Goal: Information Seeking & Learning: Learn about a topic

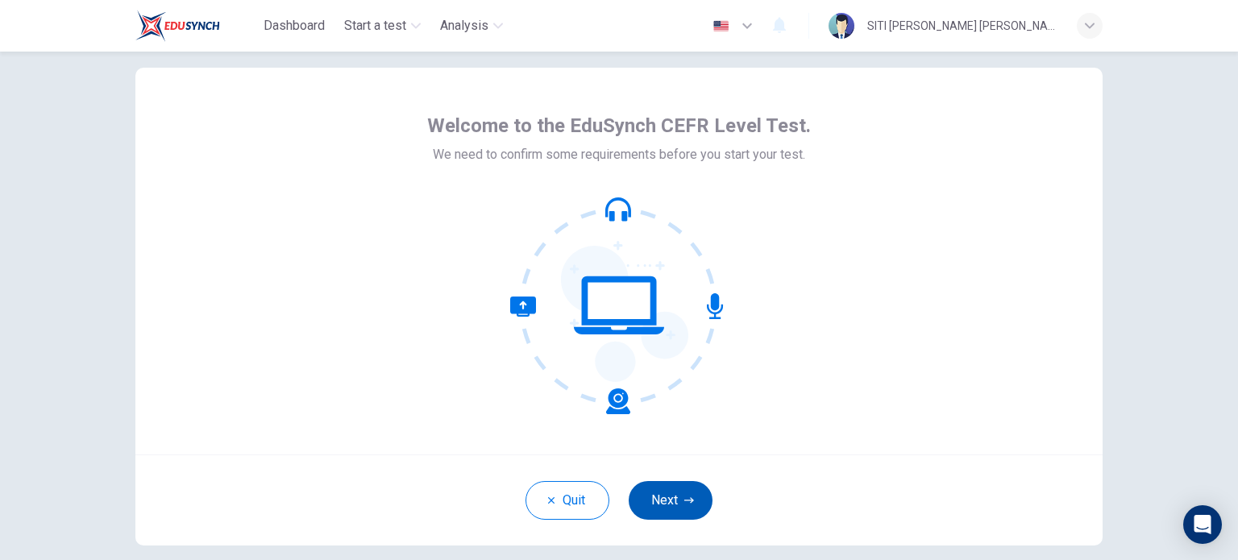
scroll to position [29, 0]
click at [683, 489] on button "Next" at bounding box center [670, 500] width 84 height 39
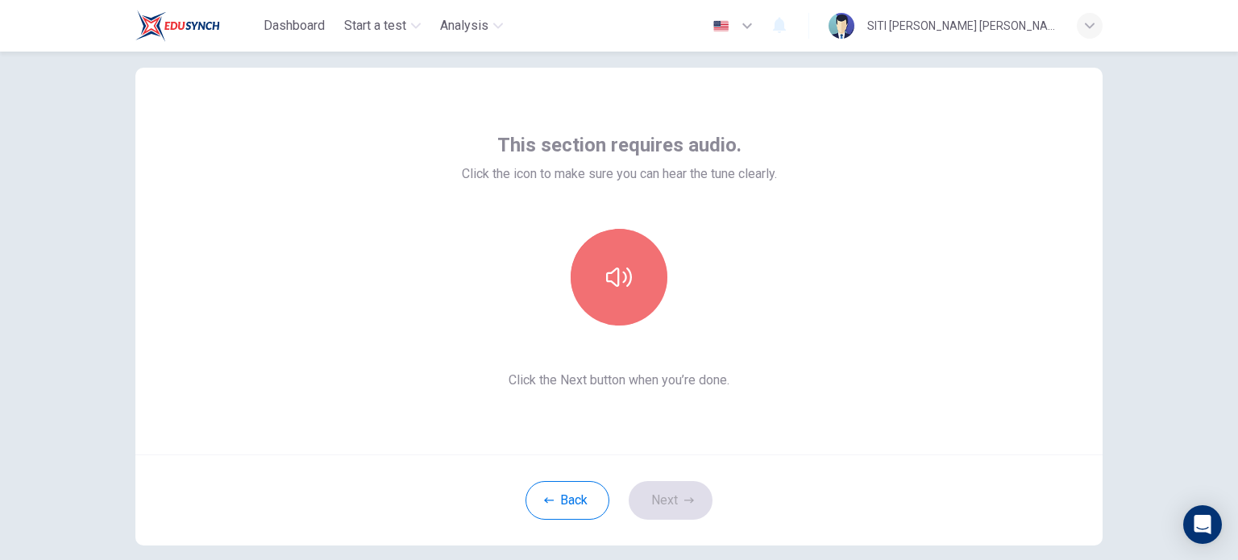
drag, startPoint x: 626, startPoint y: 274, endPoint x: 693, endPoint y: 275, distance: 66.9
click at [625, 274] on icon "button" at bounding box center [619, 277] width 26 height 19
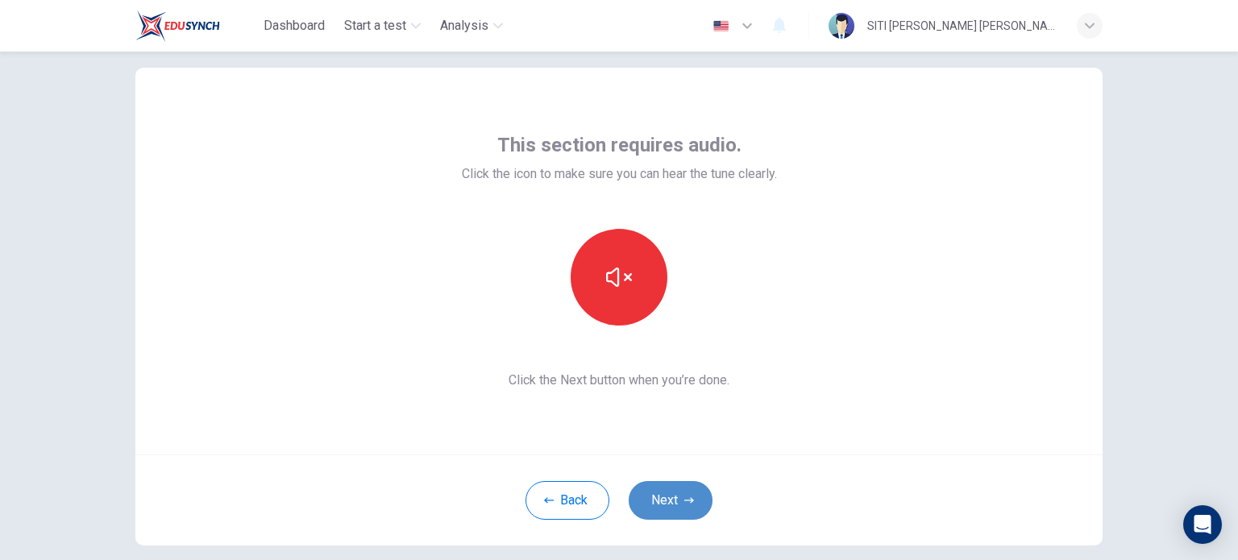
click at [683, 494] on button "Next" at bounding box center [670, 500] width 84 height 39
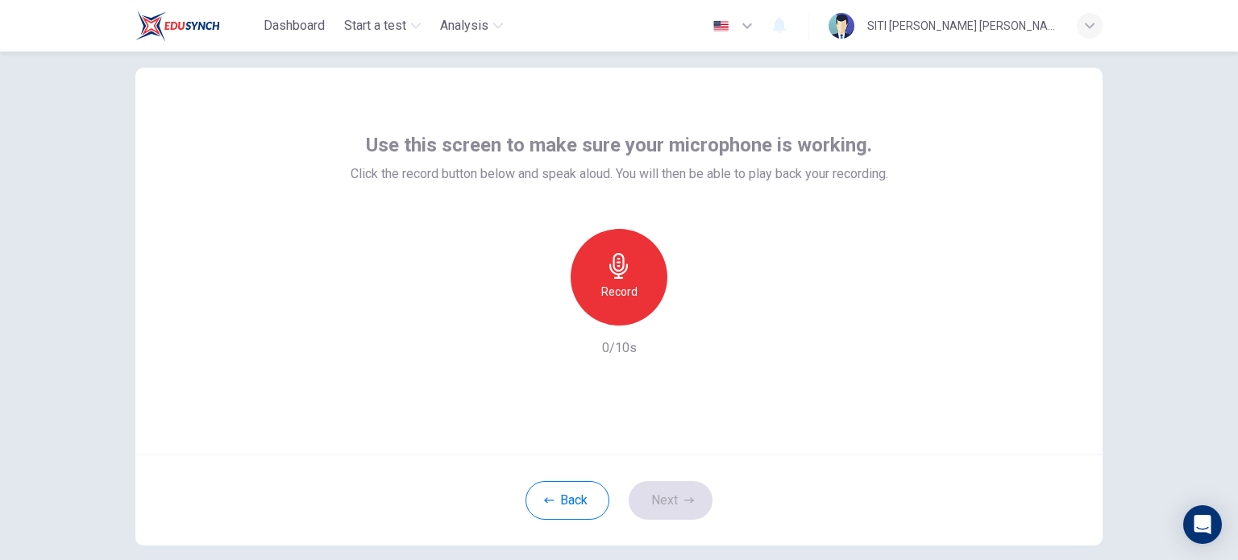
click at [633, 281] on div "Record" at bounding box center [618, 277] width 97 height 97
click at [691, 311] on icon "button" at bounding box center [693, 313] width 16 height 16
click at [677, 503] on button "Next" at bounding box center [670, 500] width 84 height 39
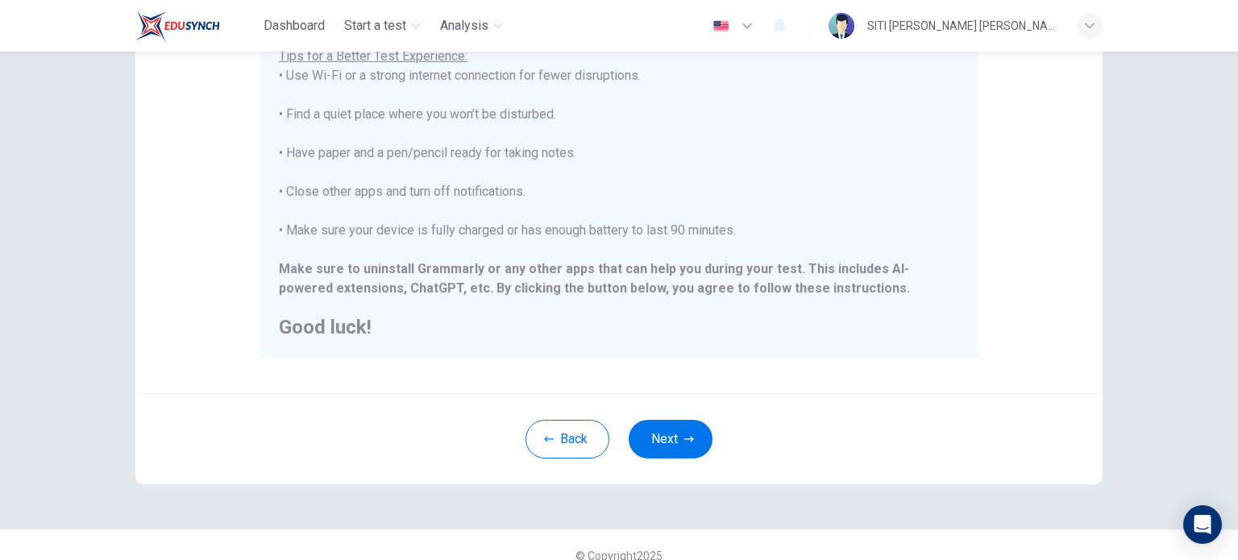
scroll to position [335, 0]
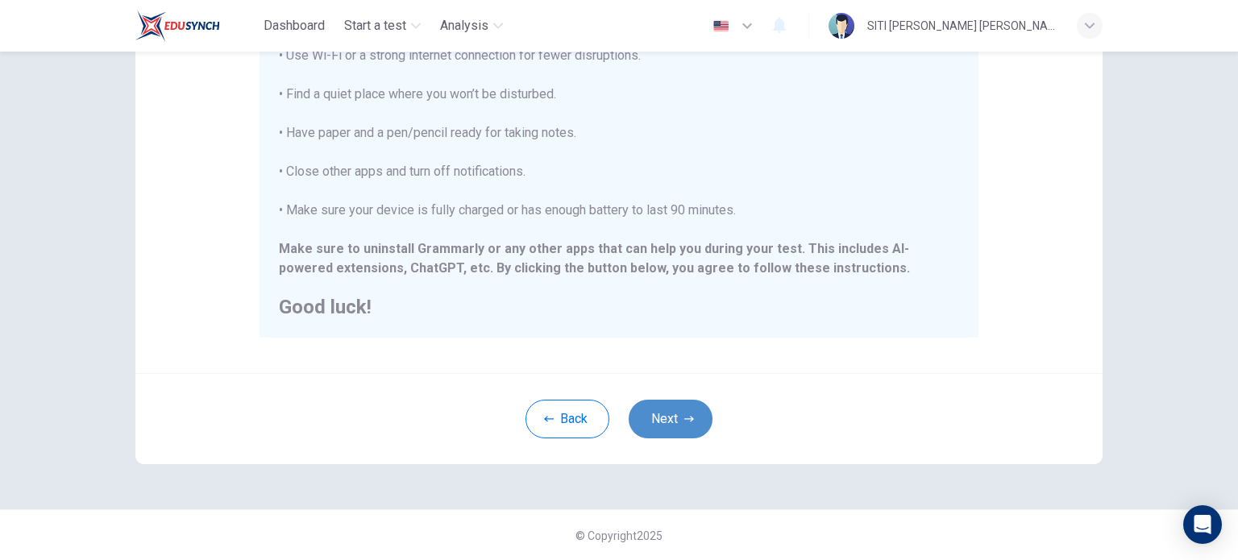
click at [656, 432] on button "Next" at bounding box center [670, 419] width 84 height 39
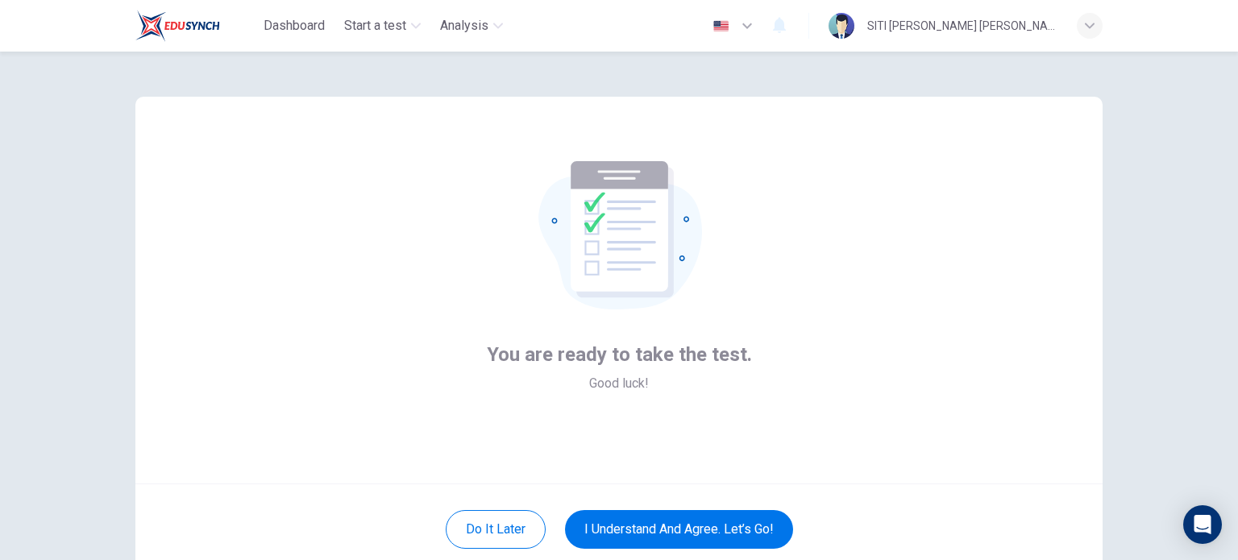
scroll to position [110, 0]
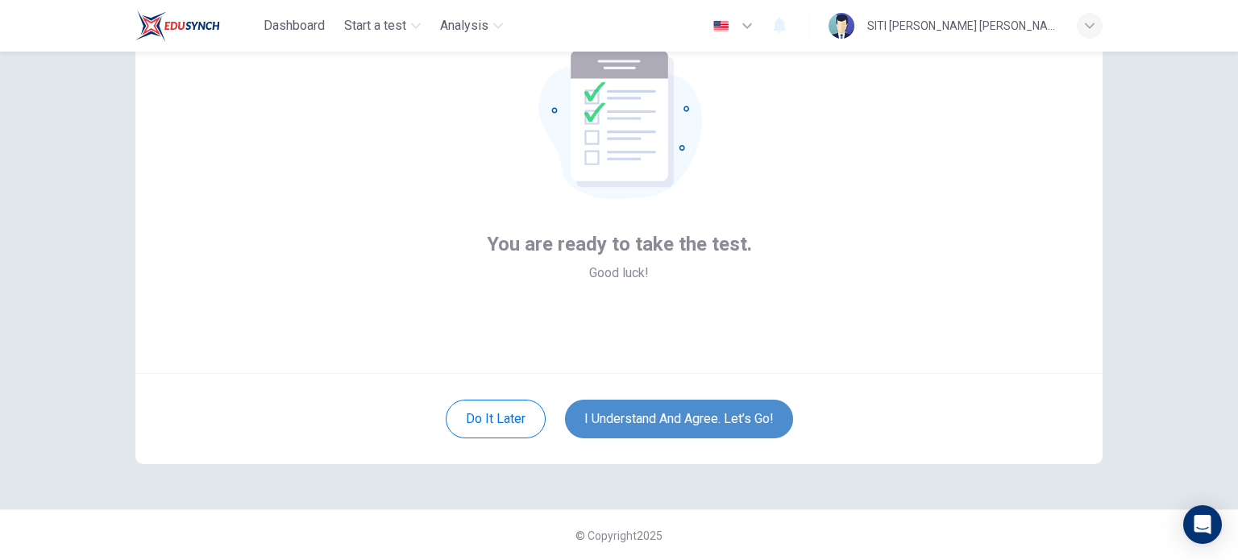
click at [754, 422] on button "I understand and agree. Let’s go!" at bounding box center [679, 419] width 228 height 39
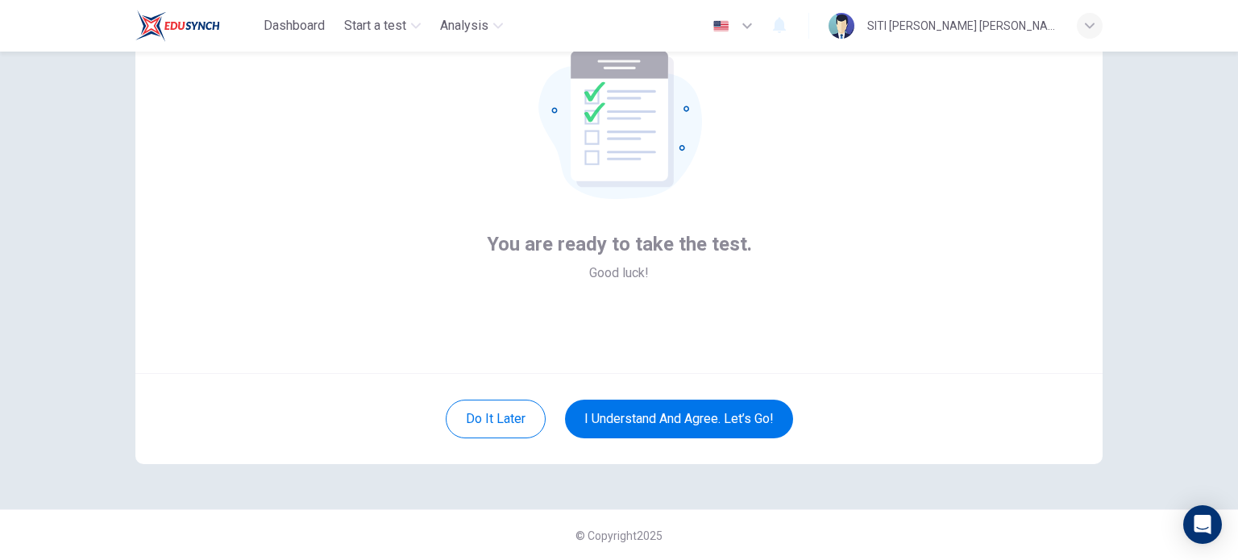
scroll to position [0, 0]
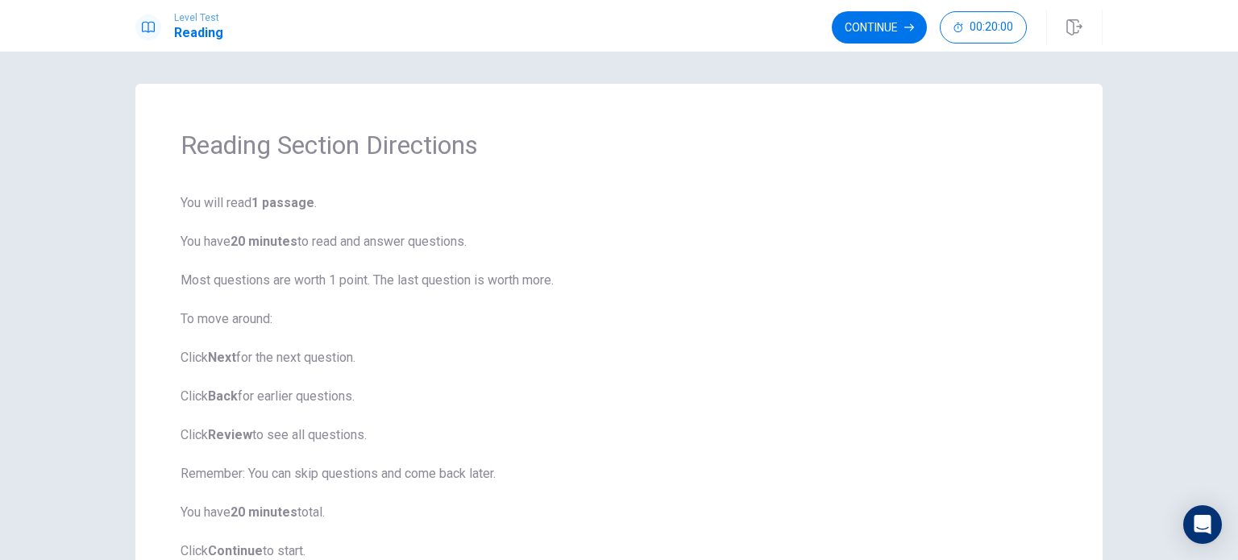
scroll to position [129, 0]
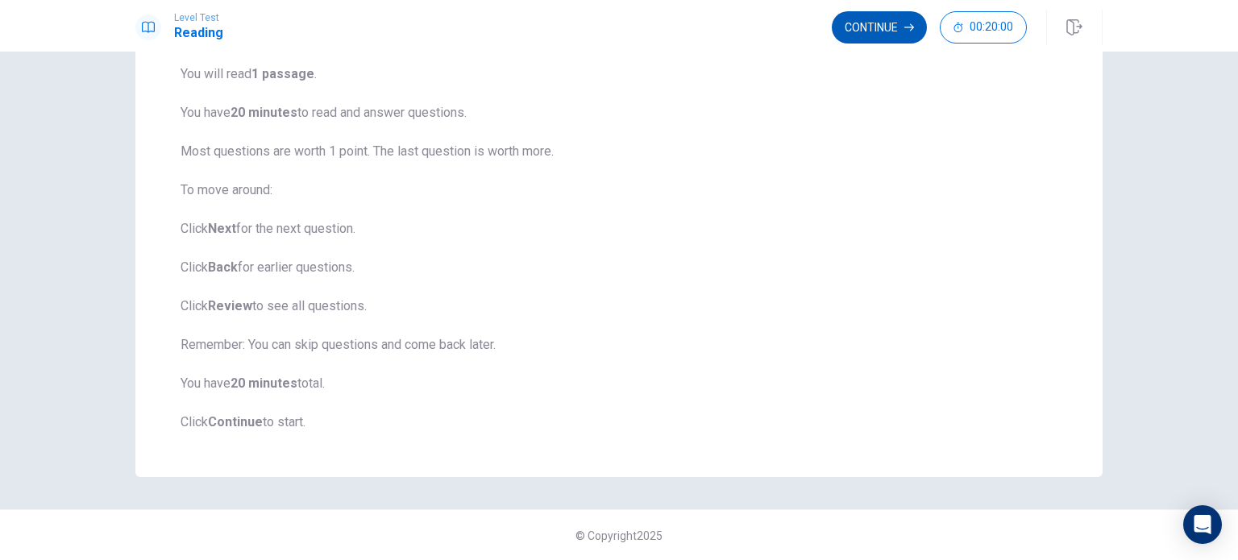
click at [877, 15] on button "Continue" at bounding box center [879, 27] width 95 height 32
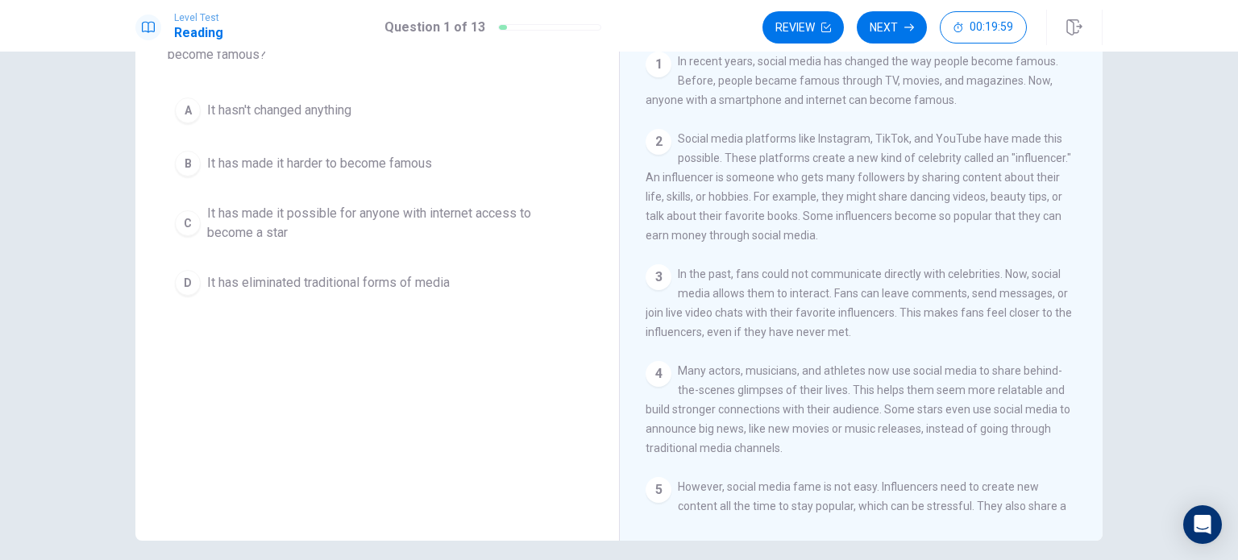
scroll to position [0, 0]
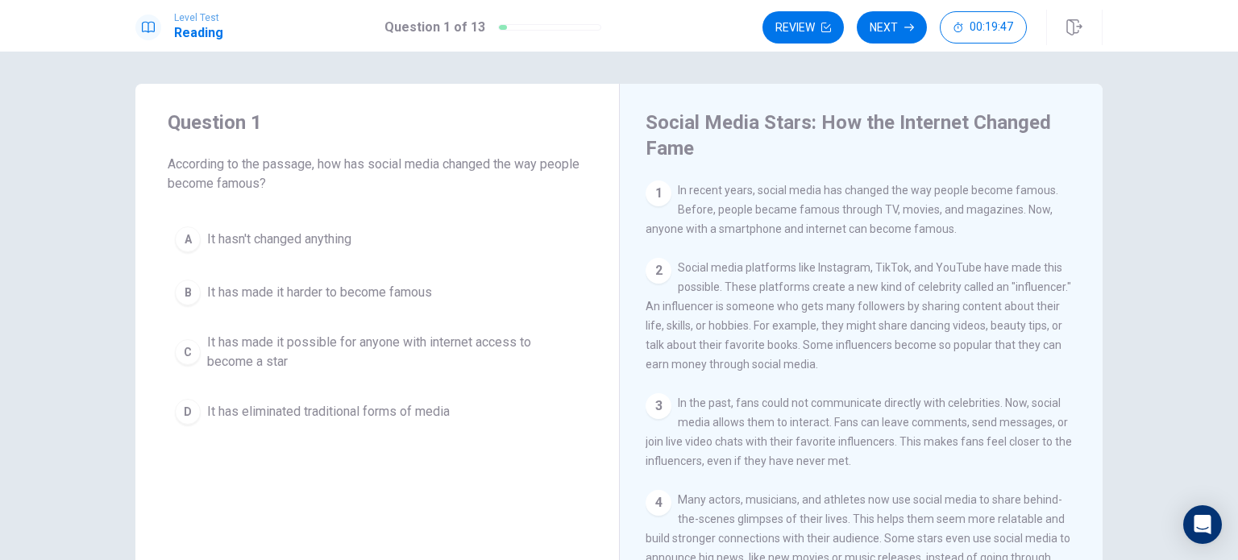
click at [493, 350] on span "It has made it possible for anyone with internet access to become a star" at bounding box center [393, 352] width 372 height 39
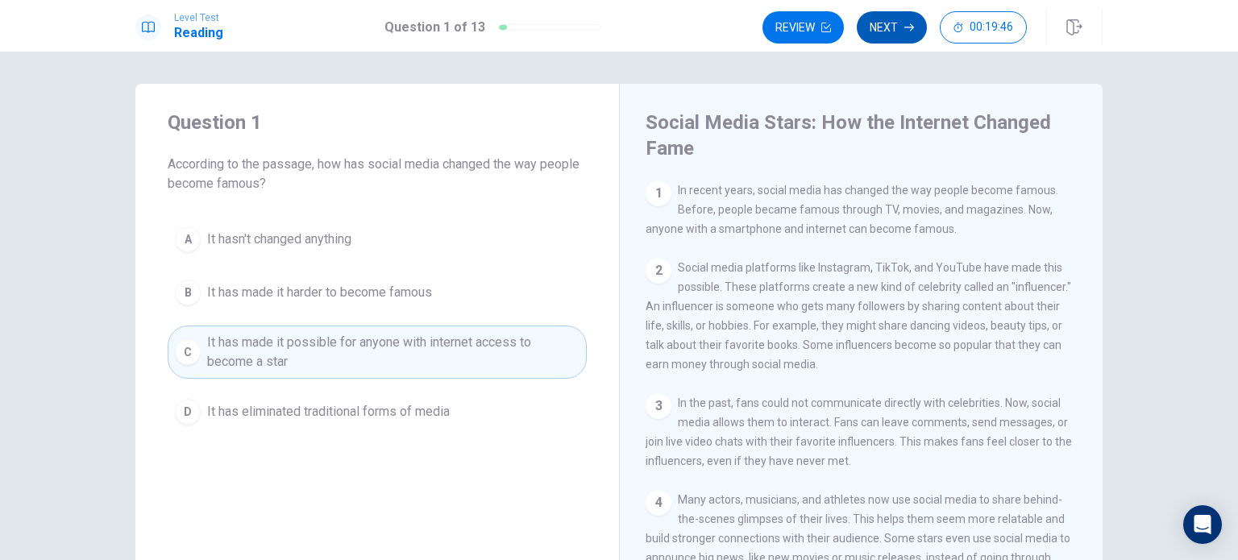
click at [888, 34] on button "Next" at bounding box center [891, 27] width 70 height 32
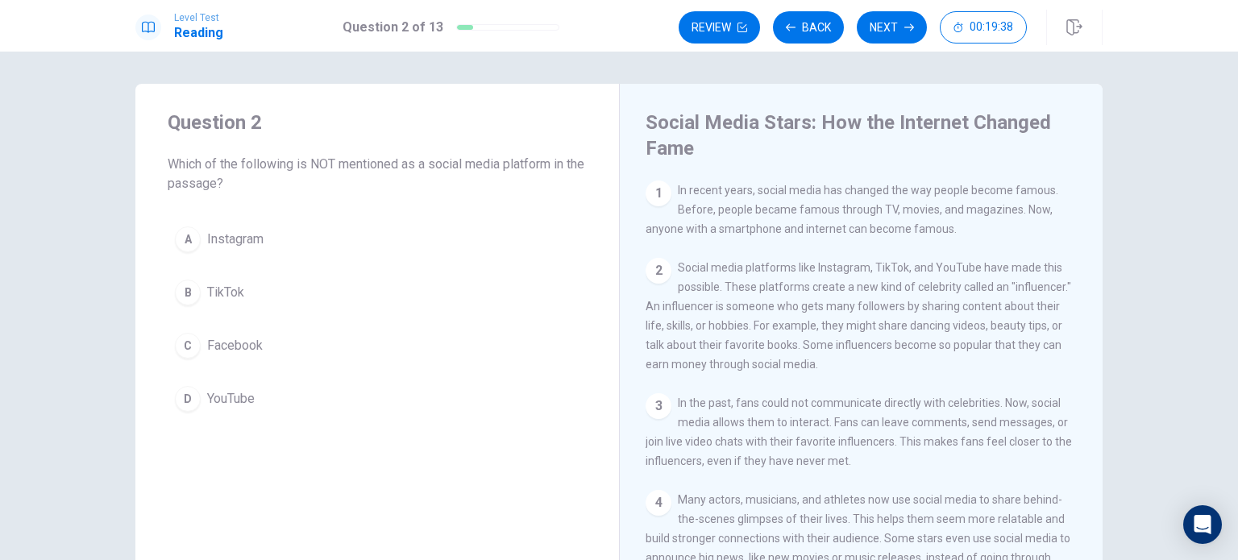
click at [259, 341] on button "C Facebook" at bounding box center [377, 346] width 419 height 40
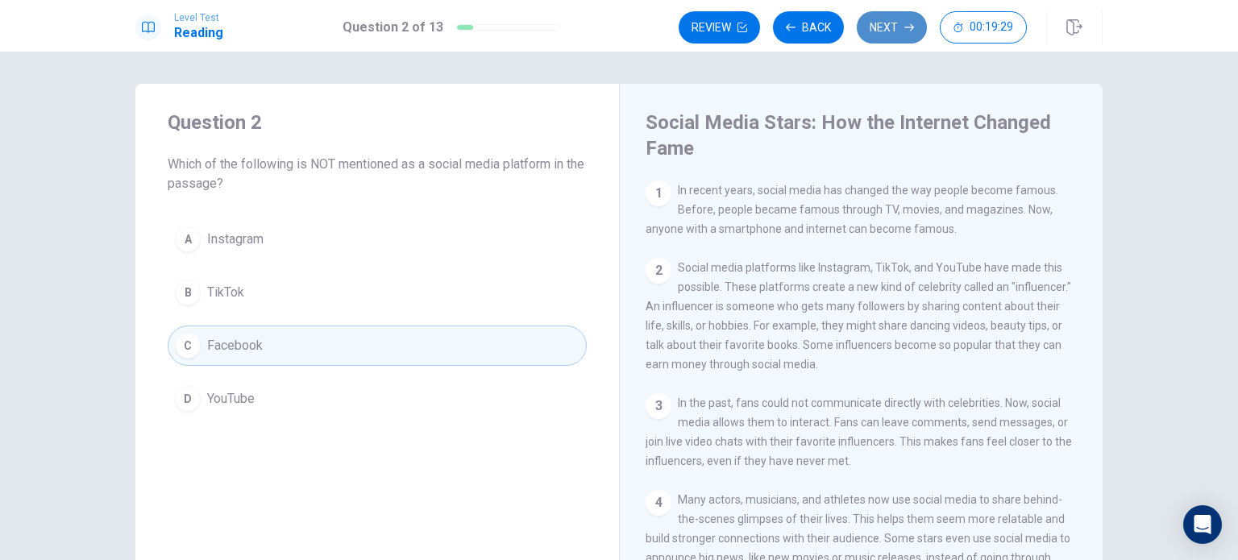
click at [899, 33] on button "Next" at bounding box center [891, 27] width 70 height 32
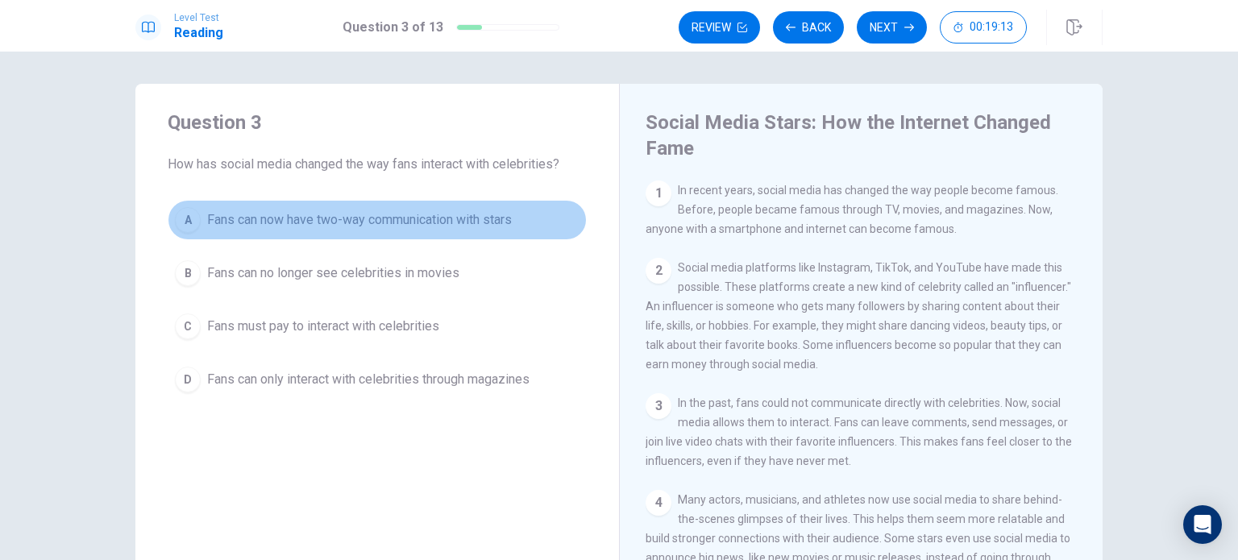
click at [493, 210] on span "Fans can now have two-way communication with stars" at bounding box center [359, 219] width 305 height 19
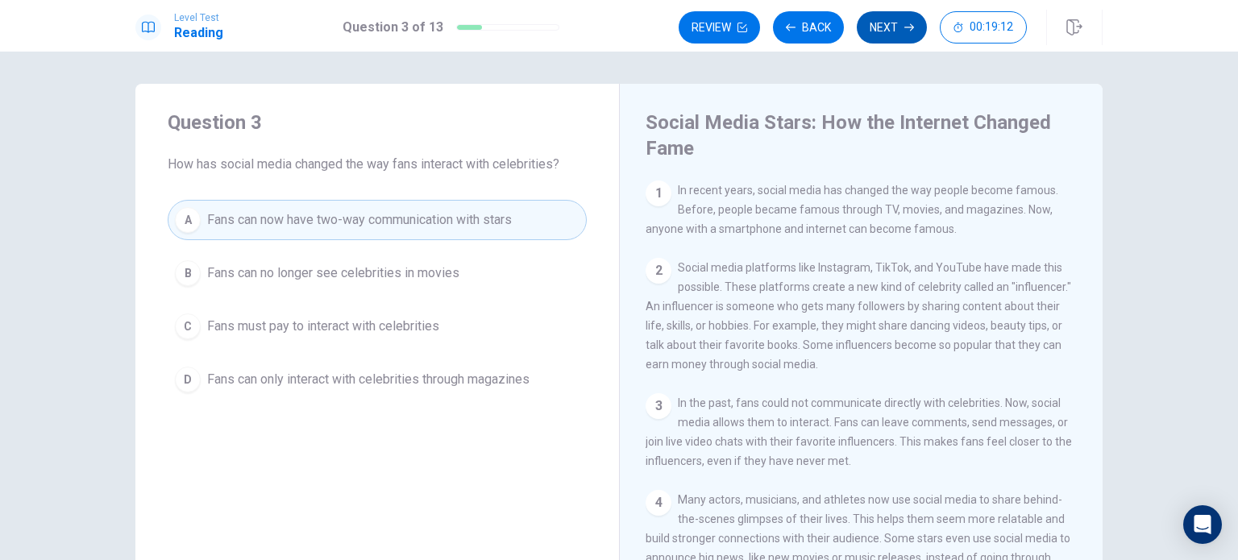
click at [877, 27] on button "Next" at bounding box center [891, 27] width 70 height 32
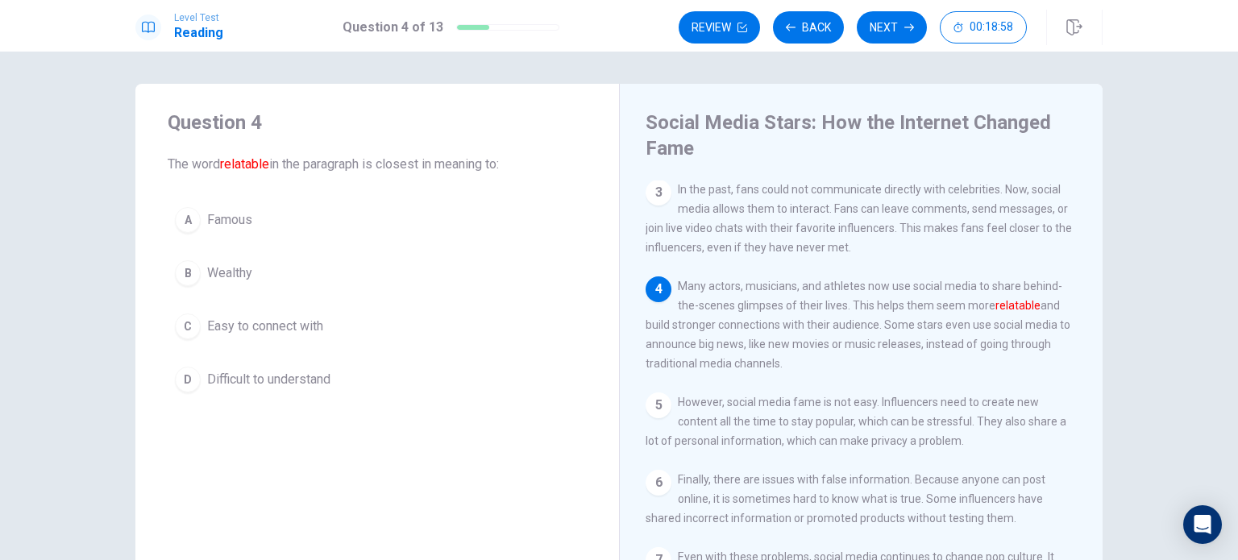
scroll to position [231, 0]
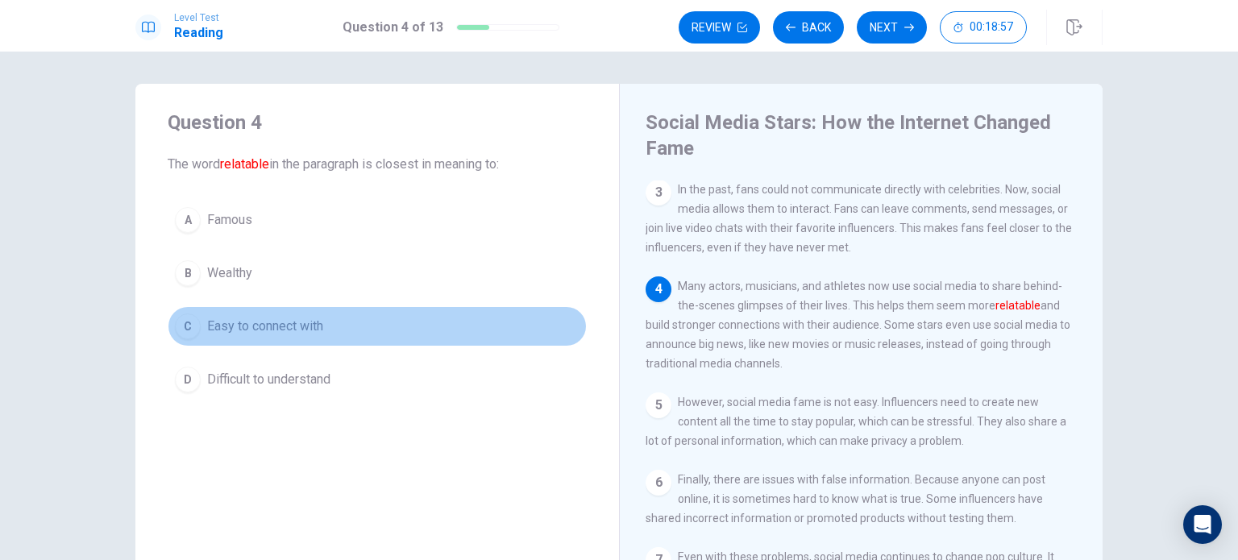
click at [329, 326] on button "C Easy to connect with" at bounding box center [377, 326] width 419 height 40
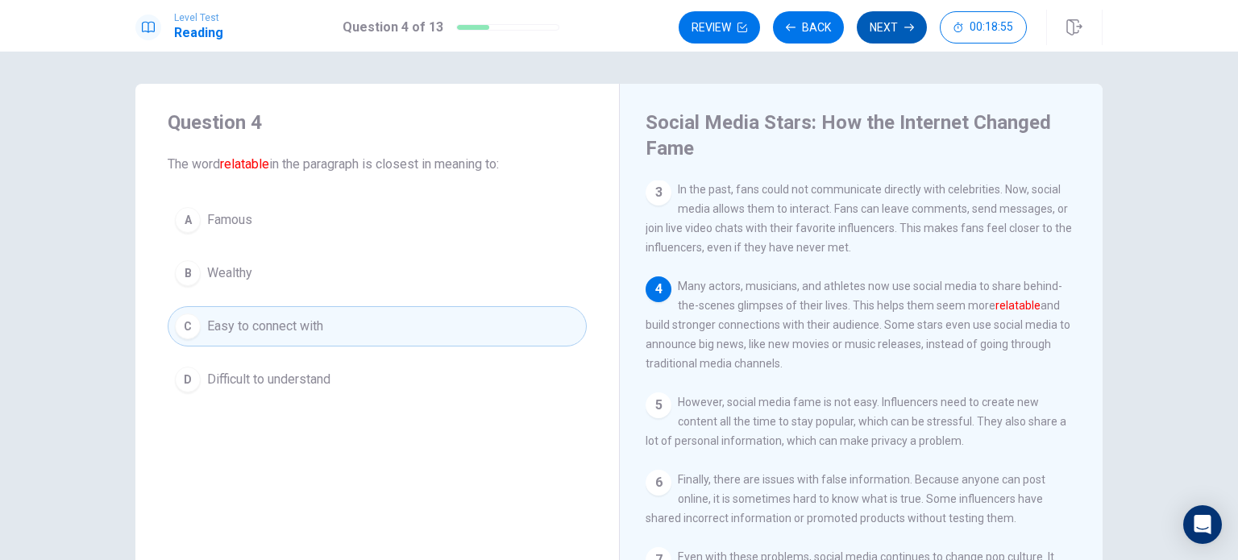
click at [879, 27] on button "Next" at bounding box center [891, 27] width 70 height 32
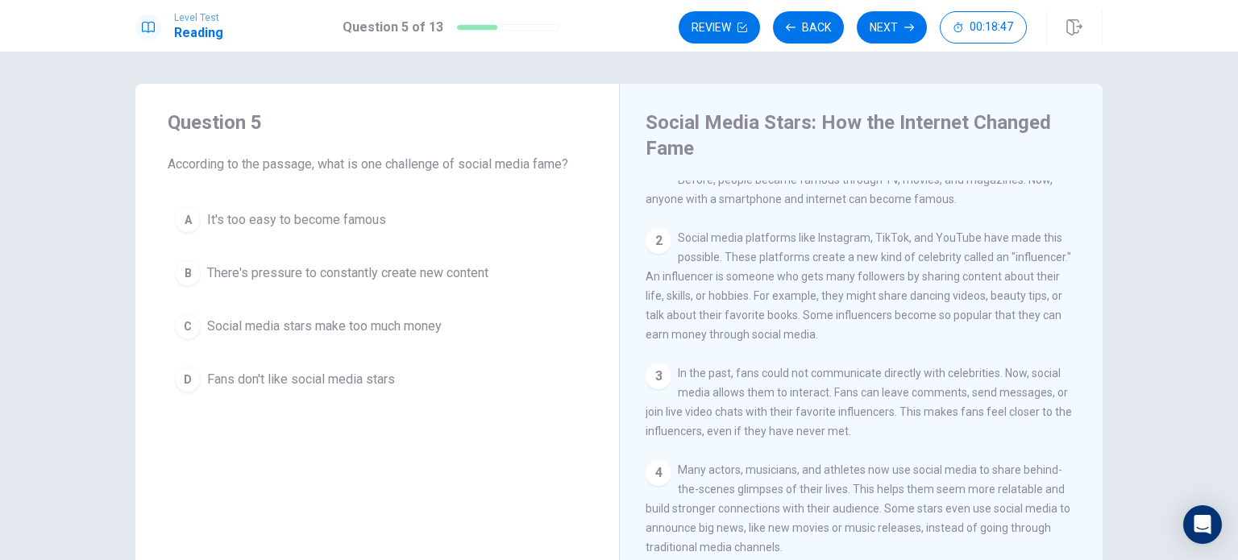
scroll to position [0, 0]
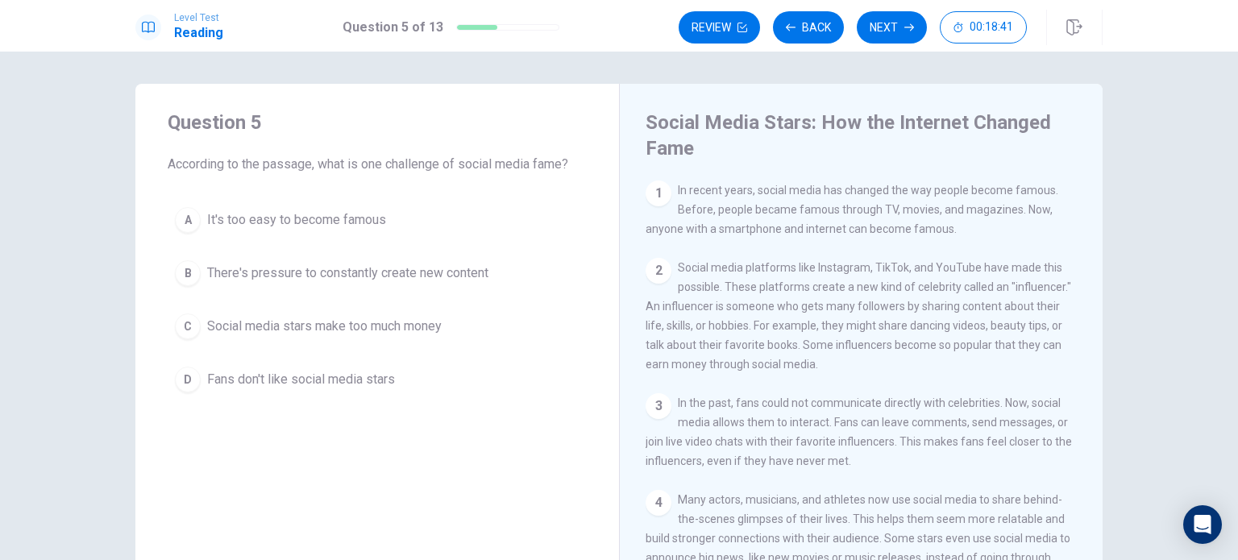
drag, startPoint x: 1100, startPoint y: 293, endPoint x: 1099, endPoint y: 346, distance: 52.4
click at [1099, 346] on div "Question 5 According to the passage, what is one challenge of social media fame…" at bounding box center [619, 377] width 1018 height 586
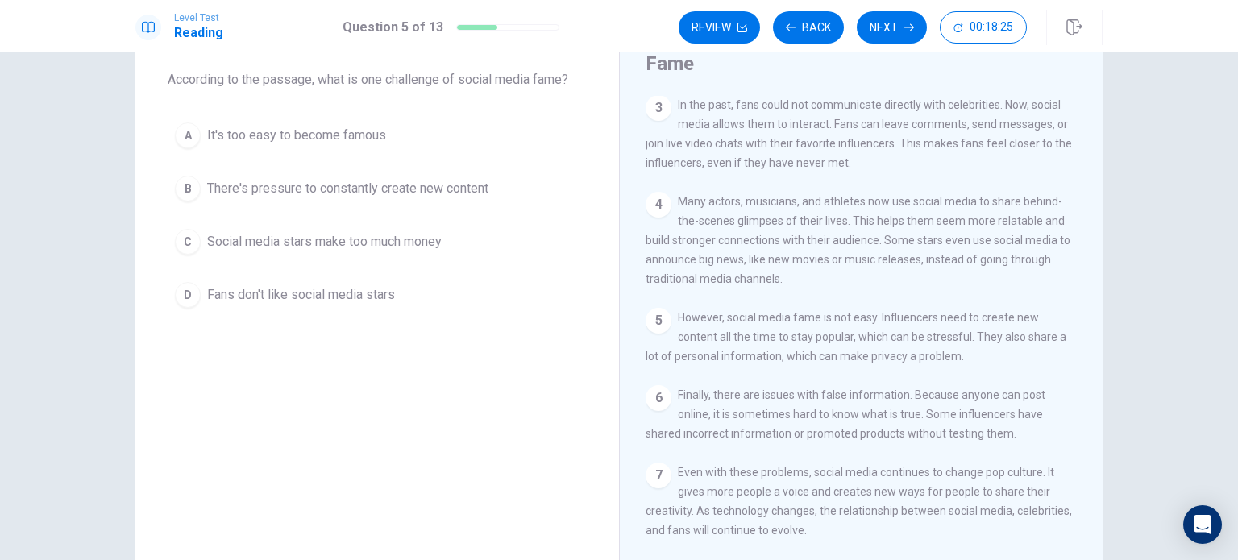
scroll to position [89, 0]
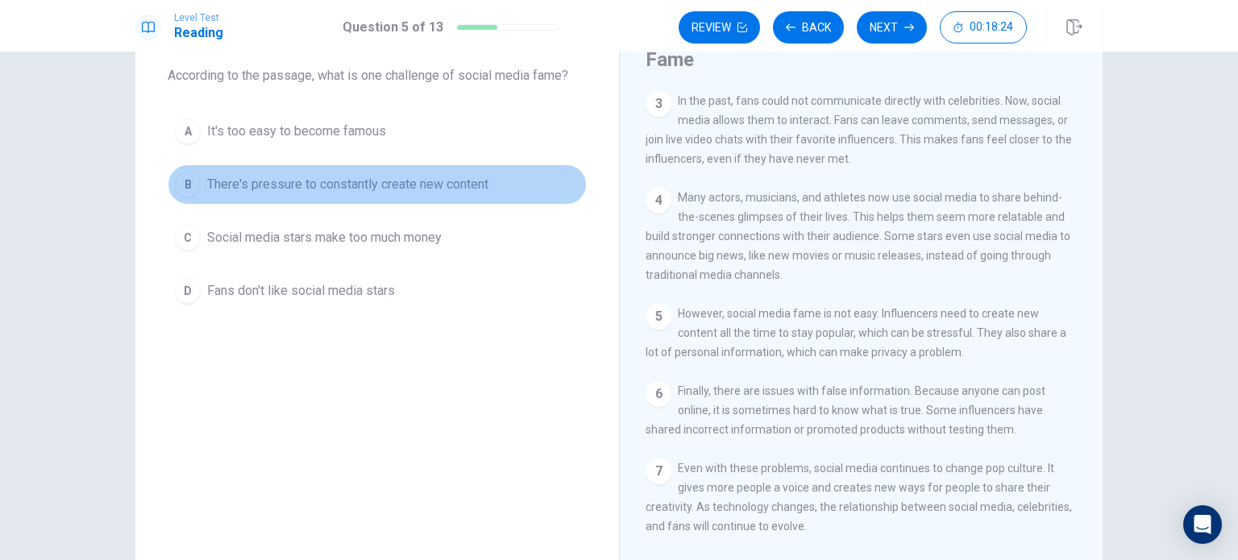
click at [416, 171] on button "B There's pressure to constantly create new content" at bounding box center [377, 184] width 419 height 40
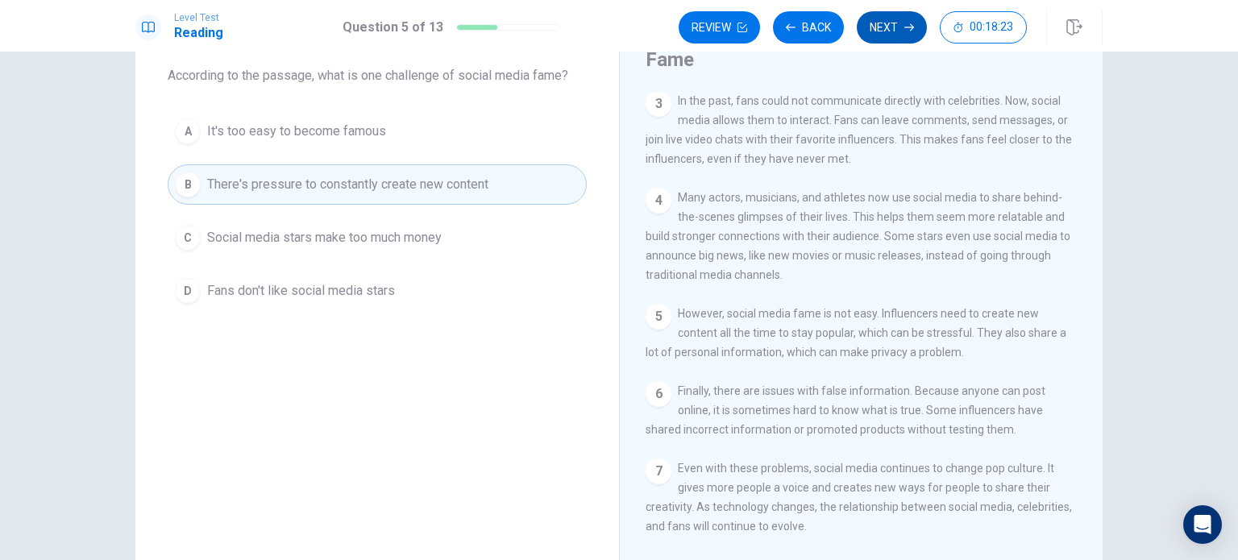
click at [870, 27] on button "Next" at bounding box center [891, 27] width 70 height 32
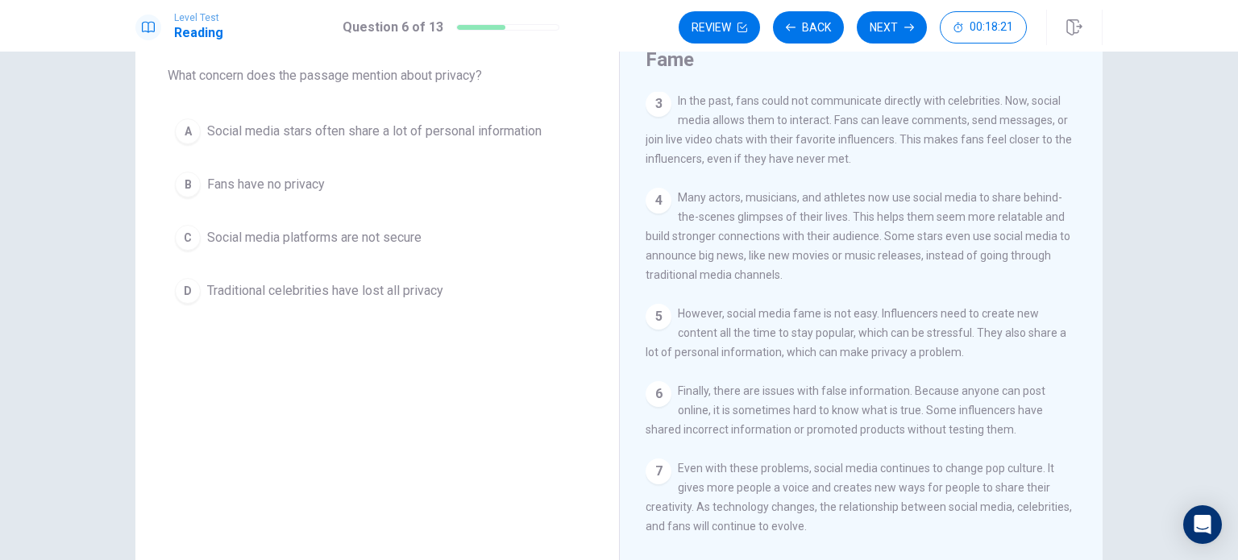
drag, startPoint x: 1094, startPoint y: 367, endPoint x: 1097, endPoint y: 341, distance: 26.8
click at [1097, 341] on div "Social Media Stars: How the Internet Changed Fame 1 In recent years, social med…" at bounding box center [860, 288] width 483 height 586
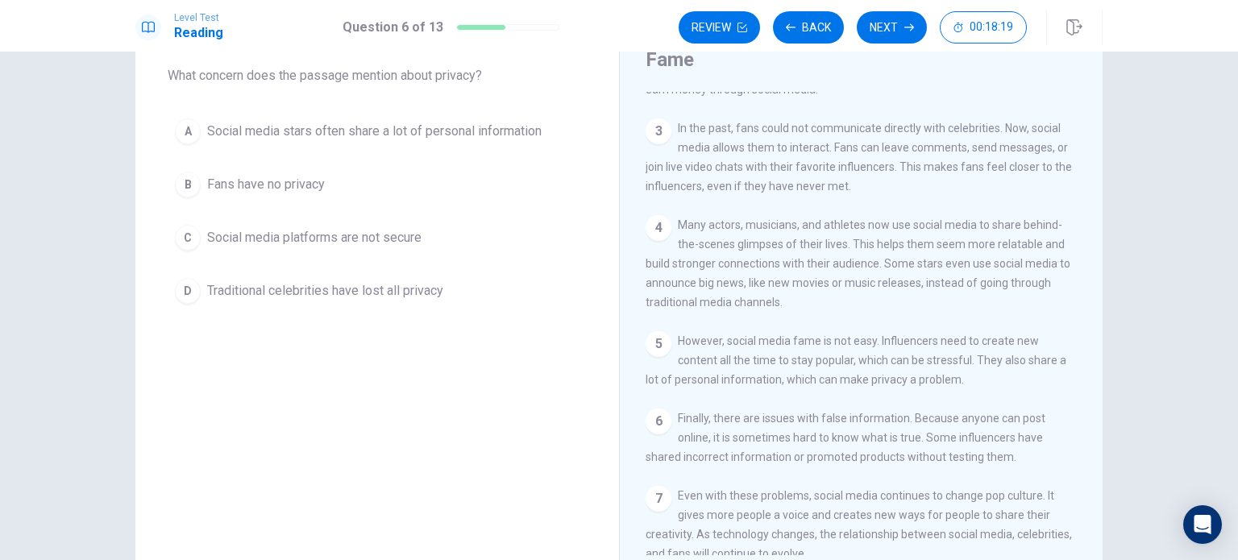
scroll to position [231, 0]
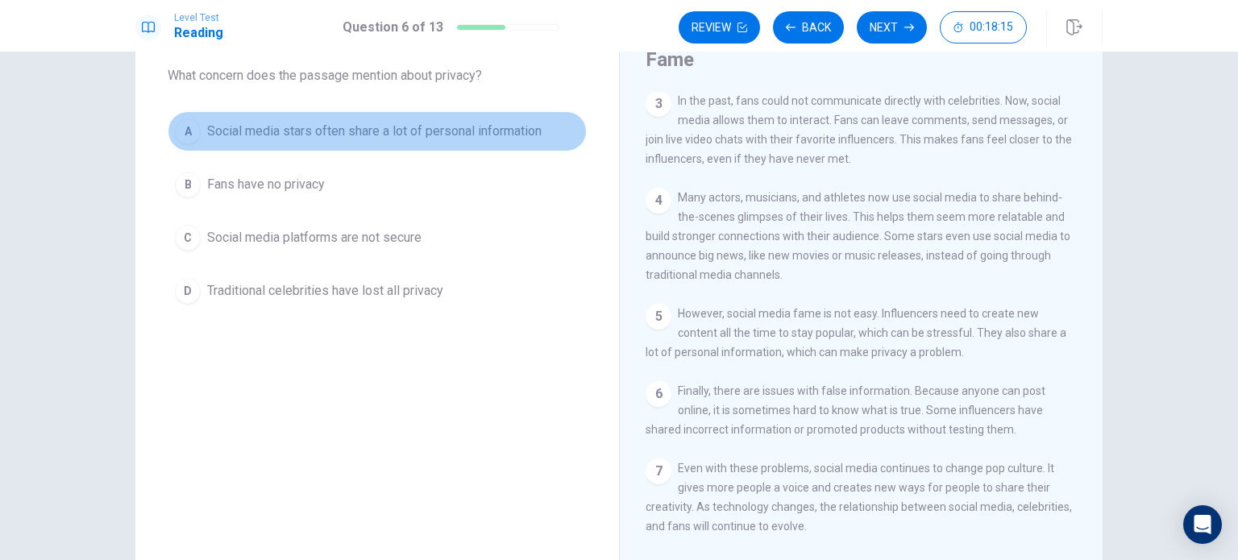
click at [435, 128] on span "Social media stars often share a lot of personal information" at bounding box center [374, 131] width 334 height 19
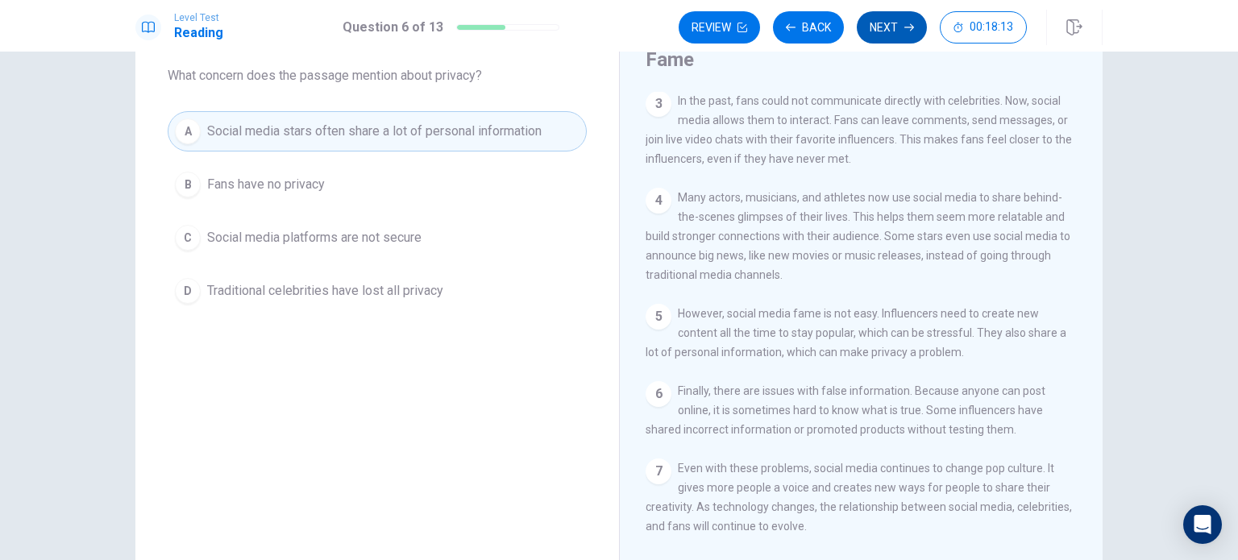
click at [901, 36] on button "Next" at bounding box center [891, 27] width 70 height 32
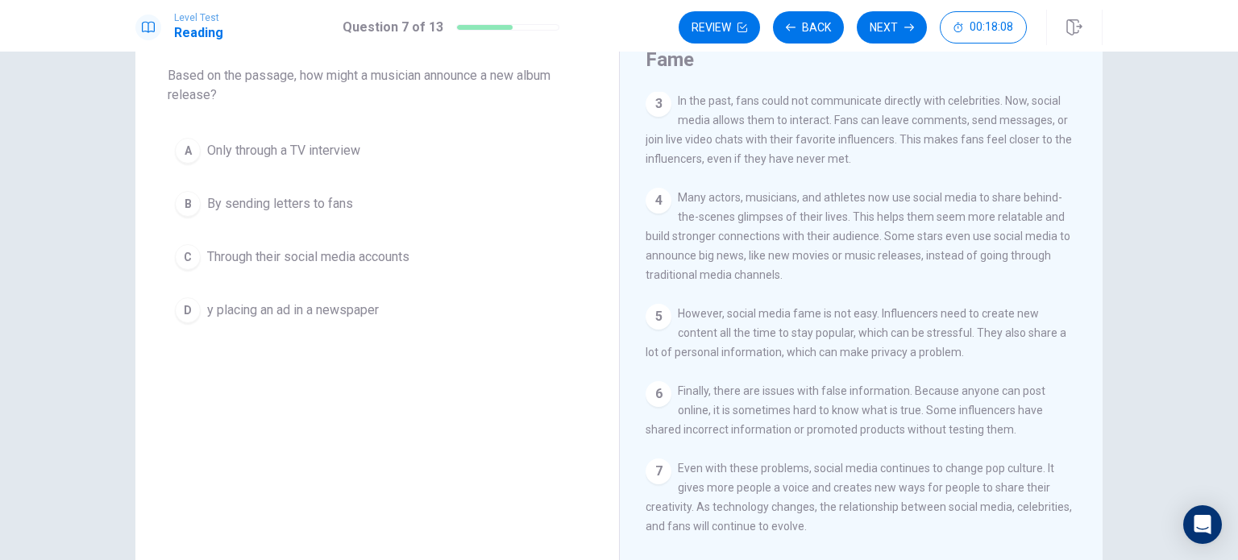
drag, startPoint x: 1096, startPoint y: 355, endPoint x: 1093, endPoint y: 308, distance: 46.8
click at [1093, 308] on div "Social Media Stars: How the Internet Changed Fame 1 In recent years, social med…" at bounding box center [860, 288] width 483 height 586
click at [371, 253] on span "Through their social media accounts" at bounding box center [308, 256] width 202 height 19
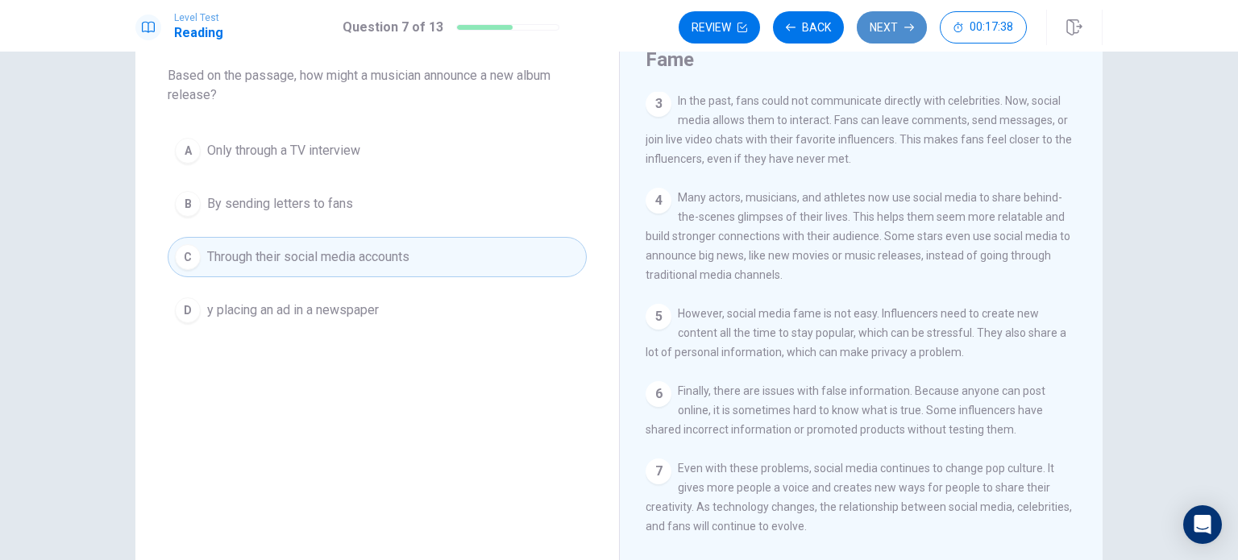
click at [880, 30] on button "Next" at bounding box center [891, 27] width 70 height 32
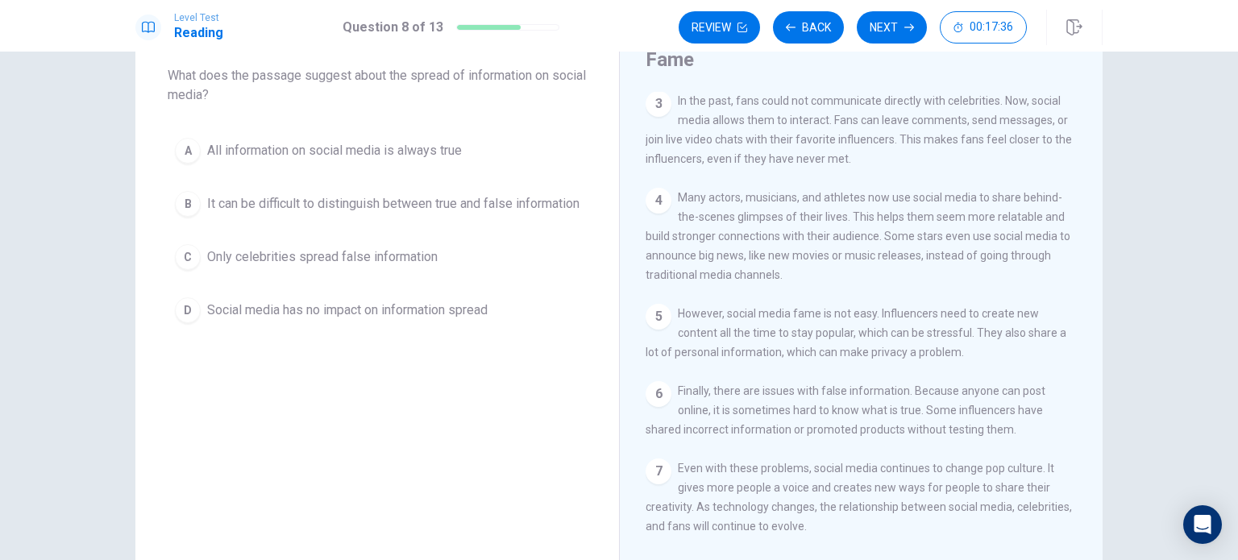
drag, startPoint x: 1083, startPoint y: 321, endPoint x: 1086, endPoint y: 283, distance: 38.8
click at [1086, 283] on div "1 In recent years, social media has changed the way people become famous. Befor…" at bounding box center [871, 323] width 453 height 463
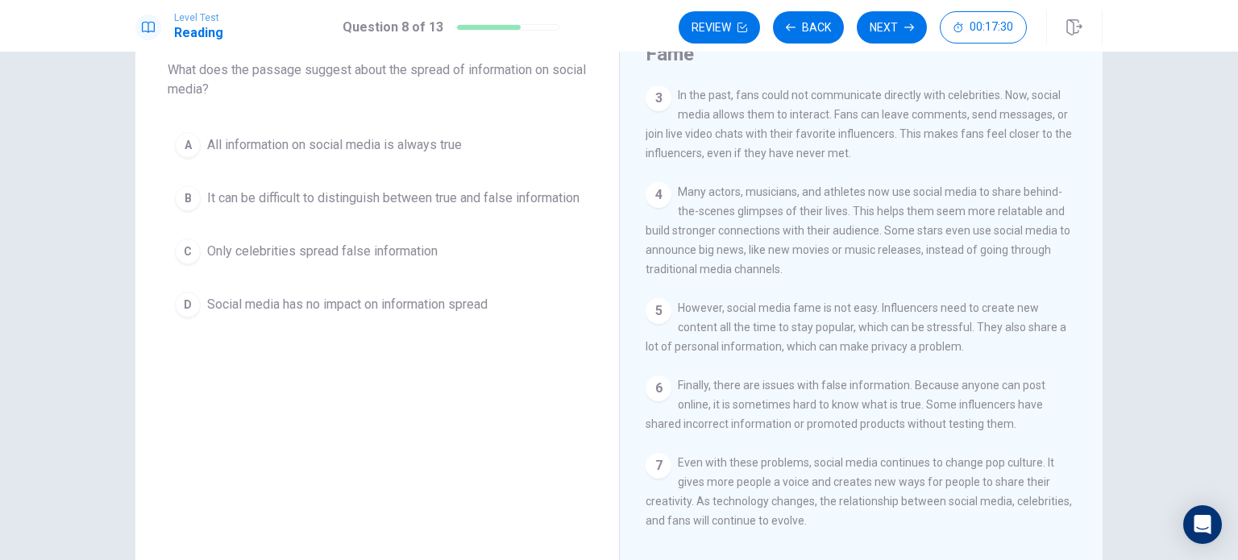
scroll to position [97, 0]
click at [478, 196] on span "It can be difficult to distinguish between true and false information" at bounding box center [393, 195] width 372 height 19
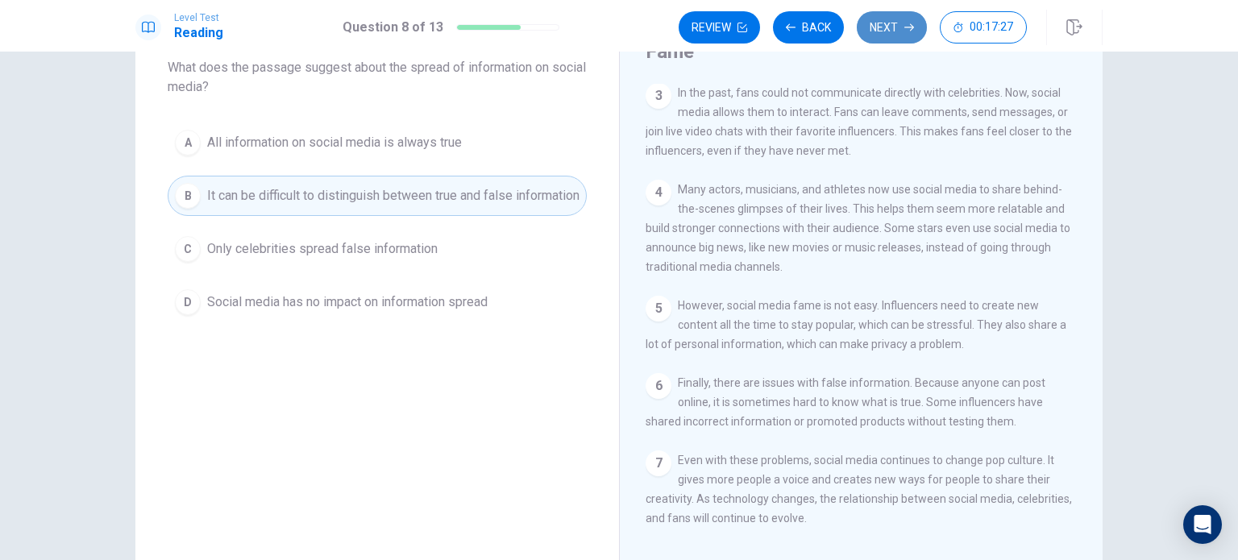
click at [908, 40] on button "Next" at bounding box center [891, 27] width 70 height 32
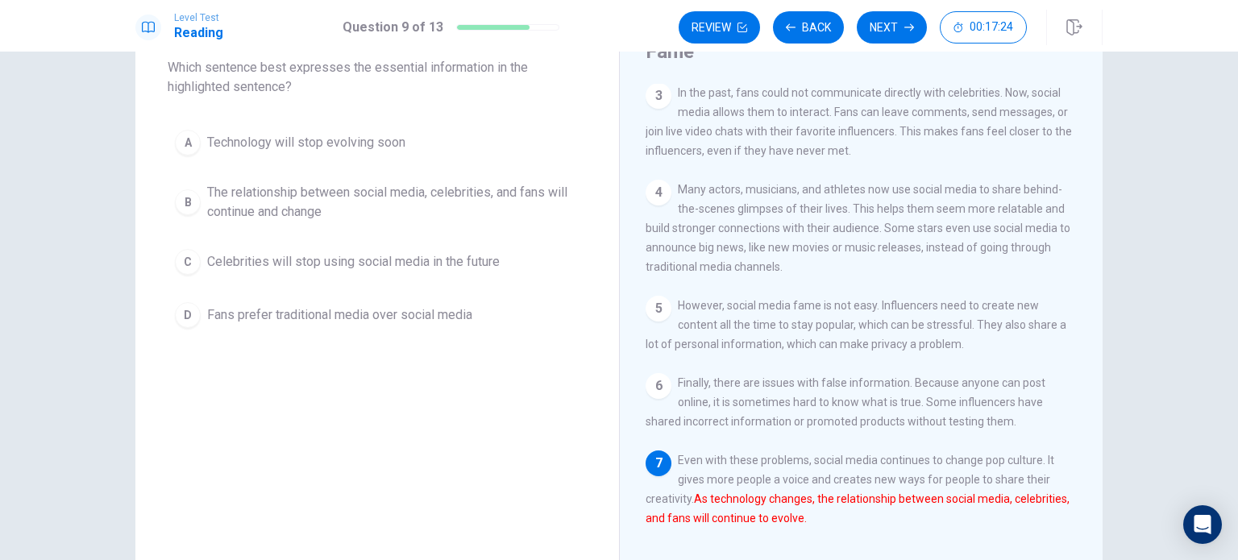
scroll to position [231, 0]
click at [525, 185] on span "The relationship between social media, celebrities, and fans will continue and …" at bounding box center [393, 202] width 372 height 39
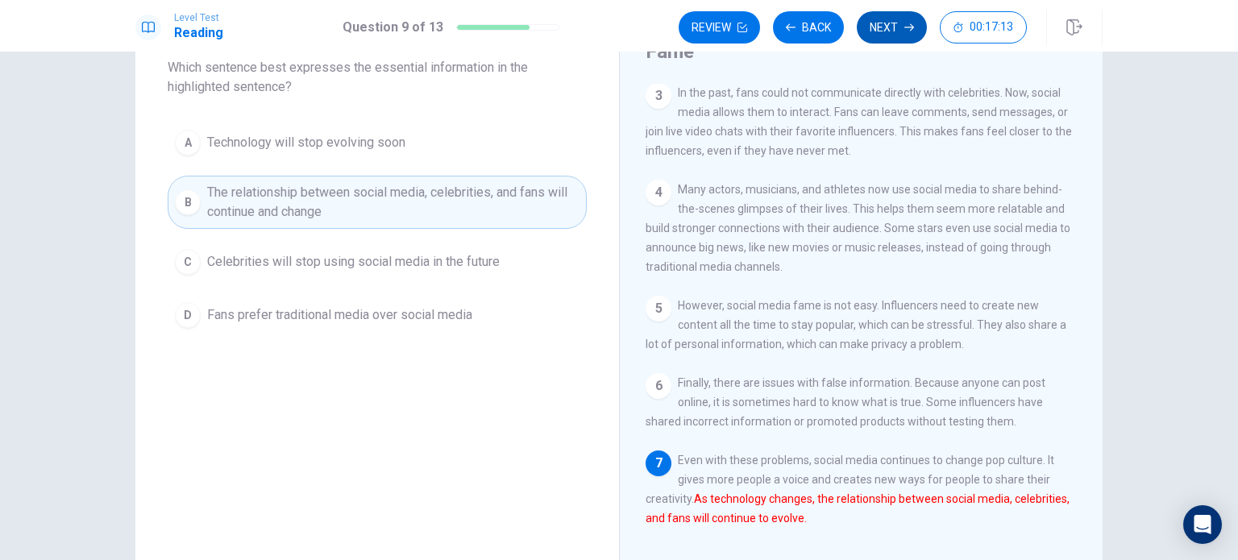
click at [886, 30] on button "Next" at bounding box center [891, 27] width 70 height 32
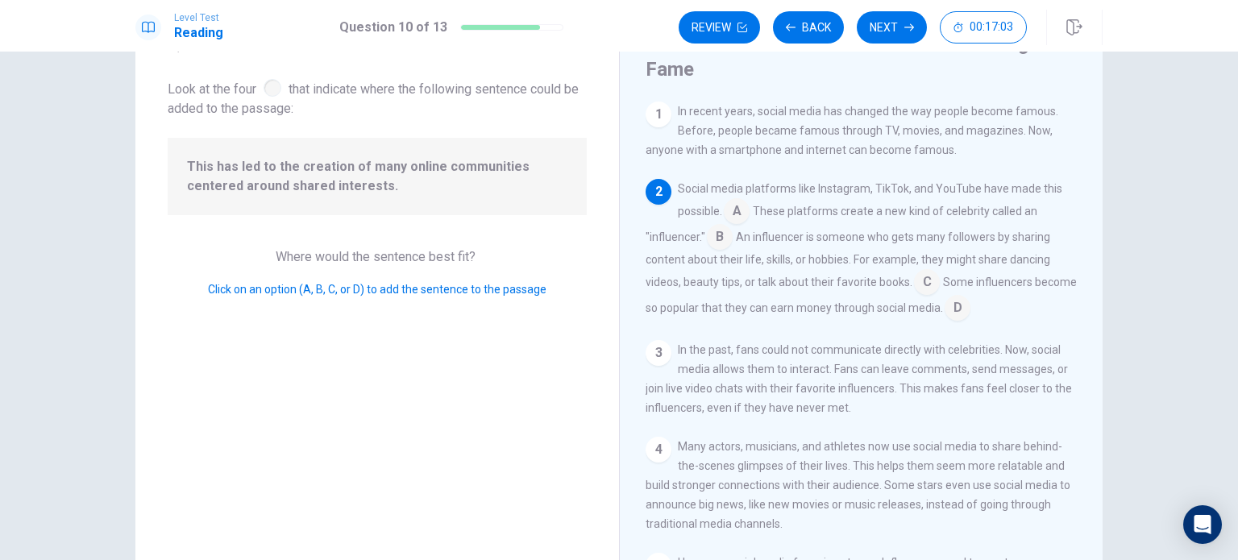
scroll to position [78, 0]
click at [921, 279] on input at bounding box center [927, 285] width 26 height 26
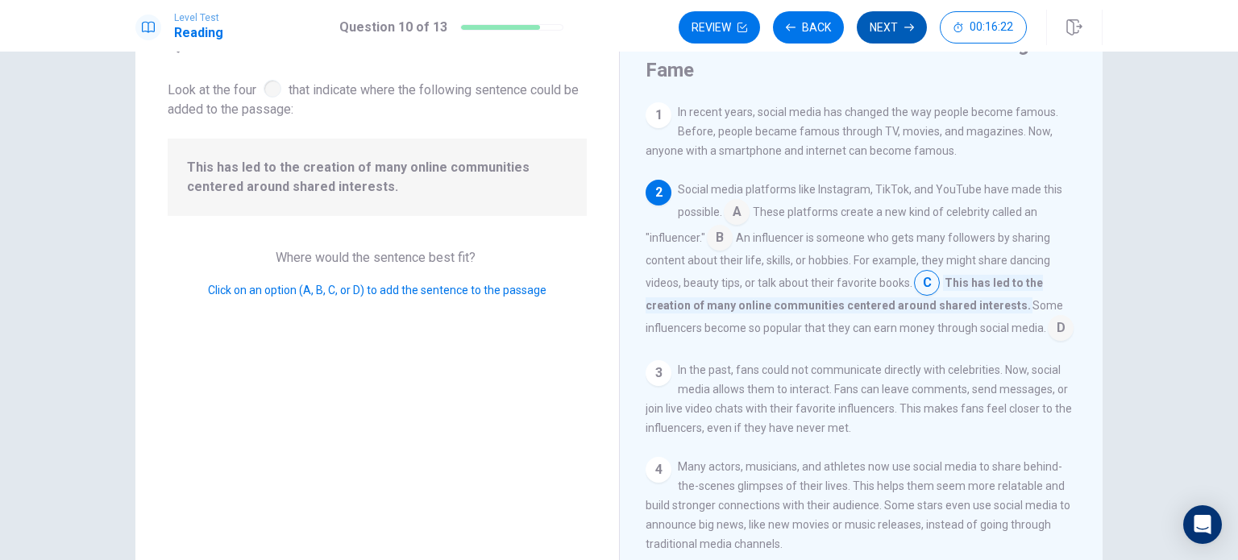
click at [900, 18] on button "Next" at bounding box center [891, 27] width 70 height 32
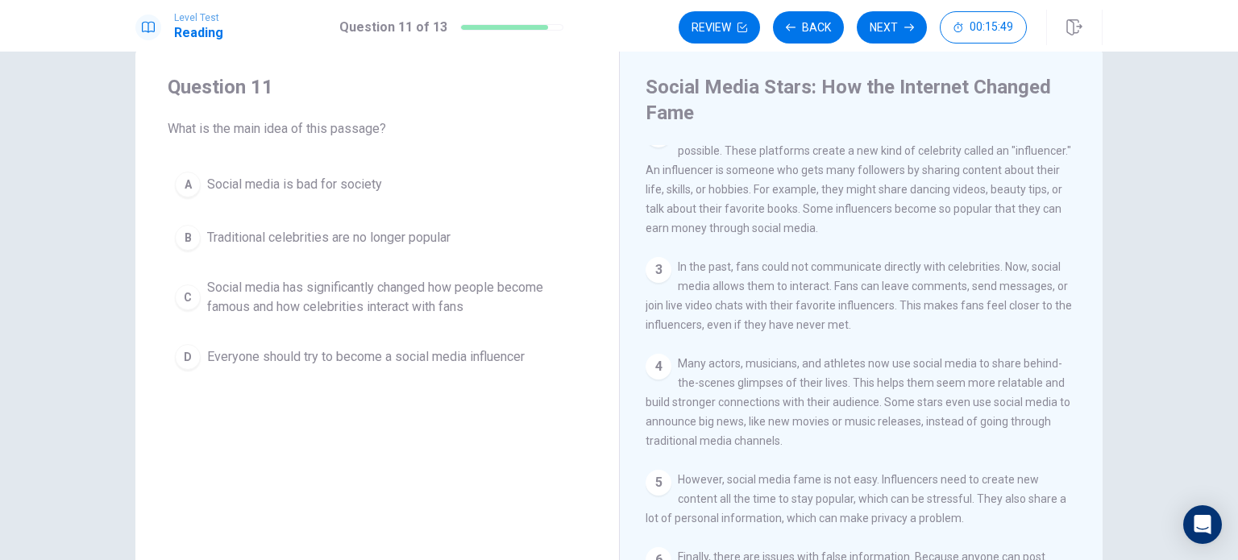
scroll to position [19, 0]
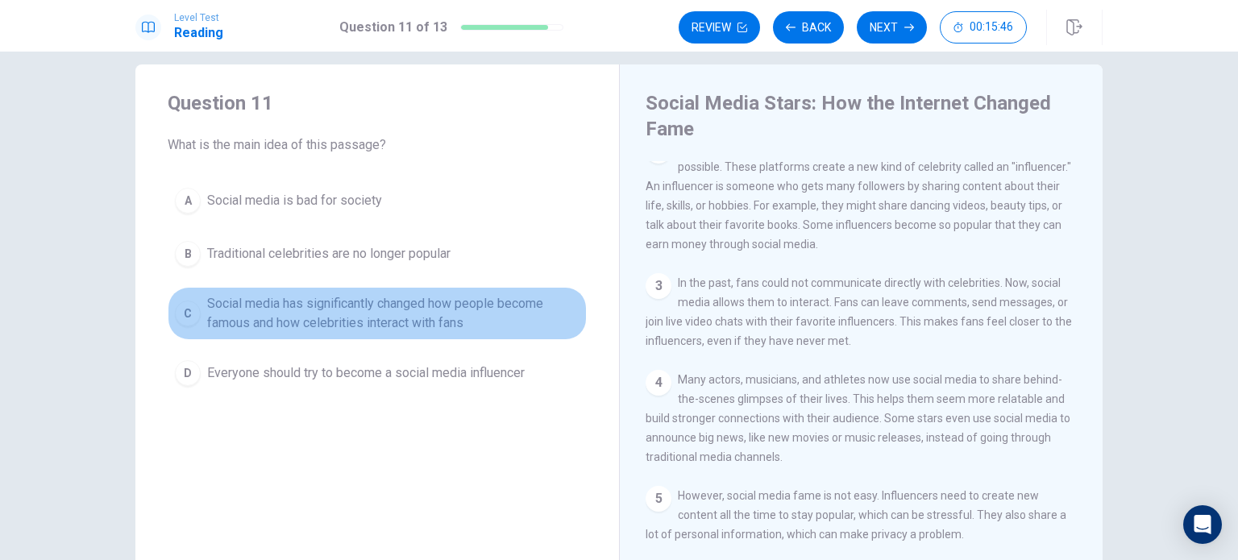
click at [501, 289] on button "C Social media has significantly changed how people become famous and how celeb…" at bounding box center [377, 313] width 419 height 53
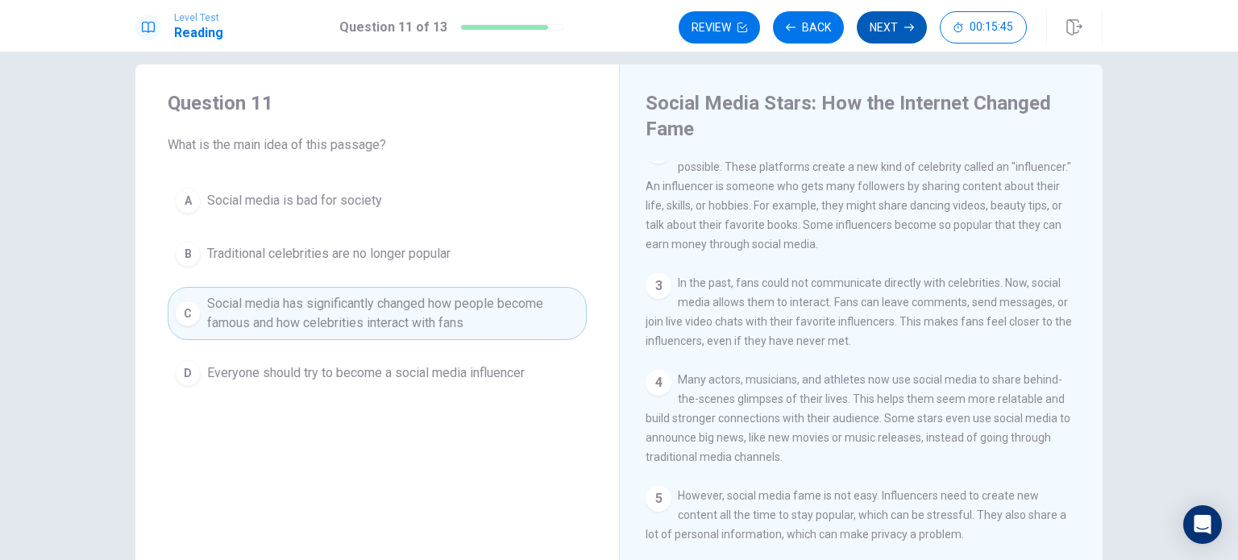
click at [879, 19] on button "Next" at bounding box center [891, 27] width 70 height 32
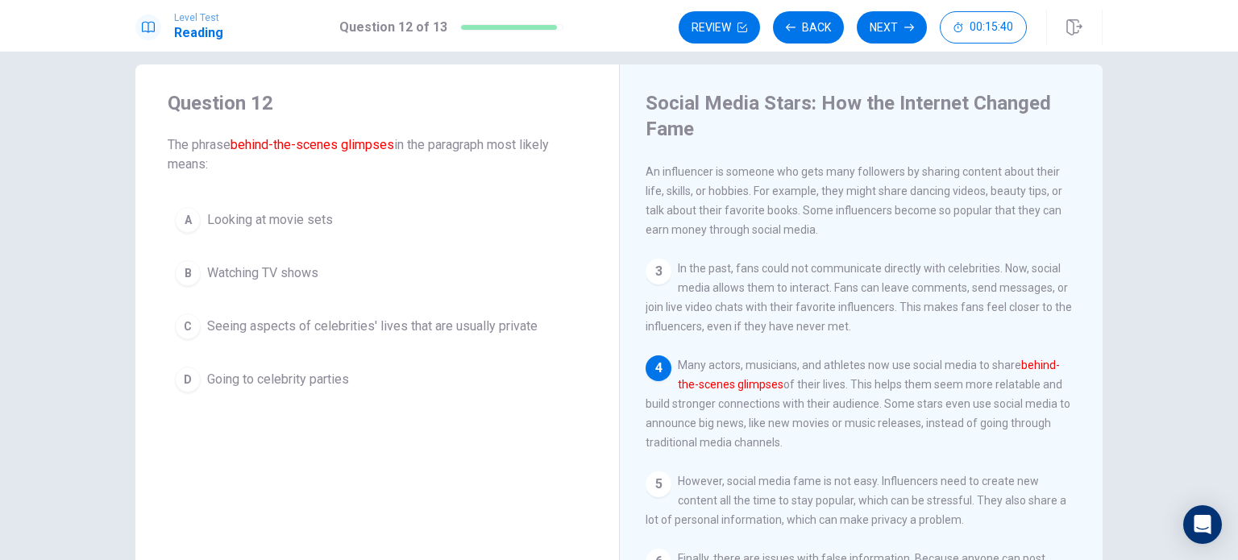
click at [496, 311] on button "C Seeing aspects of celebrities' lives that are usually private" at bounding box center [377, 326] width 419 height 40
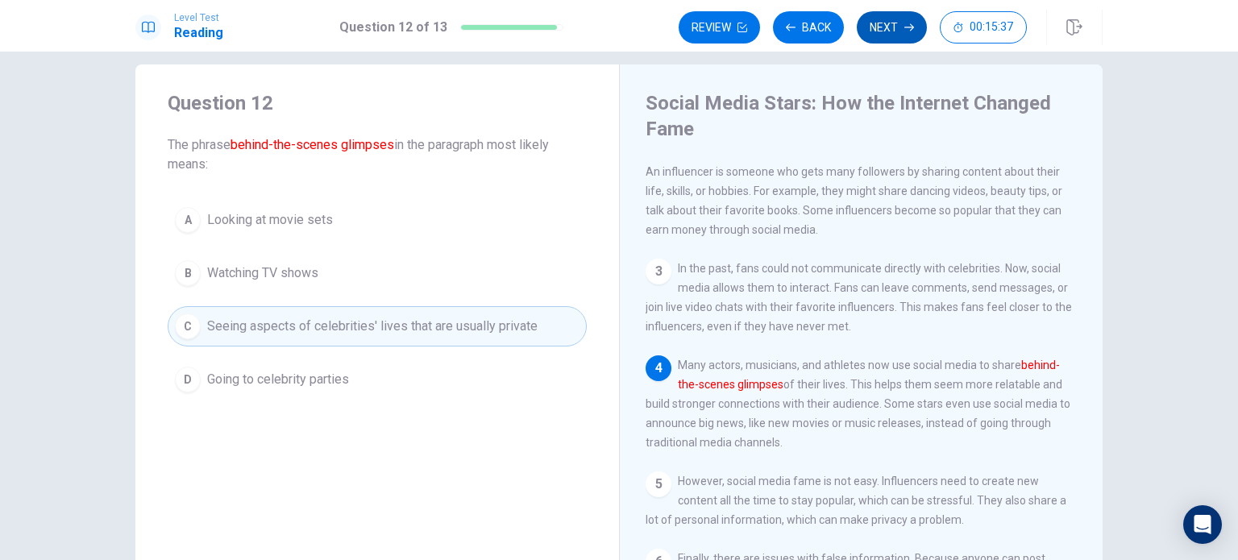
click at [890, 31] on button "Next" at bounding box center [891, 27] width 70 height 32
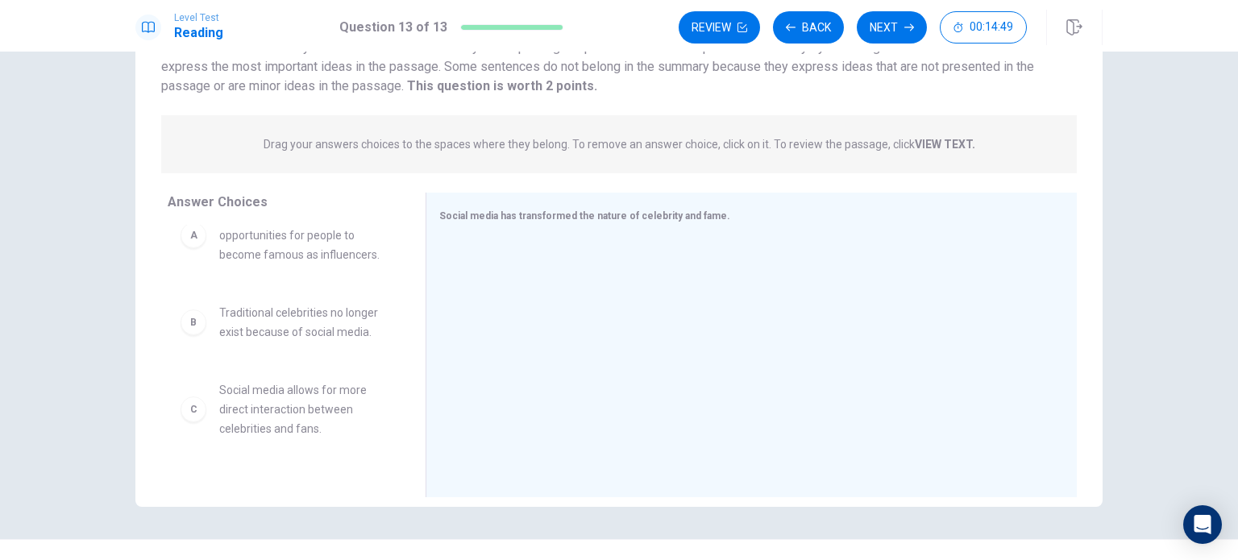
scroll to position [0, 0]
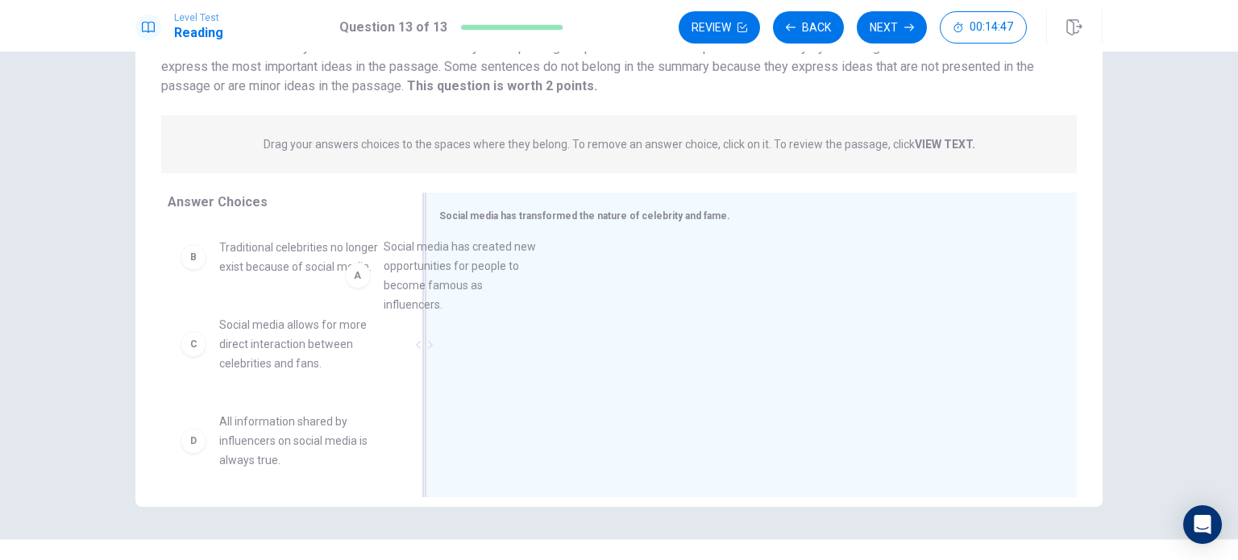
drag, startPoint x: 313, startPoint y: 300, endPoint x: 578, endPoint y: 298, distance: 265.1
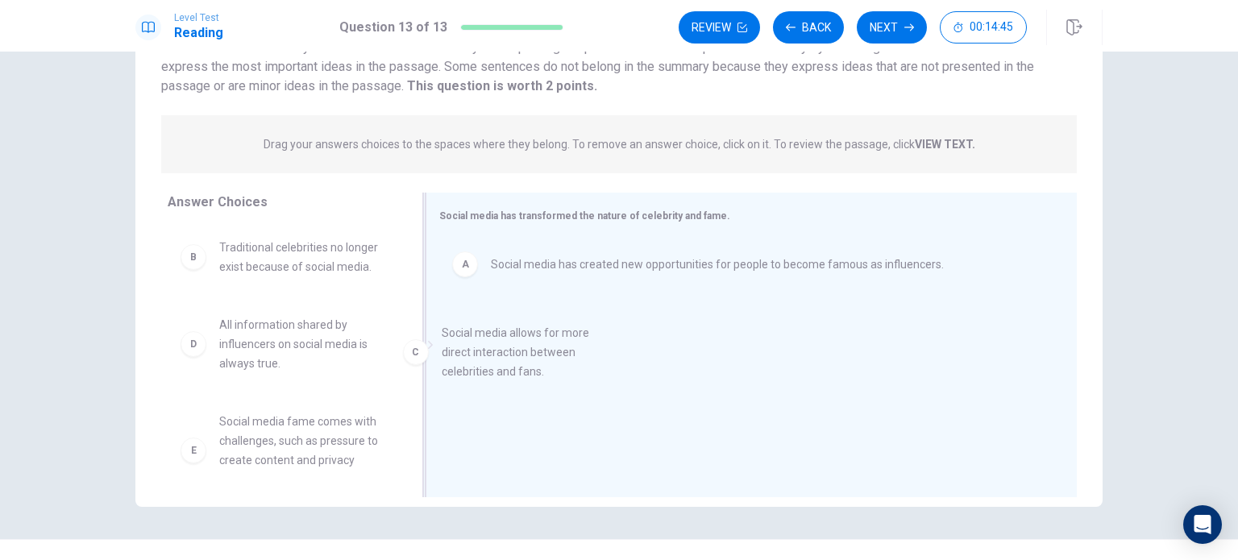
drag, startPoint x: 372, startPoint y: 355, endPoint x: 550, endPoint y: 366, distance: 177.6
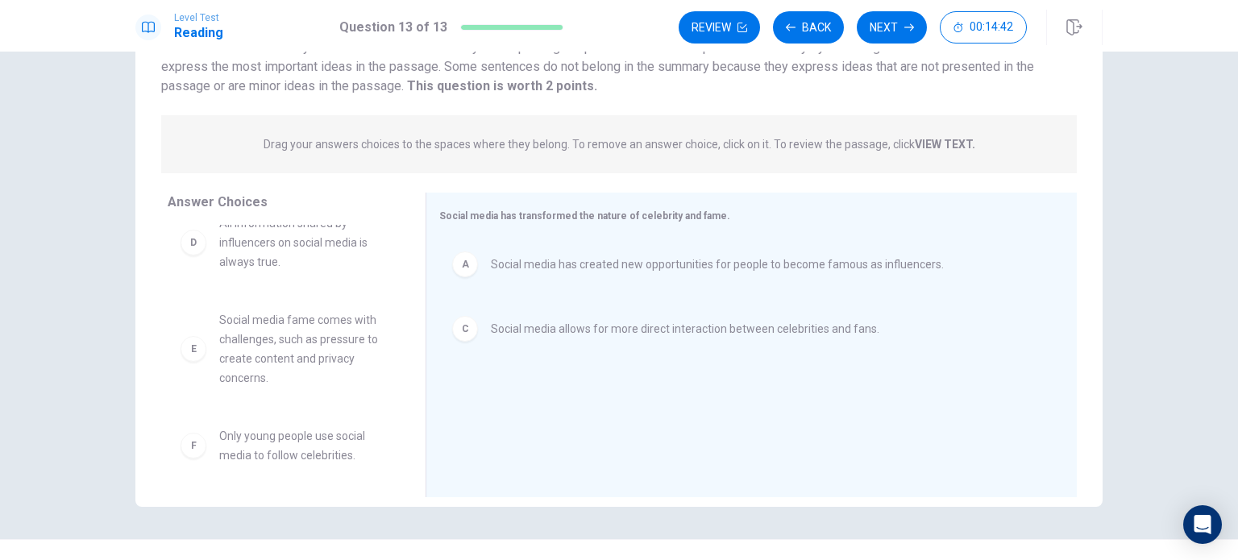
scroll to position [106, 0]
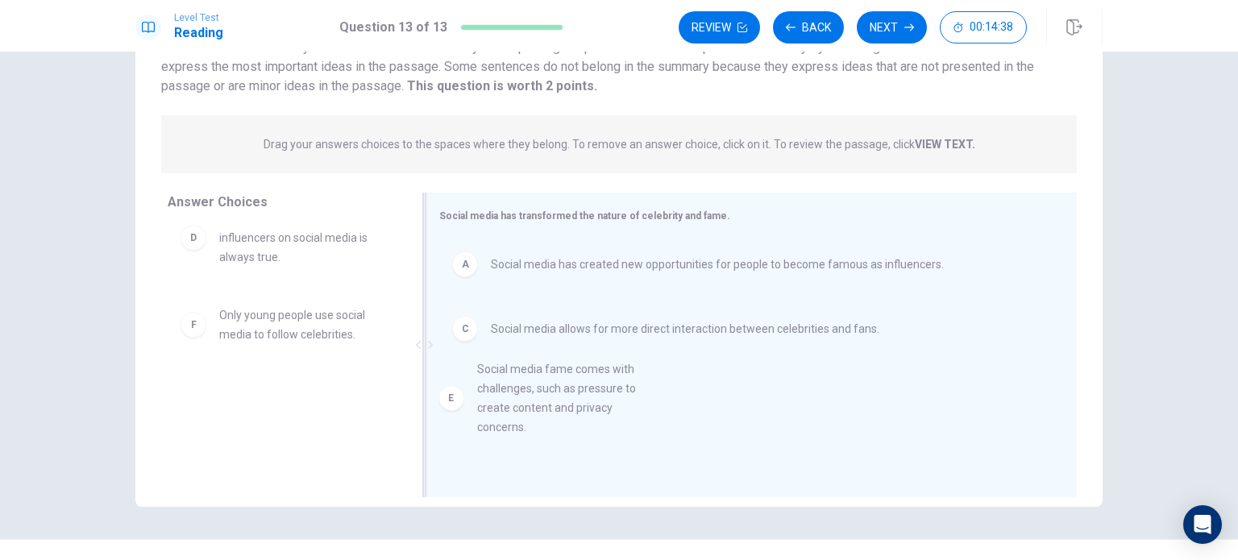
drag, startPoint x: 324, startPoint y: 347, endPoint x: 596, endPoint y: 400, distance: 277.3
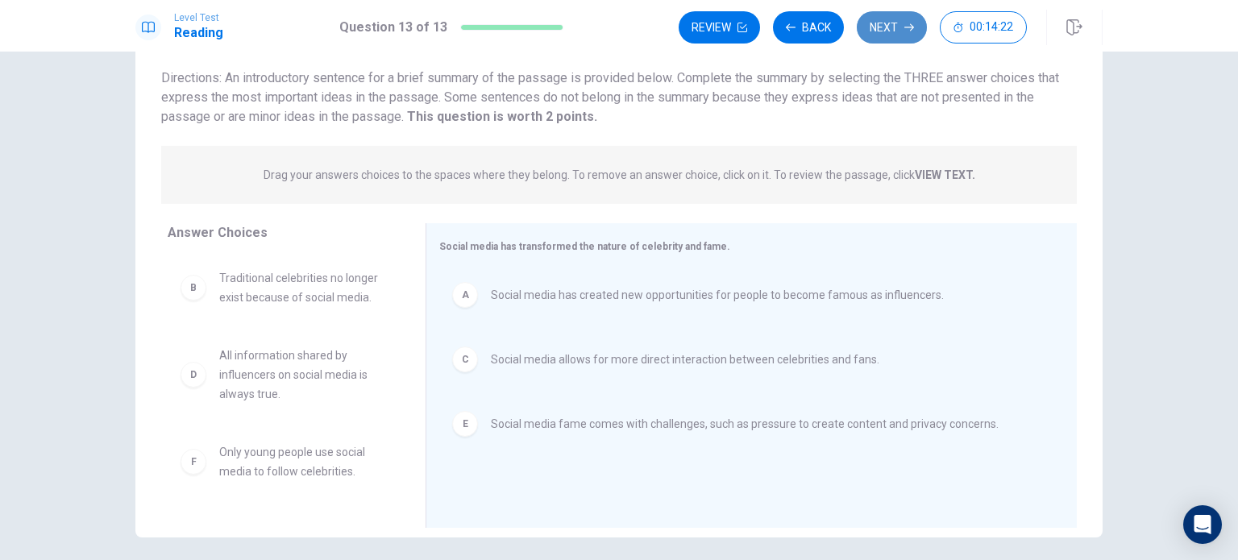
click at [899, 27] on button "Next" at bounding box center [891, 27] width 70 height 32
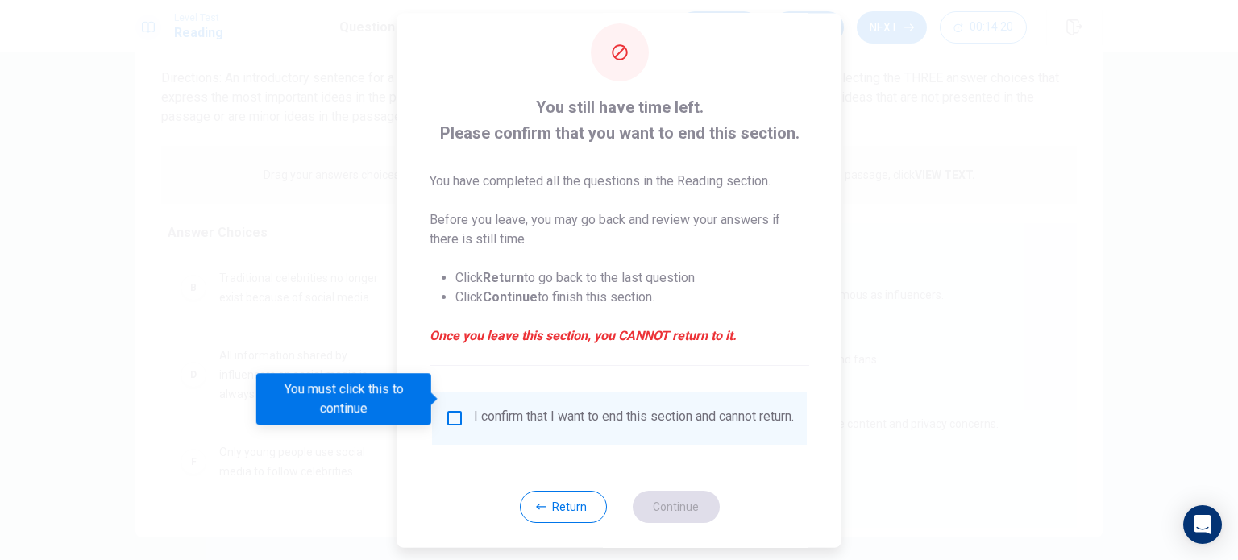
scroll to position [40, 0]
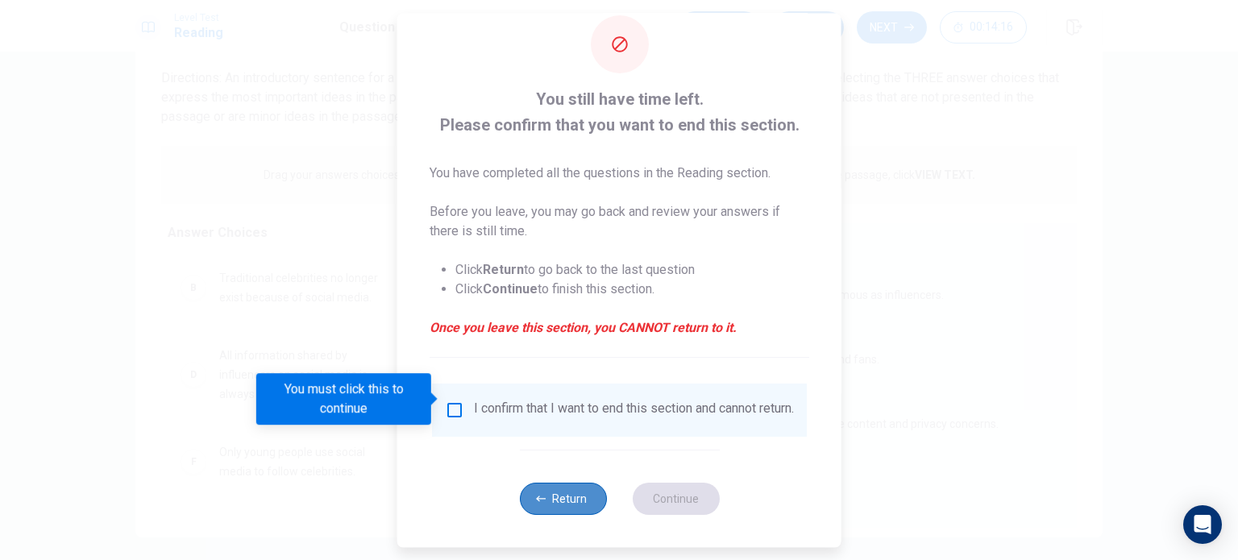
click at [588, 505] on button "Return" at bounding box center [562, 499] width 87 height 32
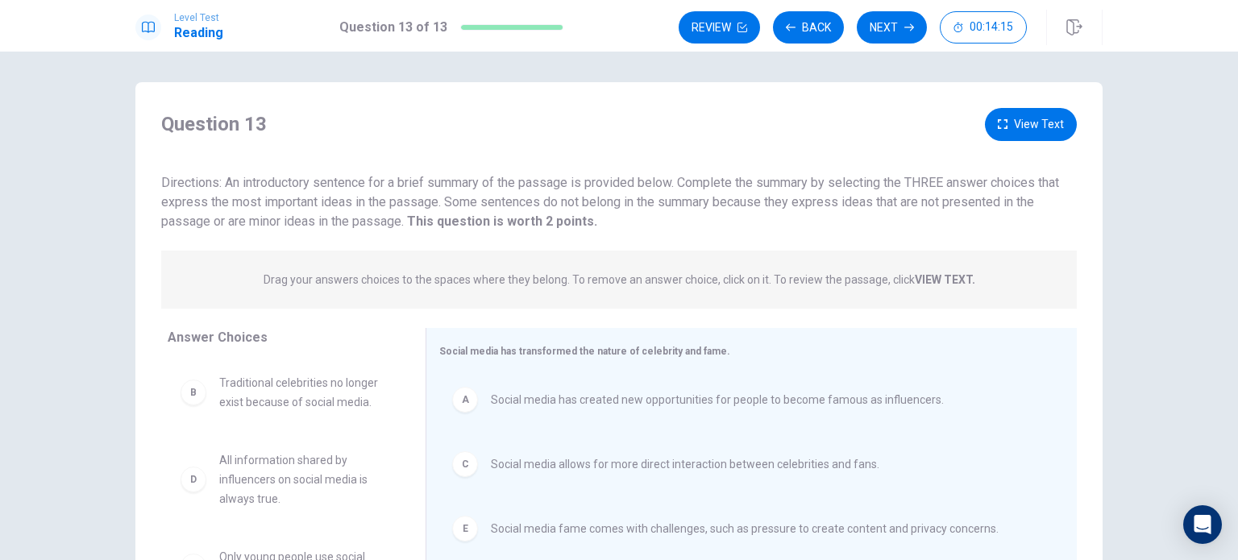
scroll to position [0, 0]
click at [724, 23] on button "Review" at bounding box center [718, 27] width 81 height 32
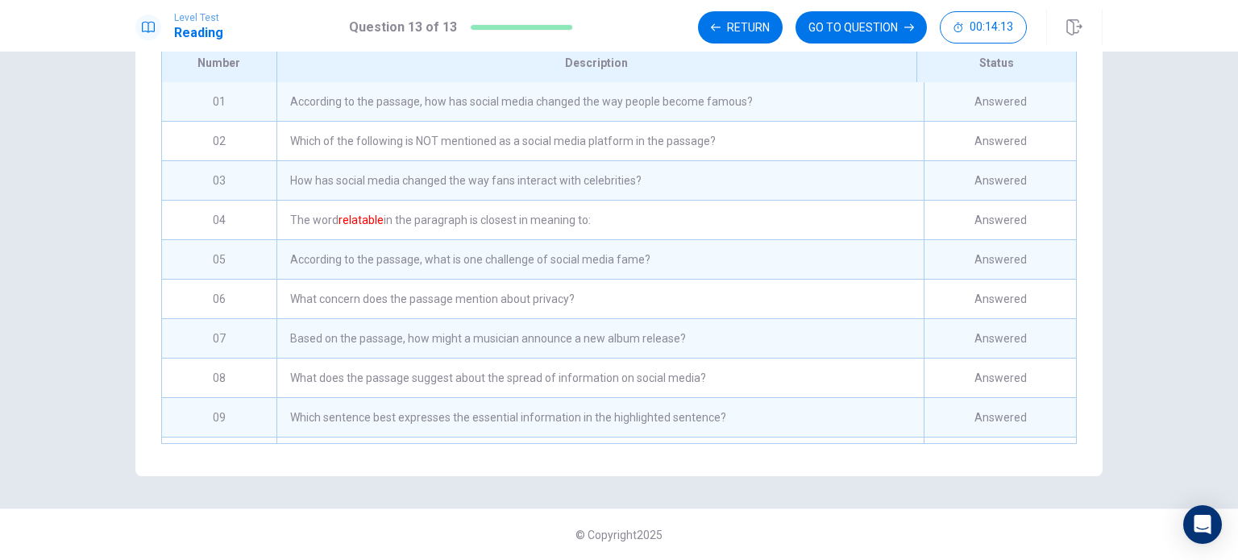
click at [593, 89] on div "According to the passage, how has social media changed the way people become fa…" at bounding box center [599, 101] width 647 height 39
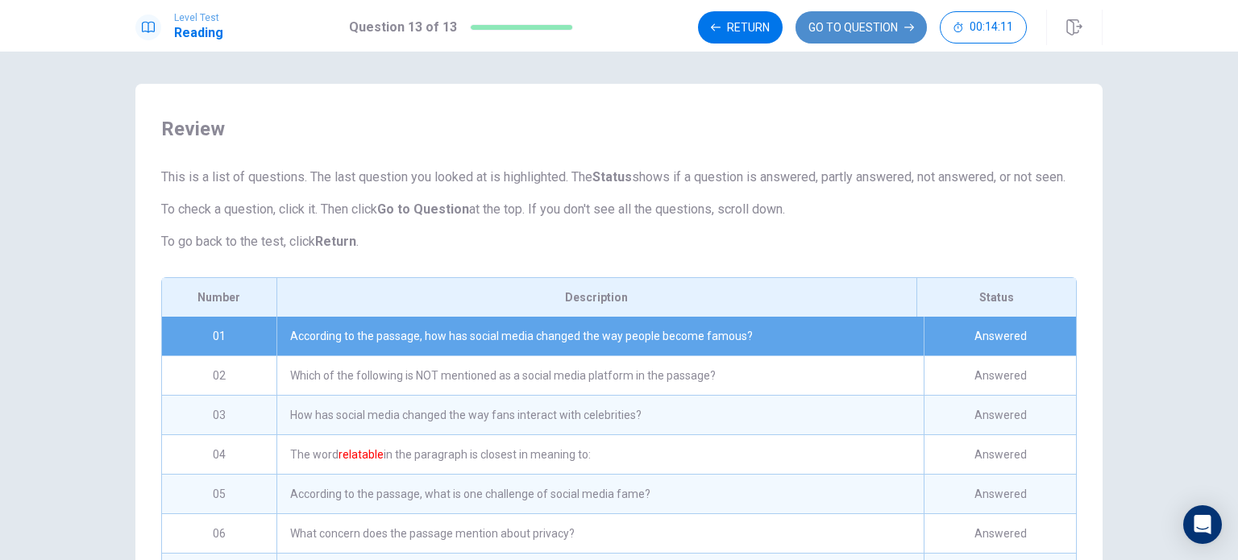
click at [844, 27] on button "GO TO QUESTION" at bounding box center [860, 27] width 131 height 32
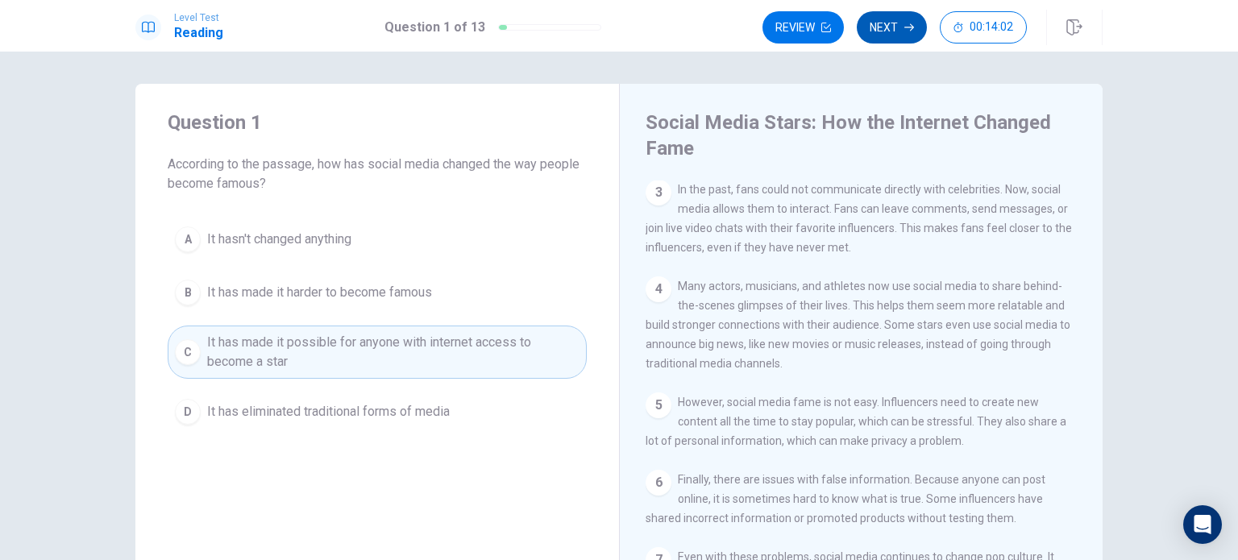
click at [887, 29] on button "Next" at bounding box center [891, 27] width 70 height 32
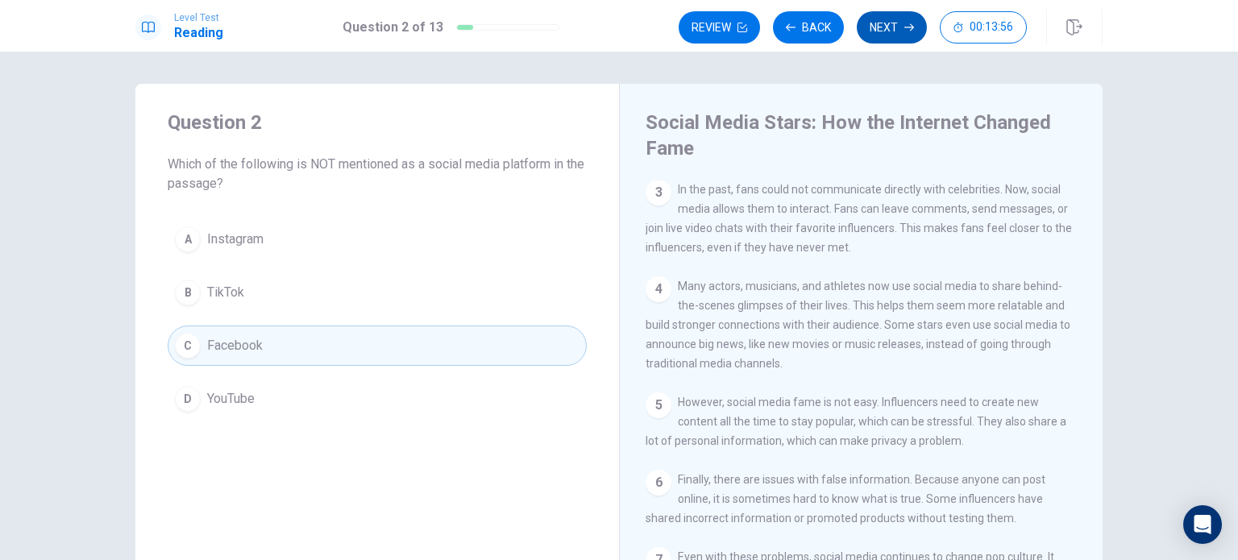
click at [887, 29] on button "Next" at bounding box center [891, 27] width 70 height 32
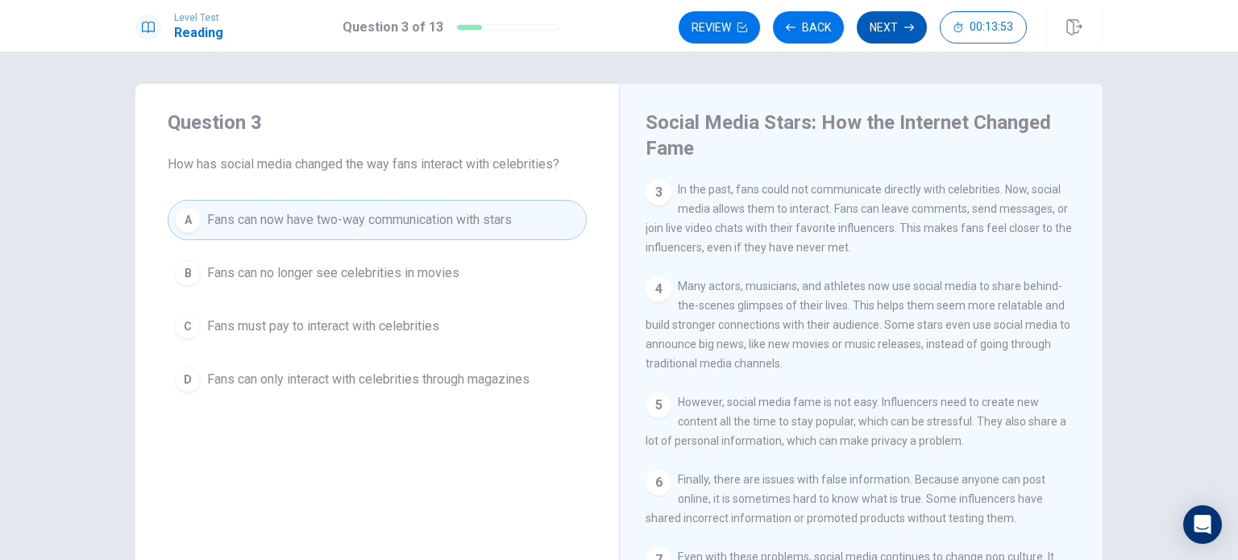
click at [887, 29] on button "Next" at bounding box center [891, 27] width 70 height 32
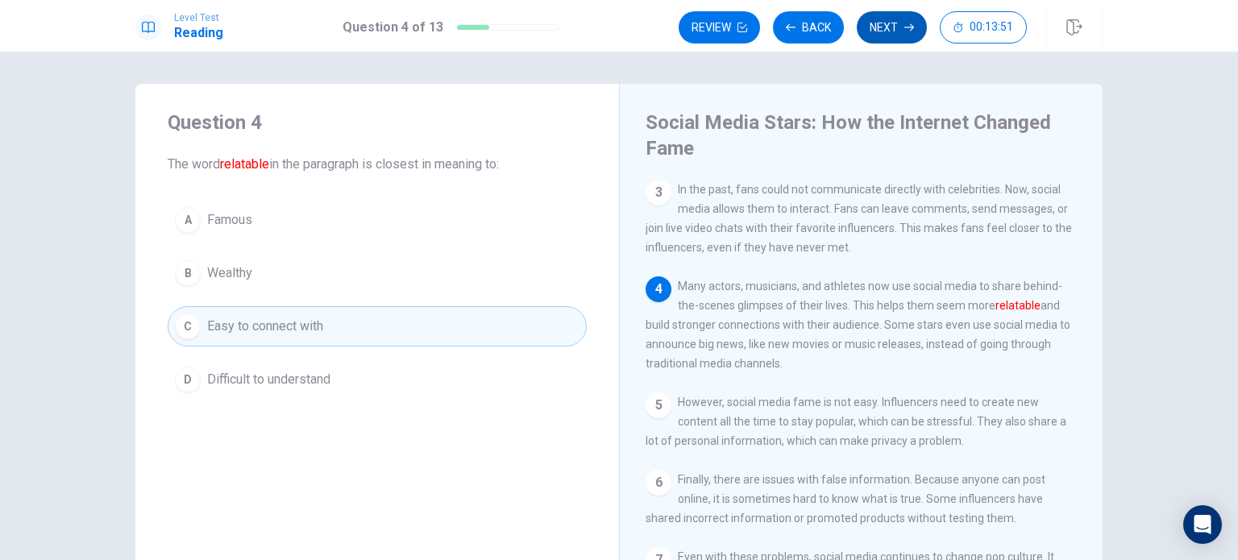
click at [890, 28] on button "Next" at bounding box center [891, 27] width 70 height 32
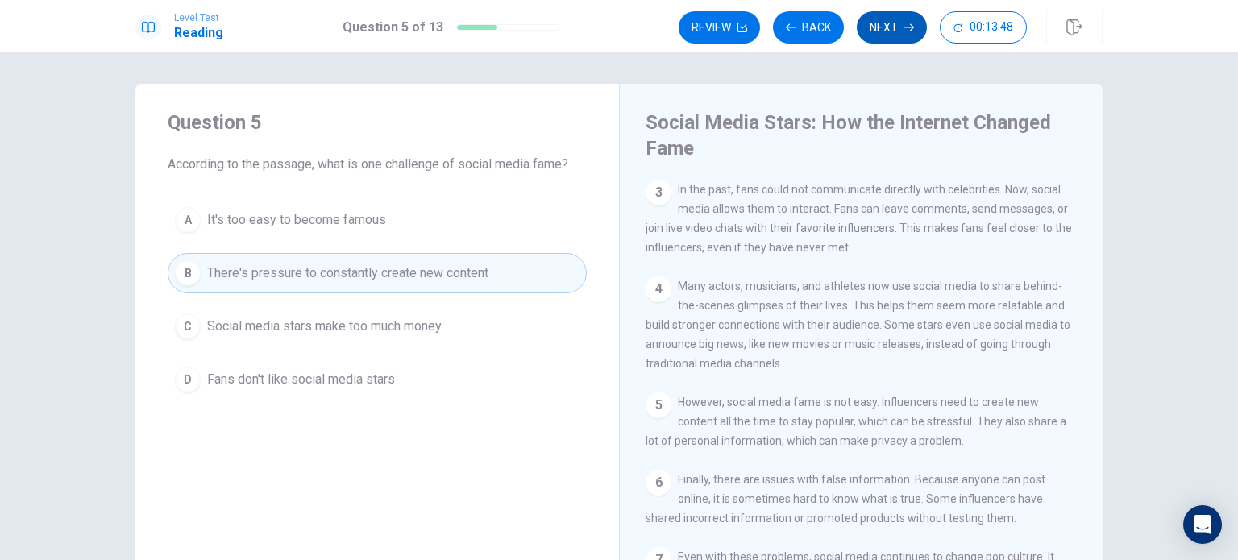
click at [890, 28] on button "Next" at bounding box center [891, 27] width 70 height 32
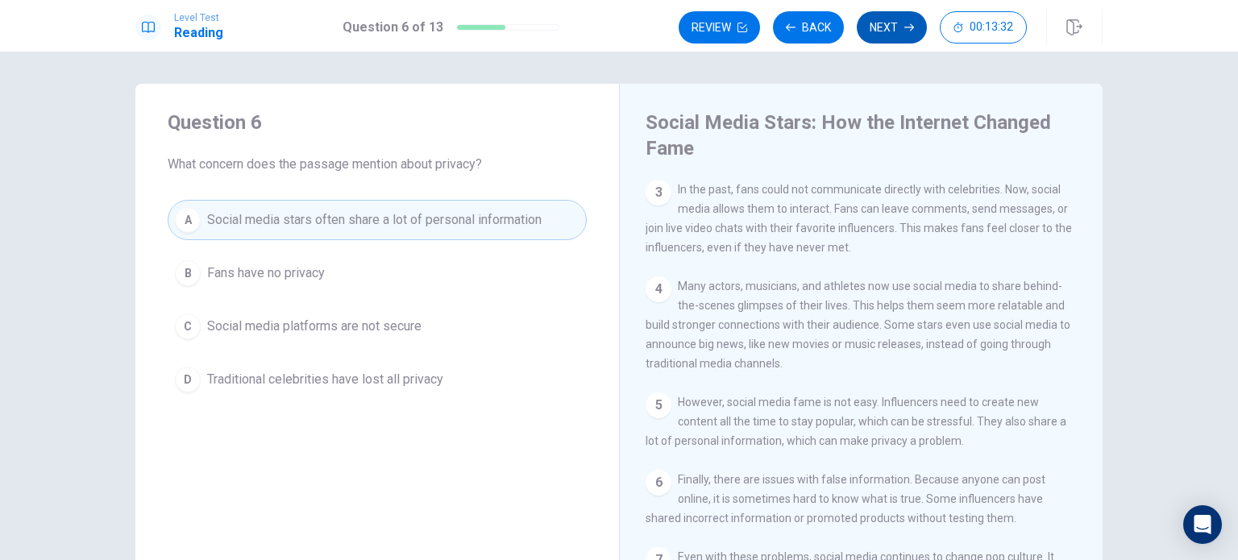
click at [890, 28] on button "Next" at bounding box center [891, 27] width 70 height 32
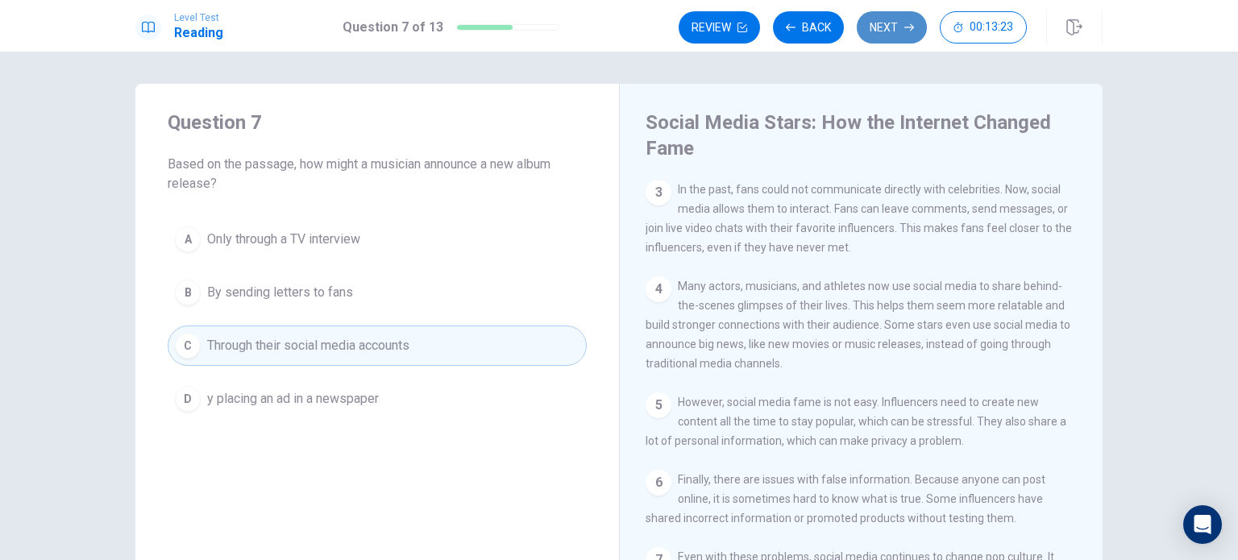
click at [890, 28] on button "Next" at bounding box center [891, 27] width 70 height 32
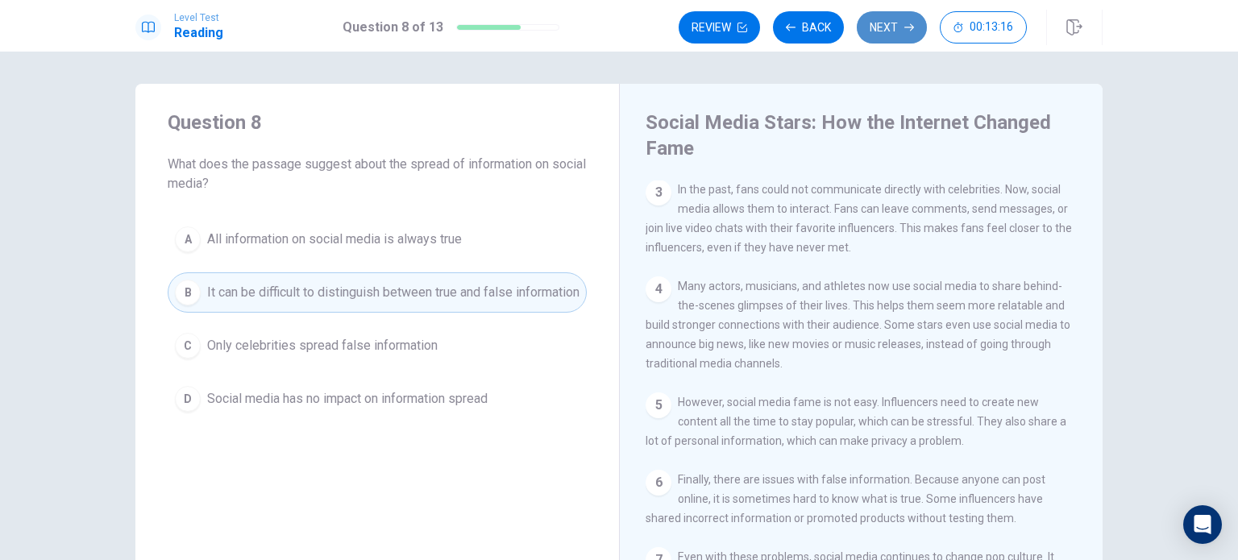
click at [890, 28] on button "Next" at bounding box center [891, 27] width 70 height 32
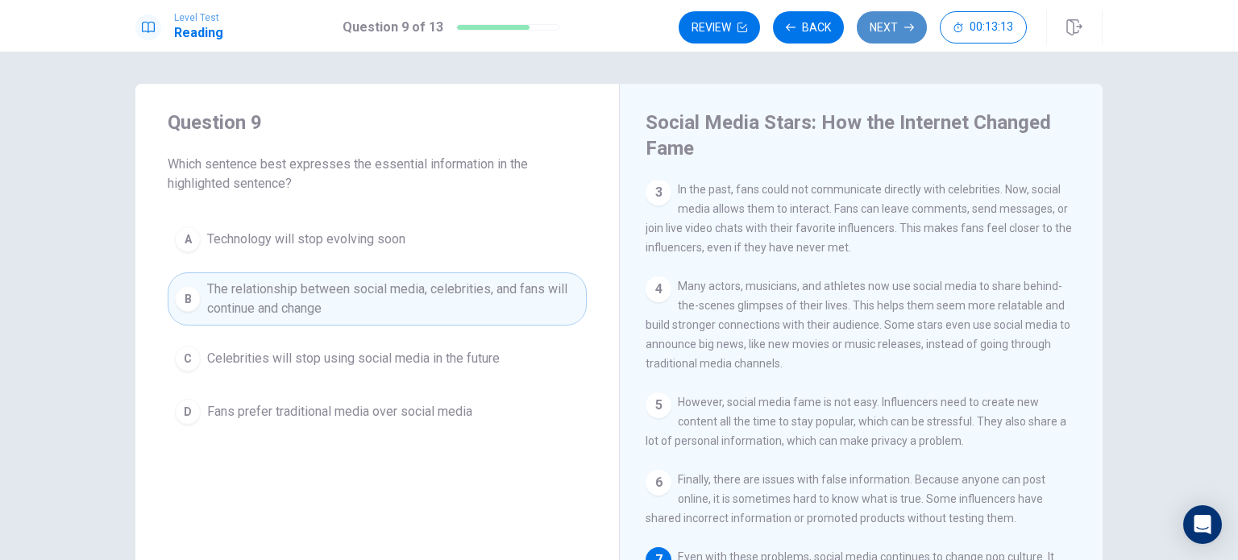
click at [890, 28] on button "Next" at bounding box center [891, 27] width 70 height 32
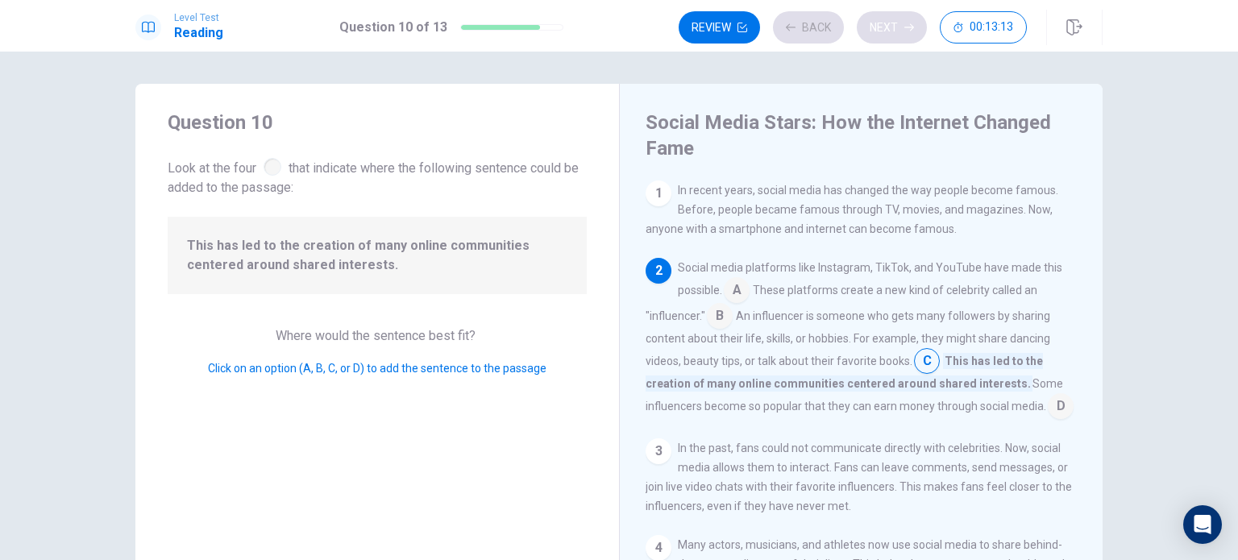
scroll to position [79, 0]
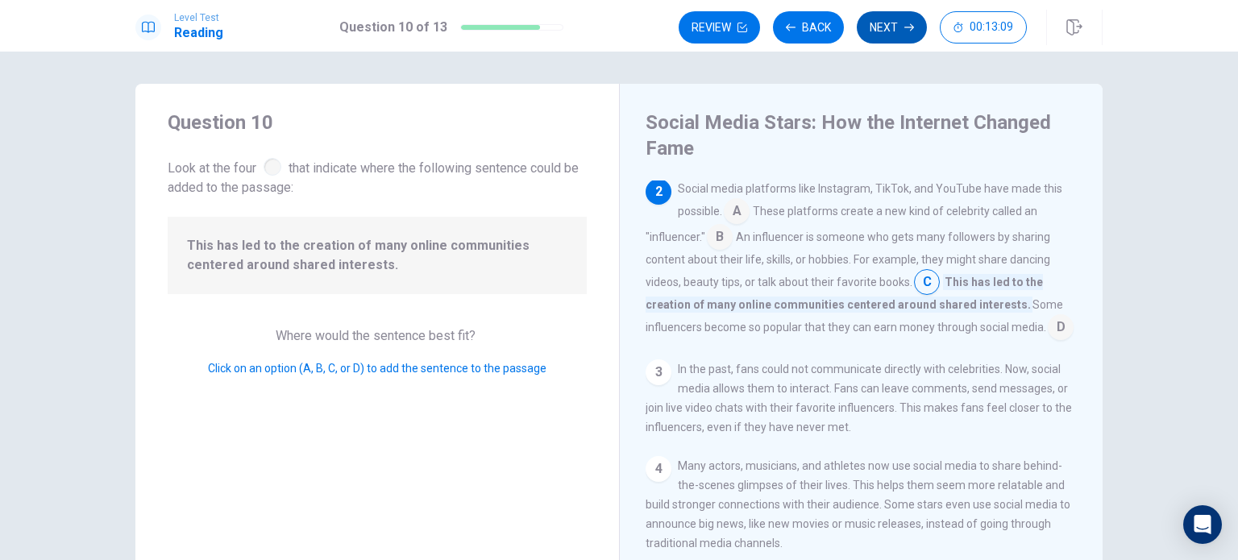
click at [898, 19] on button "Next" at bounding box center [891, 27] width 70 height 32
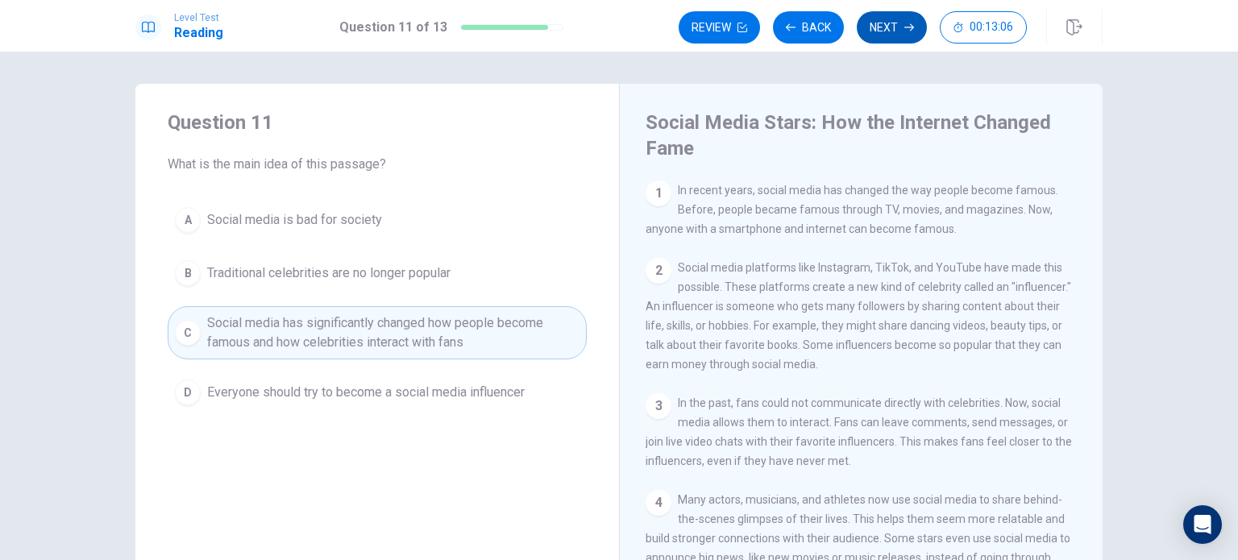
click at [898, 19] on button "Next" at bounding box center [891, 27] width 70 height 32
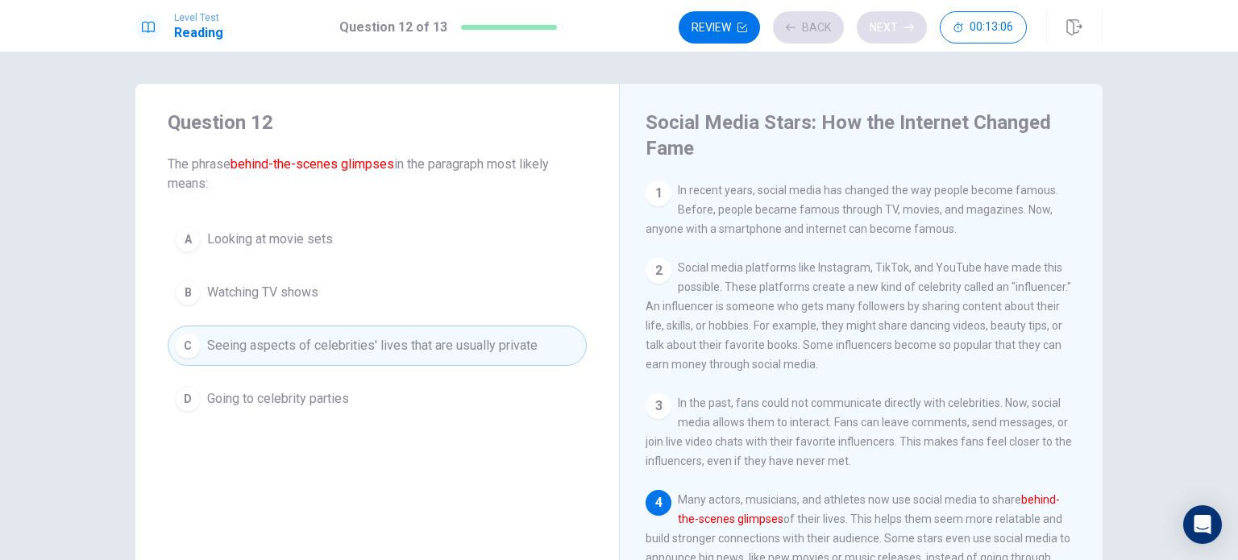
scroll to position [115, 0]
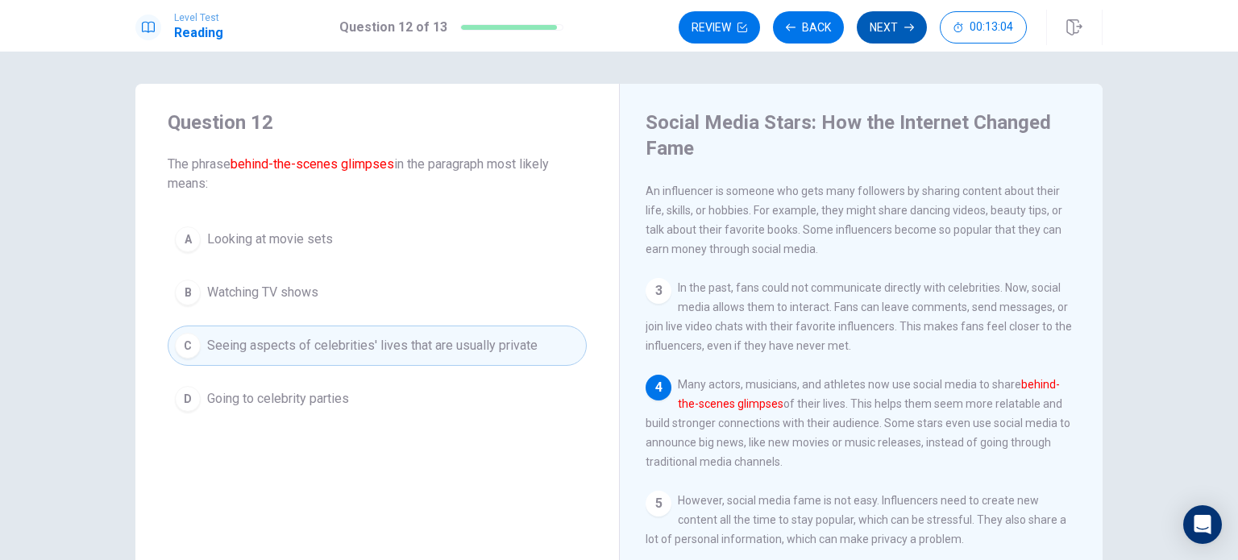
click at [899, 24] on button "Next" at bounding box center [891, 27] width 70 height 32
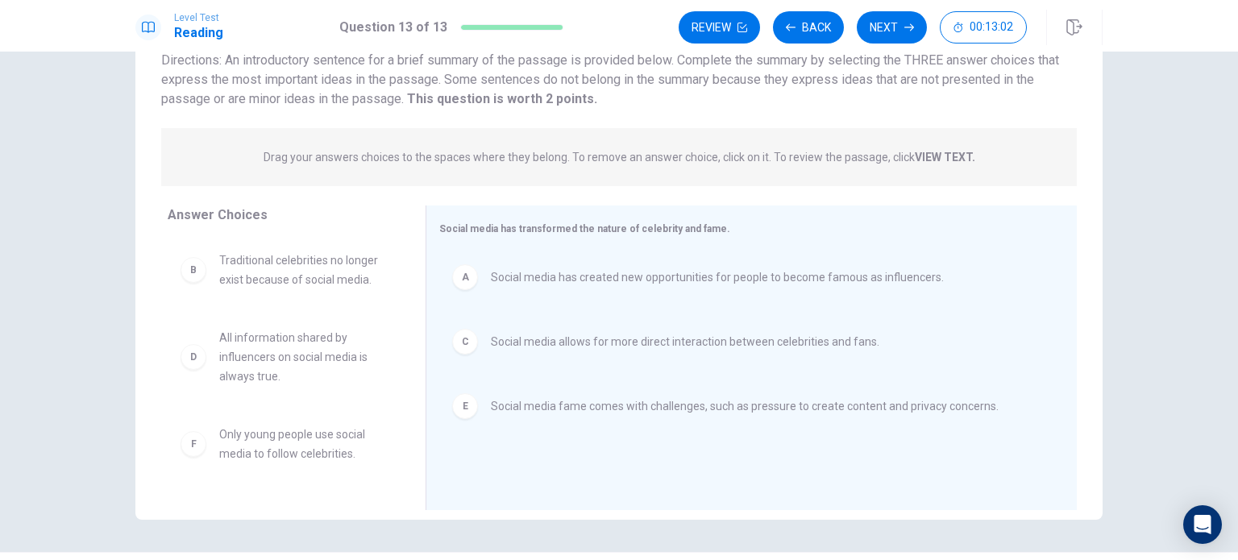
scroll to position [125, 0]
click at [906, 25] on icon "button" at bounding box center [909, 28] width 10 height 10
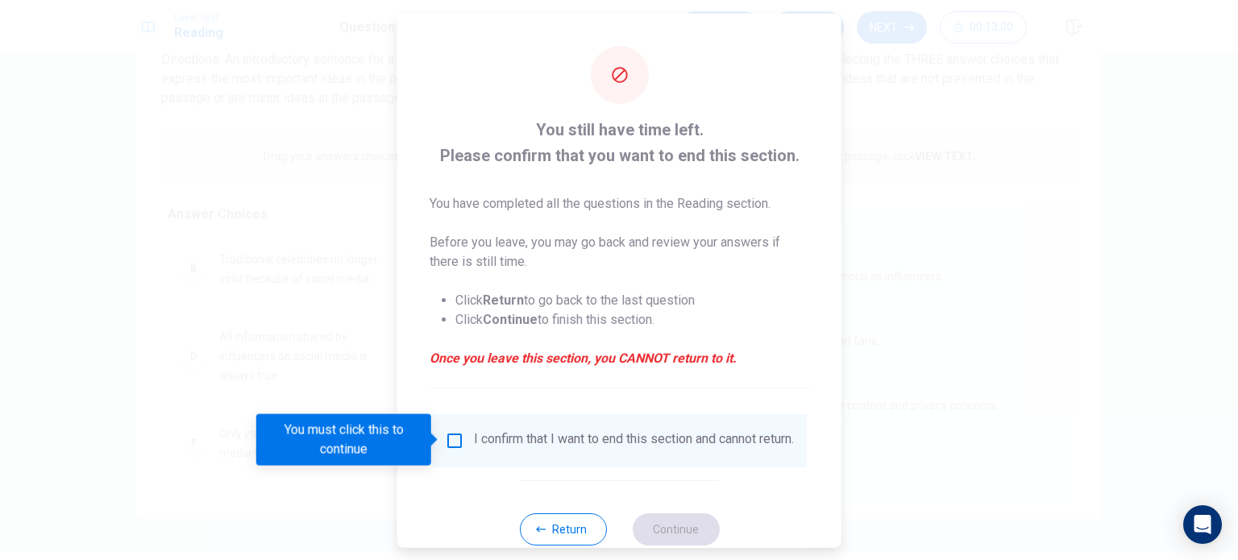
click at [445, 436] on input "You must click this to continue" at bounding box center [454, 439] width 19 height 19
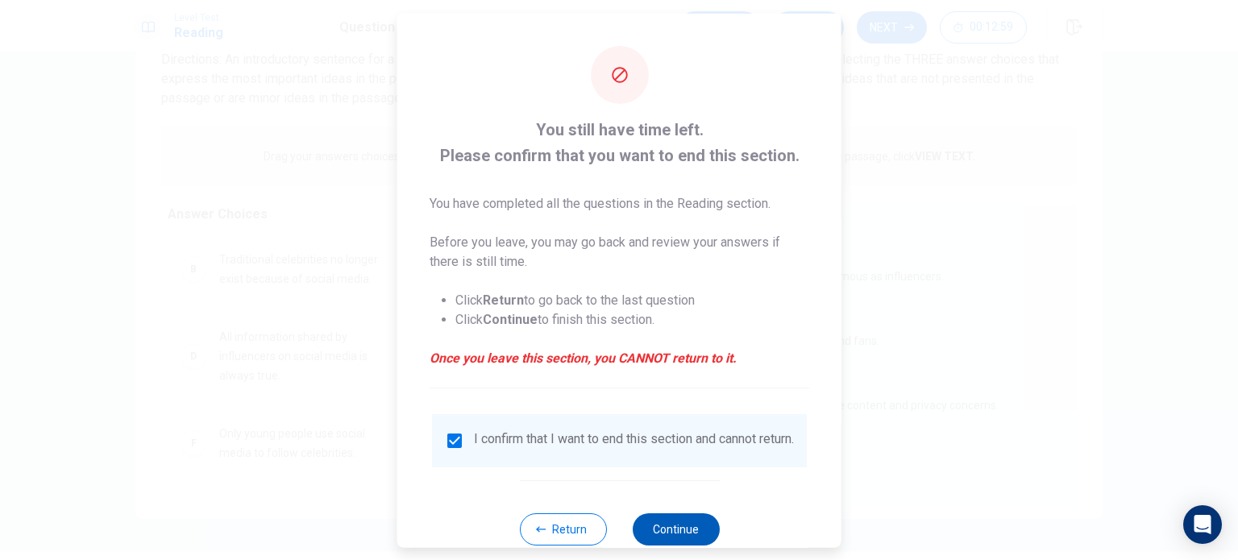
click at [674, 529] on button "Continue" at bounding box center [675, 528] width 87 height 32
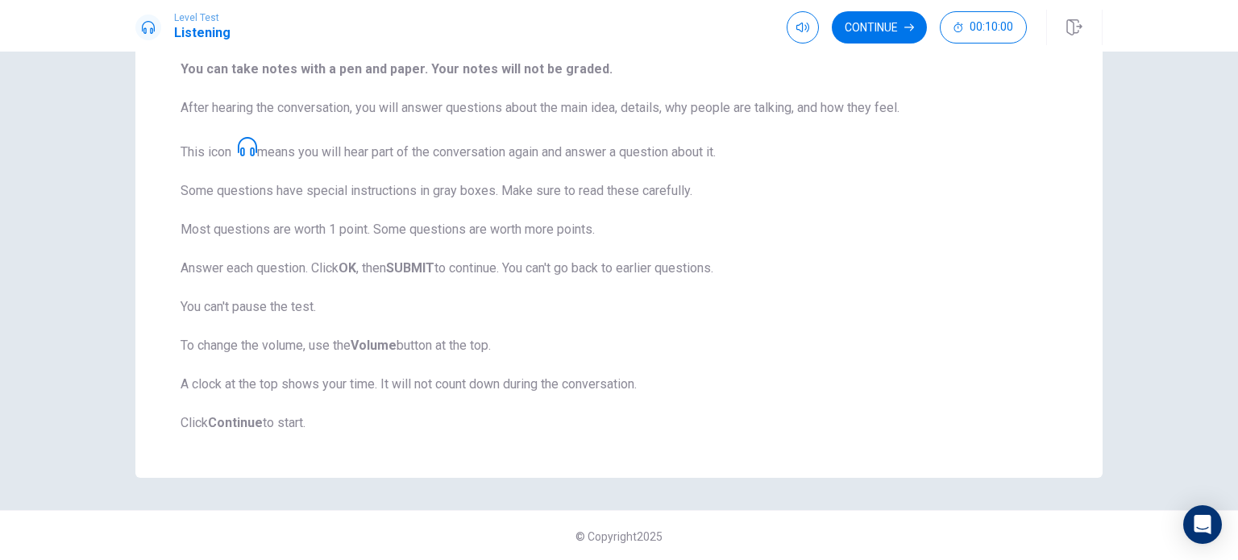
scroll to position [212, 0]
click at [882, 24] on button "Continue" at bounding box center [879, 27] width 95 height 32
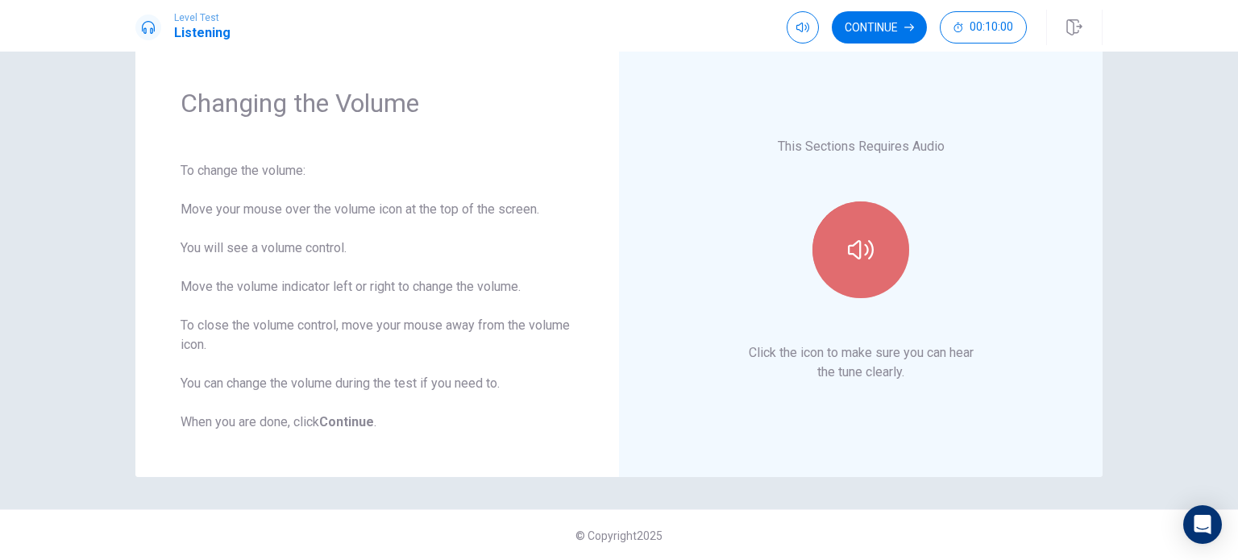
click at [861, 267] on button "button" at bounding box center [860, 249] width 97 height 97
click at [841, 242] on button "button" at bounding box center [860, 249] width 97 height 97
click at [864, 234] on button "button" at bounding box center [860, 249] width 97 height 97
click at [865, 257] on icon "button" at bounding box center [861, 250] width 26 height 26
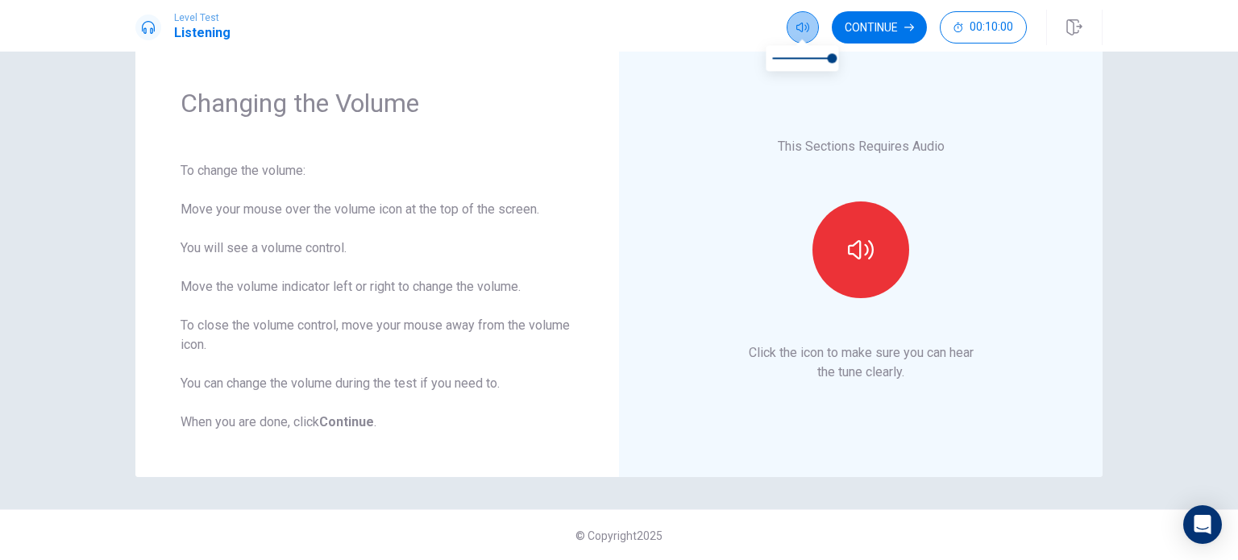
click at [801, 23] on icon "button" at bounding box center [802, 28] width 13 height 10
click at [822, 56] on div "This Sections Requires Audio Click the icon to make sure you can hear the tune …" at bounding box center [860, 259] width 483 height 435
click at [806, 52] on span at bounding box center [802, 58] width 60 height 23
type input "1"
drag, startPoint x: 809, startPoint y: 55, endPoint x: 841, endPoint y: 59, distance: 32.5
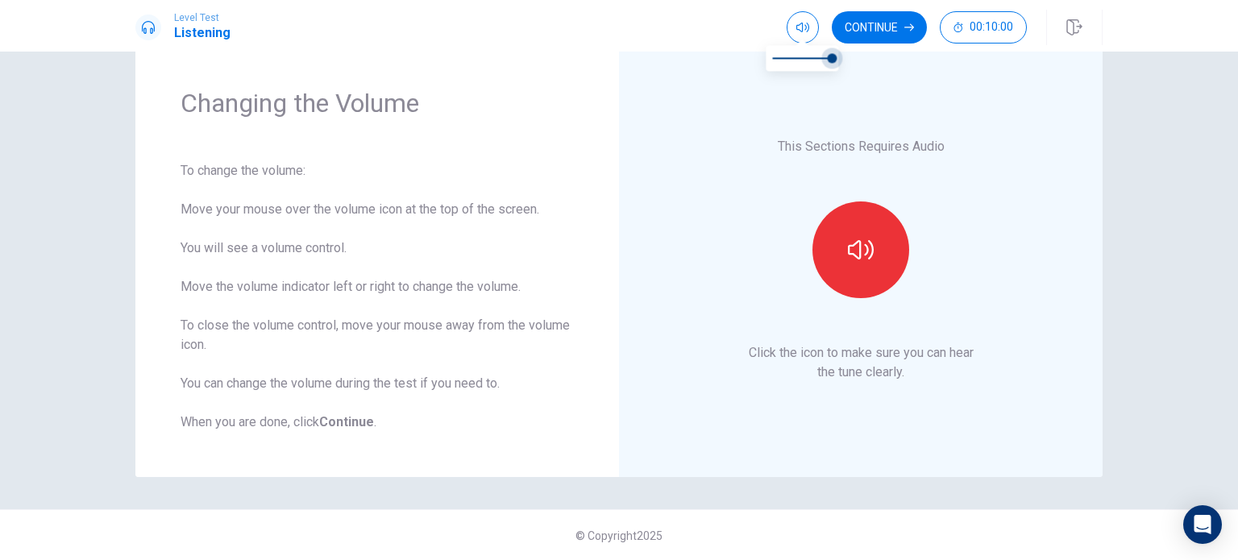
click at [836, 59] on span at bounding box center [832, 58] width 10 height 10
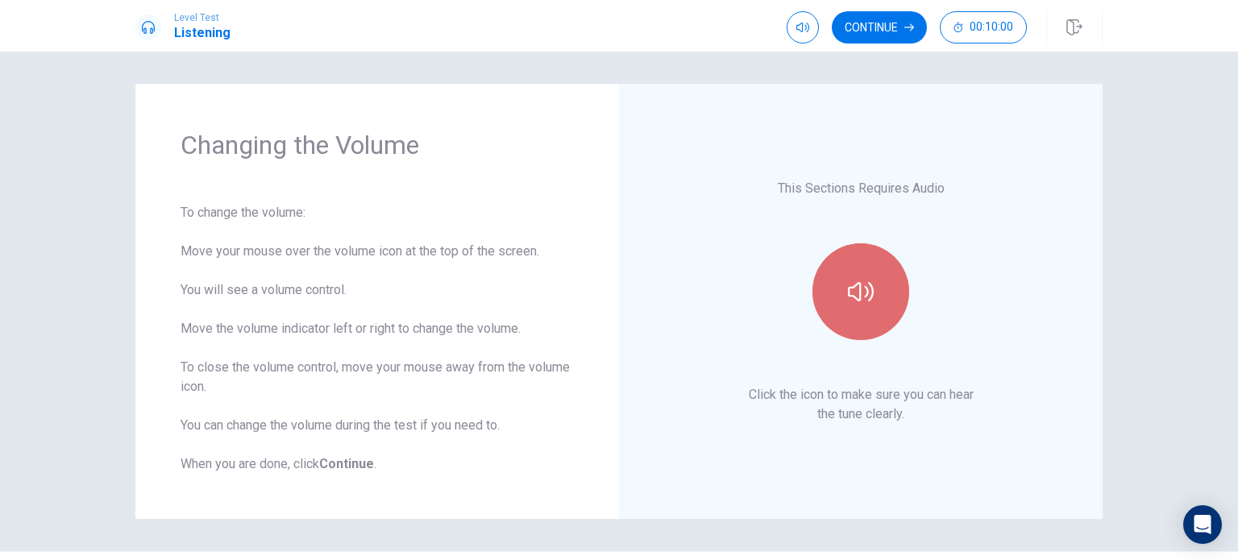
click at [873, 312] on button "button" at bounding box center [860, 291] width 97 height 97
click at [873, 305] on button "button" at bounding box center [860, 291] width 97 height 97
click at [883, 297] on button "button" at bounding box center [860, 291] width 97 height 97
click at [879, 293] on button "button" at bounding box center [860, 291] width 97 height 97
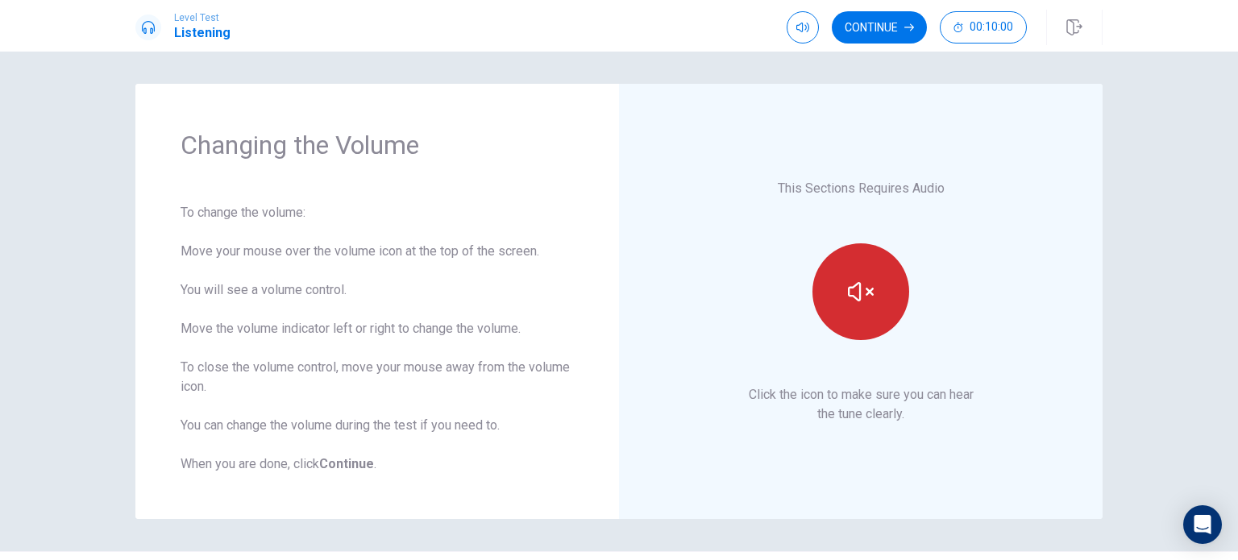
click at [869, 296] on icon "button" at bounding box center [861, 292] width 26 height 26
click at [867, 296] on icon "button" at bounding box center [861, 292] width 26 height 26
type input "0.5"
click at [799, 53] on span at bounding box center [802, 58] width 60 height 23
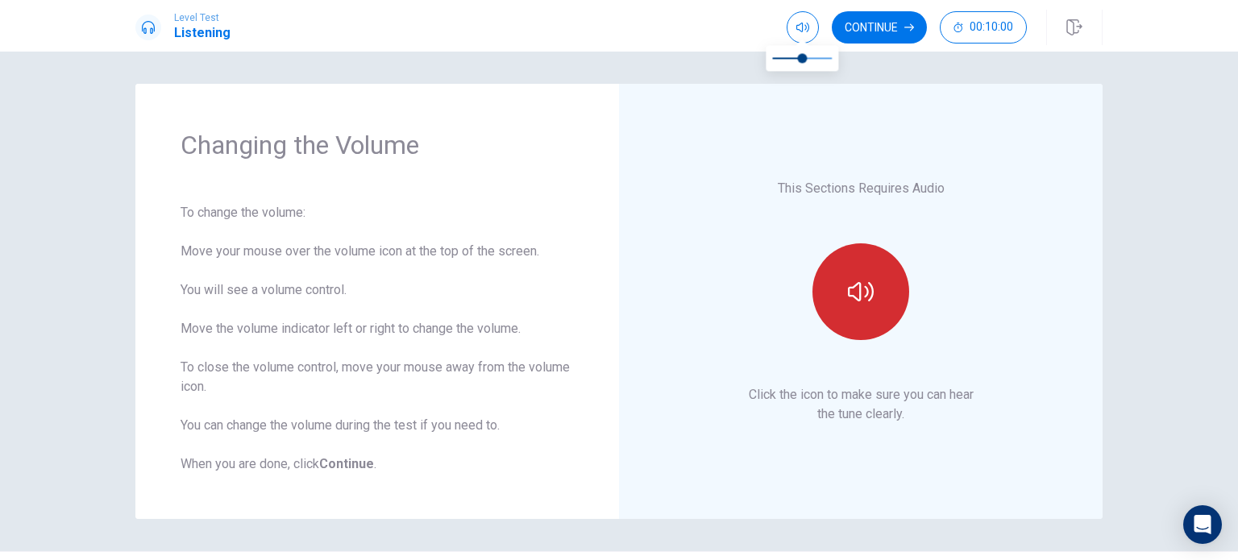
click at [880, 320] on button "button" at bounding box center [860, 291] width 97 height 97
click at [807, 57] on span at bounding box center [802, 58] width 10 height 10
click at [819, 57] on span at bounding box center [814, 58] width 10 height 10
type input "1"
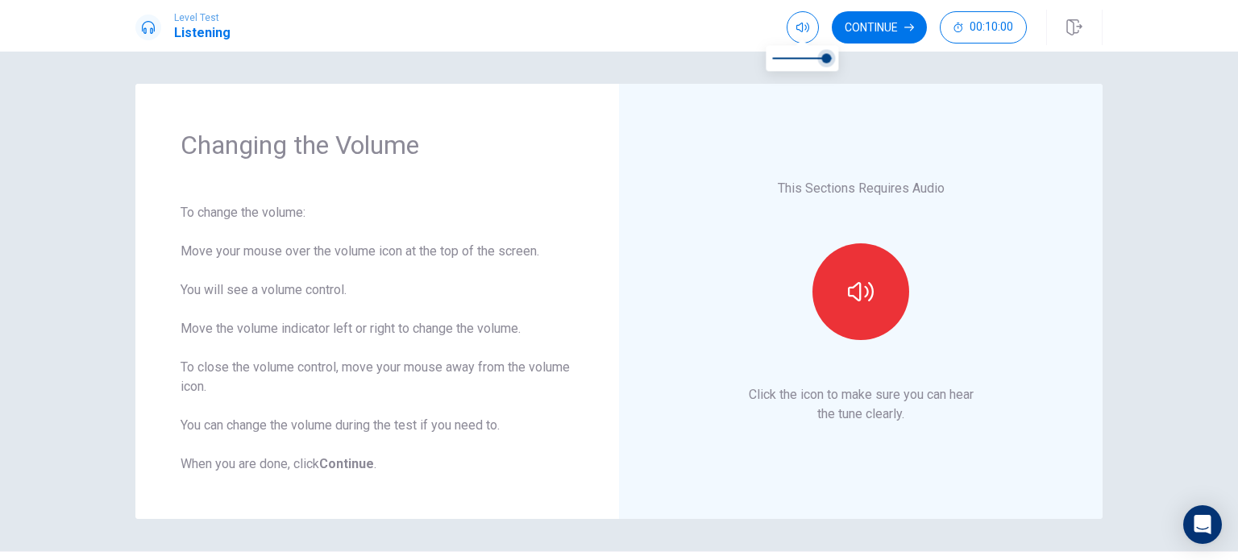
click at [830, 57] on span at bounding box center [826, 58] width 10 height 10
click at [876, 28] on button "Continue" at bounding box center [879, 27] width 95 height 32
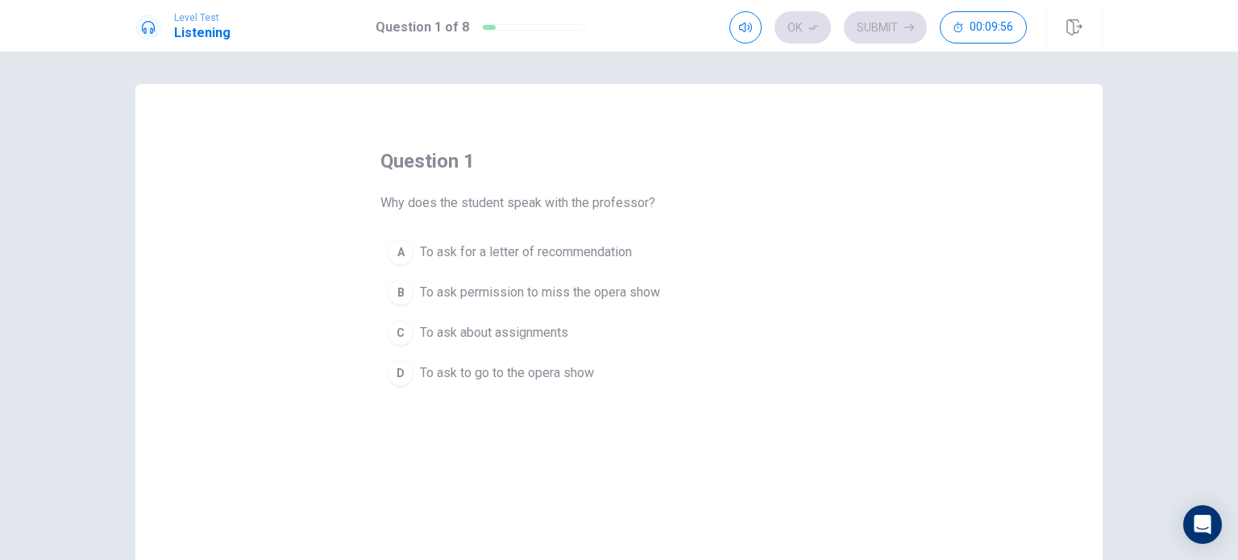
click at [579, 373] on span "To ask to go to the opera show" at bounding box center [507, 372] width 174 height 19
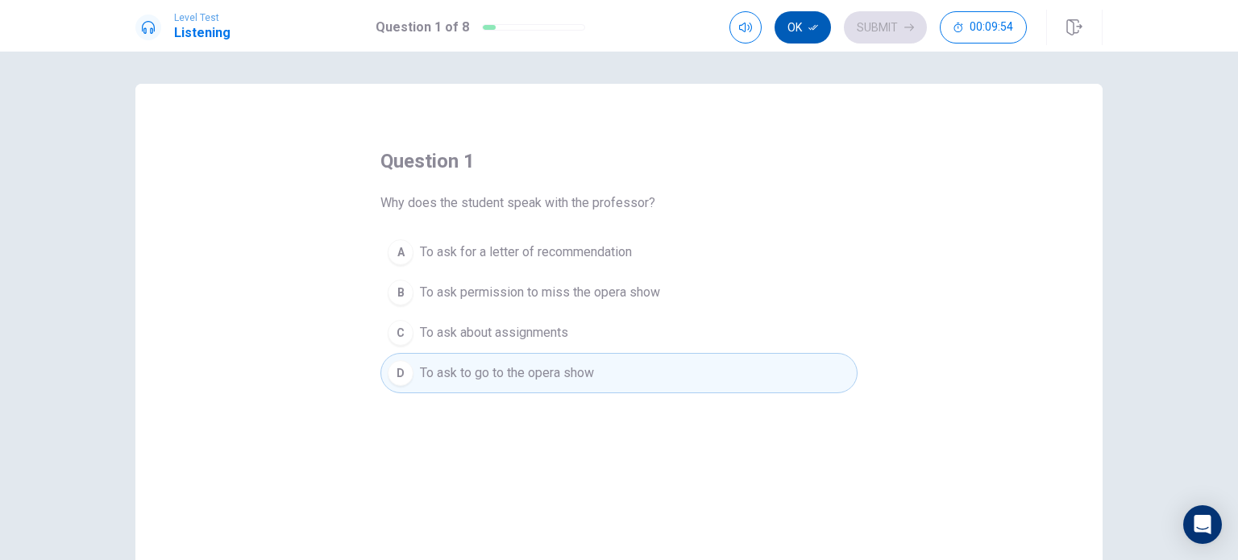
click at [796, 20] on button "Ok" at bounding box center [802, 27] width 56 height 32
click at [886, 22] on button "Submit" at bounding box center [885, 27] width 83 height 32
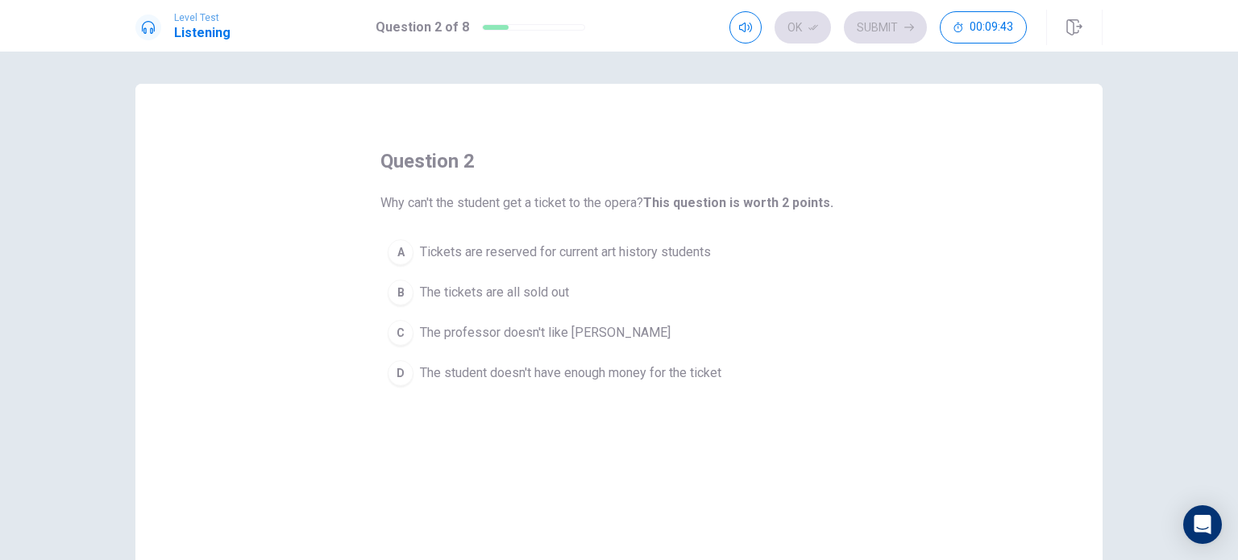
click at [690, 232] on button "A Tickets are reserved for current art history students" at bounding box center [618, 252] width 477 height 40
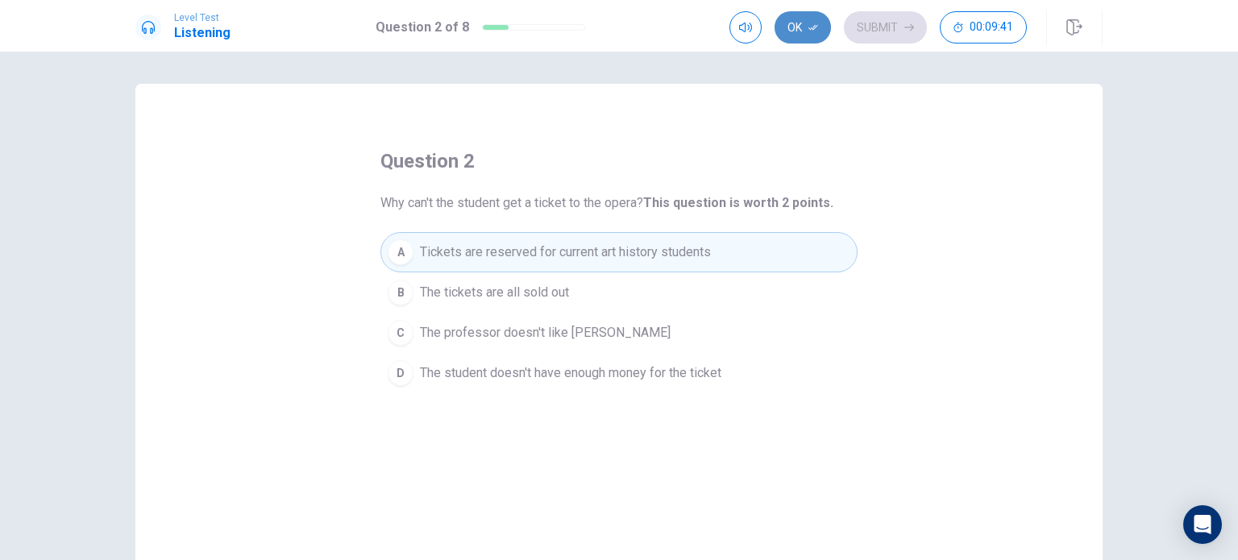
click at [806, 36] on button "Ok" at bounding box center [802, 27] width 56 height 32
click at [886, 31] on button "Submit" at bounding box center [885, 27] width 83 height 32
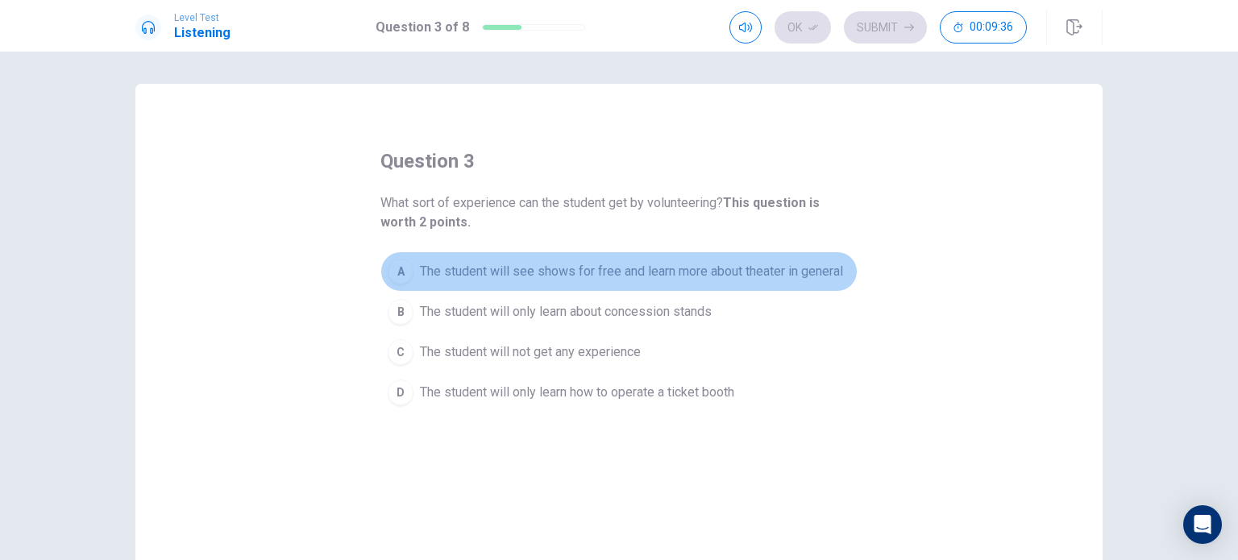
click at [816, 270] on span "The student will see shows for free and learn more about theater in general" at bounding box center [631, 271] width 423 height 19
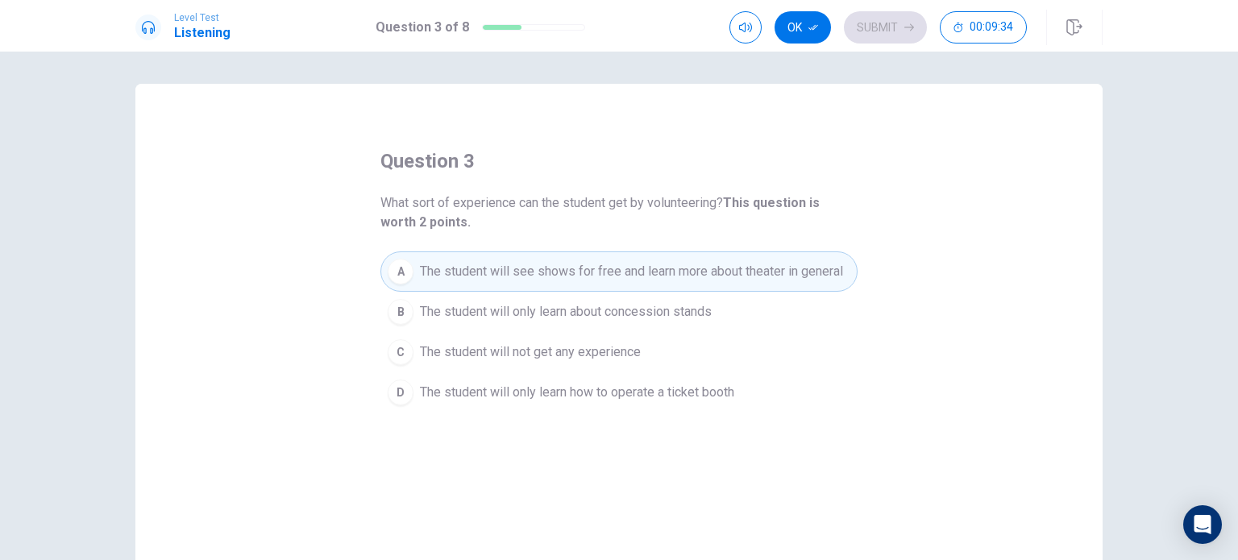
click at [815, 28] on icon "button" at bounding box center [813, 28] width 10 height 10
click at [883, 20] on button "Submit" at bounding box center [885, 27] width 83 height 32
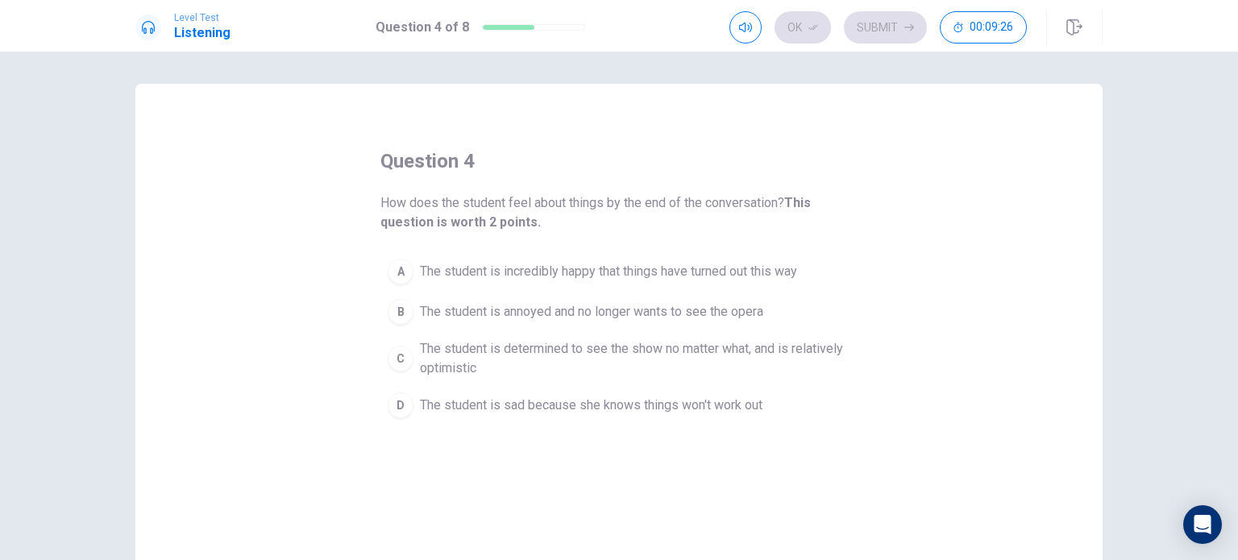
click at [823, 336] on button "C The student is determined to see the show no matter what, and is relatively o…" at bounding box center [618, 358] width 477 height 53
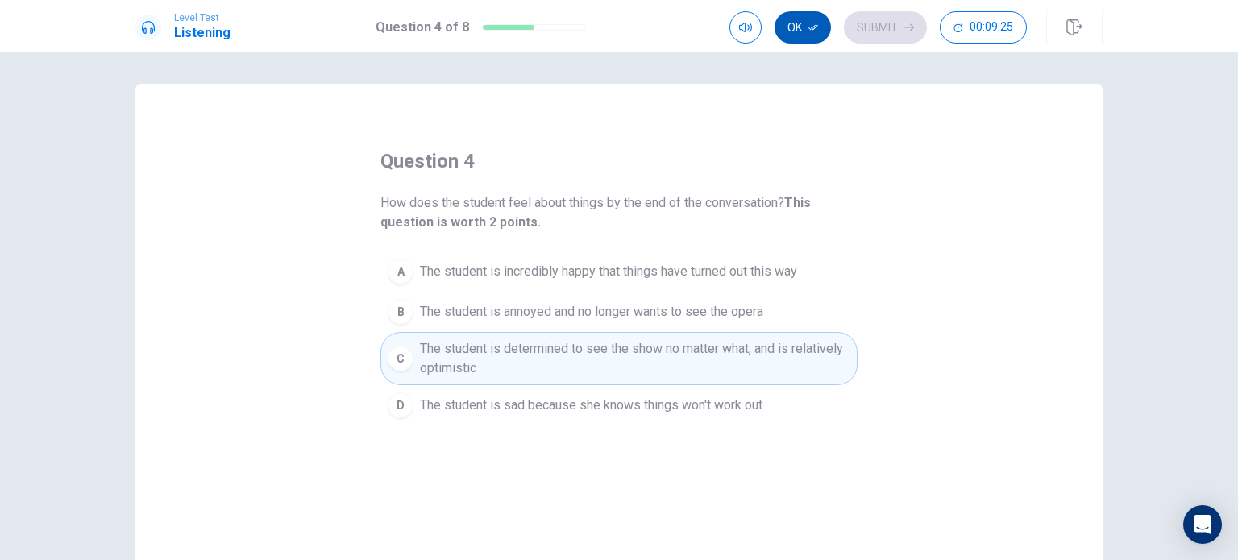
click at [809, 22] on button "Ok" at bounding box center [802, 27] width 56 height 32
click at [916, 23] on button "Submit" at bounding box center [885, 27] width 83 height 32
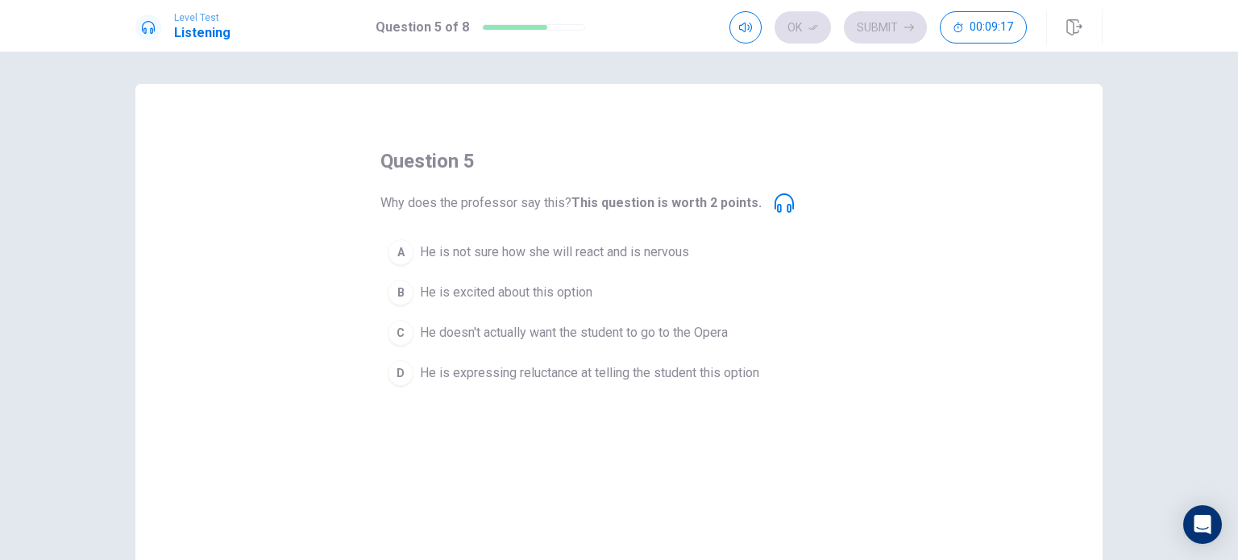
click at [776, 207] on icon at bounding box center [783, 202] width 19 height 19
click at [774, 197] on icon at bounding box center [783, 202] width 19 height 19
click at [758, 199] on div "Why does the professor say this? This question is worth 2 points." at bounding box center [586, 202] width 413 height 19
click at [774, 198] on icon at bounding box center [783, 202] width 19 height 19
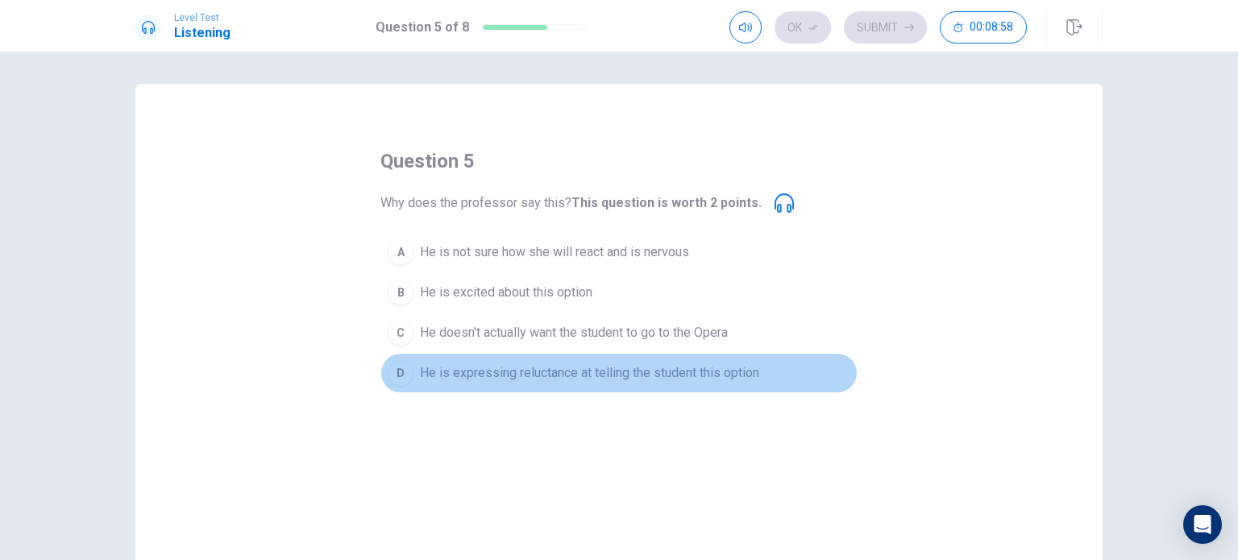
click at [396, 367] on div "D" at bounding box center [401, 373] width 26 height 26
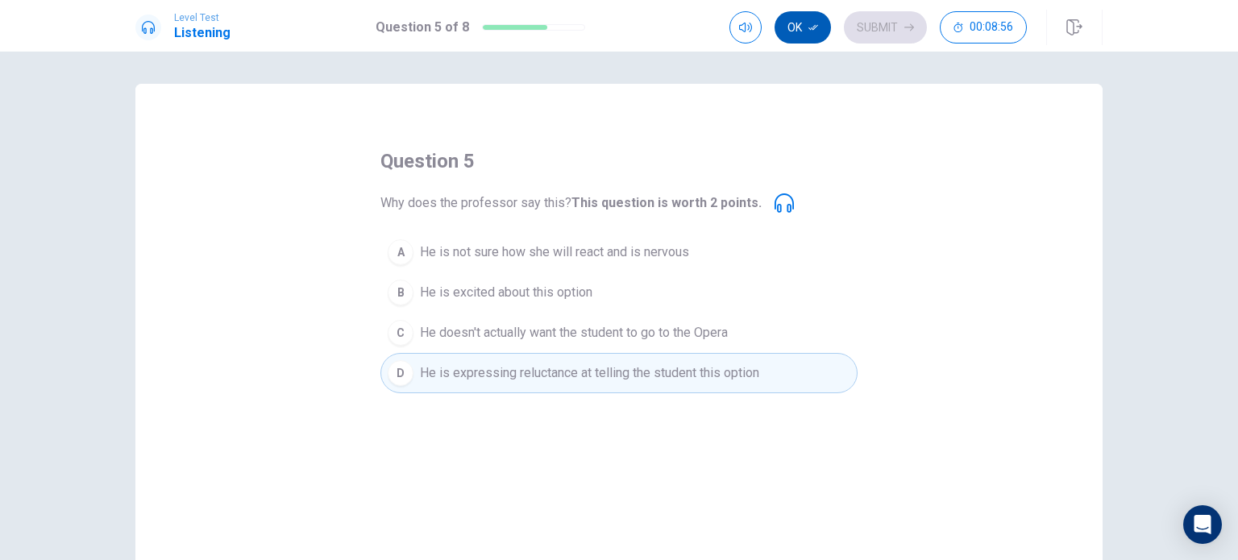
click at [797, 24] on button "Ok" at bounding box center [802, 27] width 56 height 32
click at [876, 31] on button "Submit" at bounding box center [885, 27] width 83 height 32
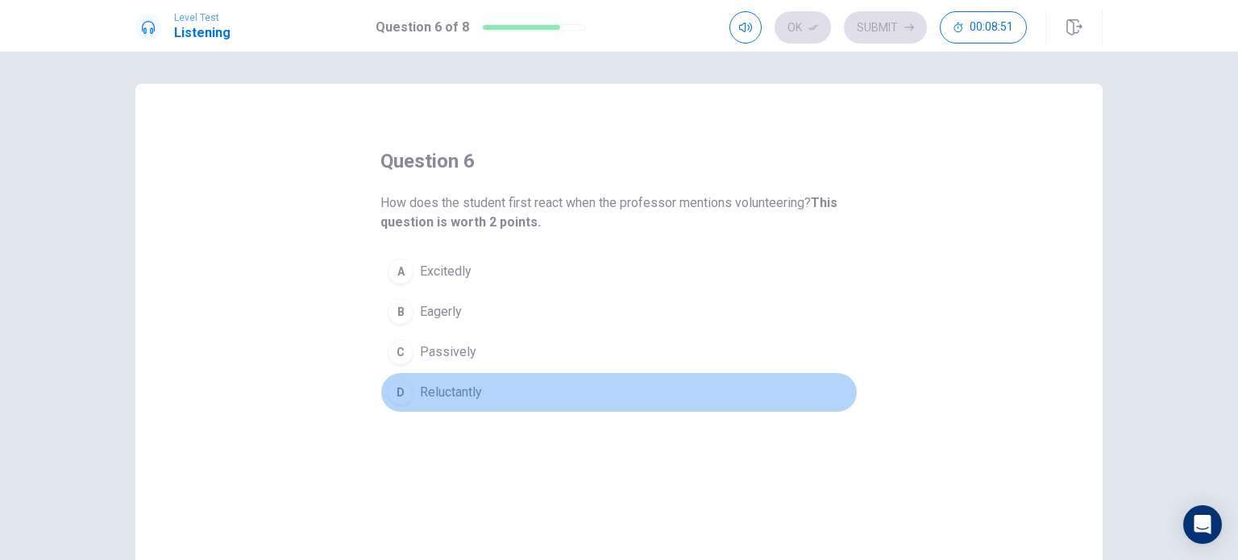
click at [450, 379] on button "D Reluctantly" at bounding box center [618, 392] width 477 height 40
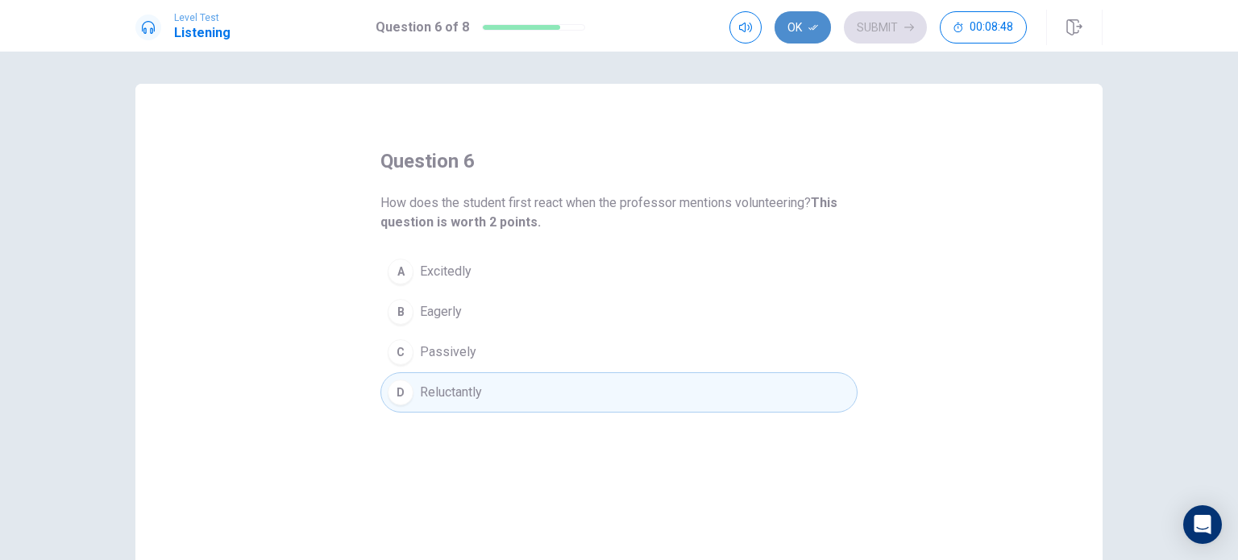
click at [804, 25] on button "Ok" at bounding box center [802, 27] width 56 height 32
click at [877, 26] on button "Submit" at bounding box center [885, 27] width 83 height 32
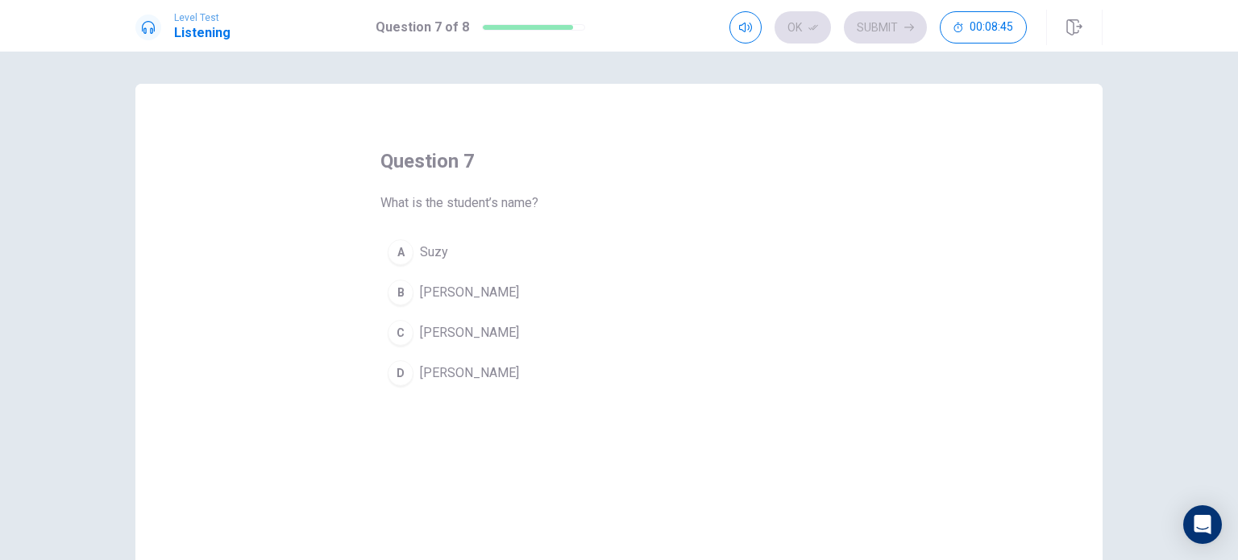
click at [403, 355] on button "D [PERSON_NAME]" at bounding box center [618, 373] width 477 height 40
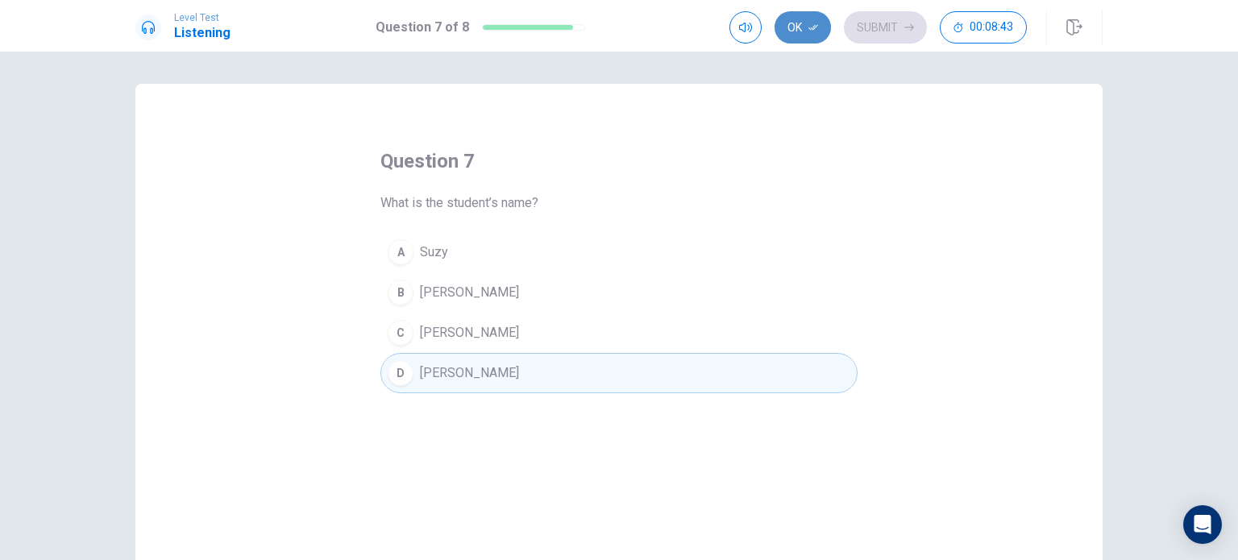
click at [809, 21] on button "Ok" at bounding box center [802, 27] width 56 height 32
click at [860, 28] on button "Submit" at bounding box center [885, 27] width 83 height 32
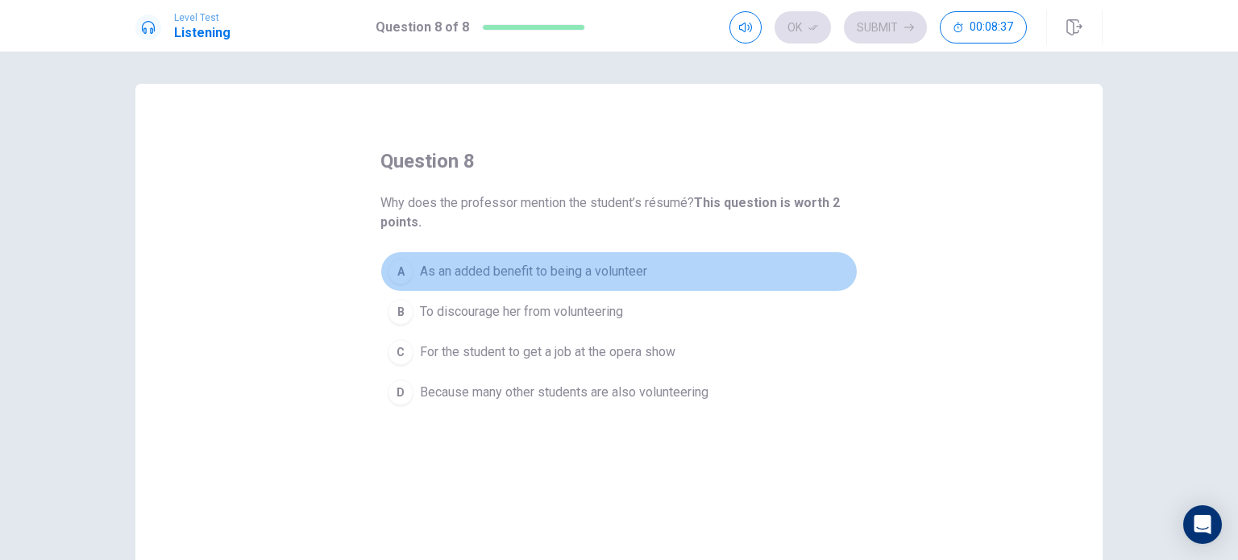
click at [621, 268] on span "As an added benefit to being a volunteer" at bounding box center [533, 271] width 227 height 19
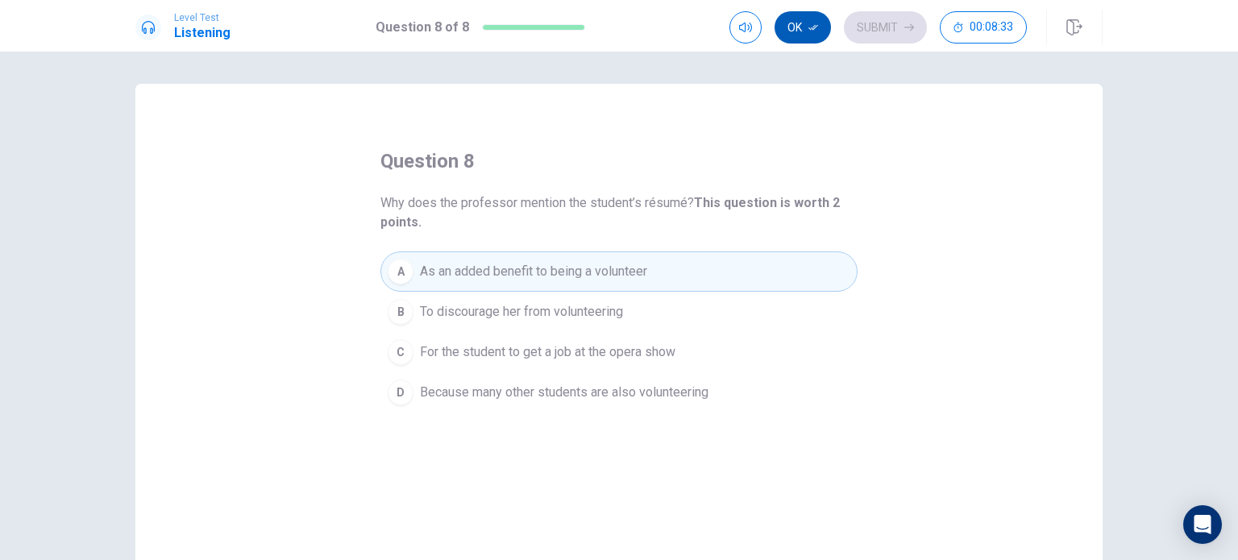
click at [798, 31] on button "Ok" at bounding box center [802, 27] width 56 height 32
click at [875, 28] on button "Submit" at bounding box center [885, 27] width 83 height 32
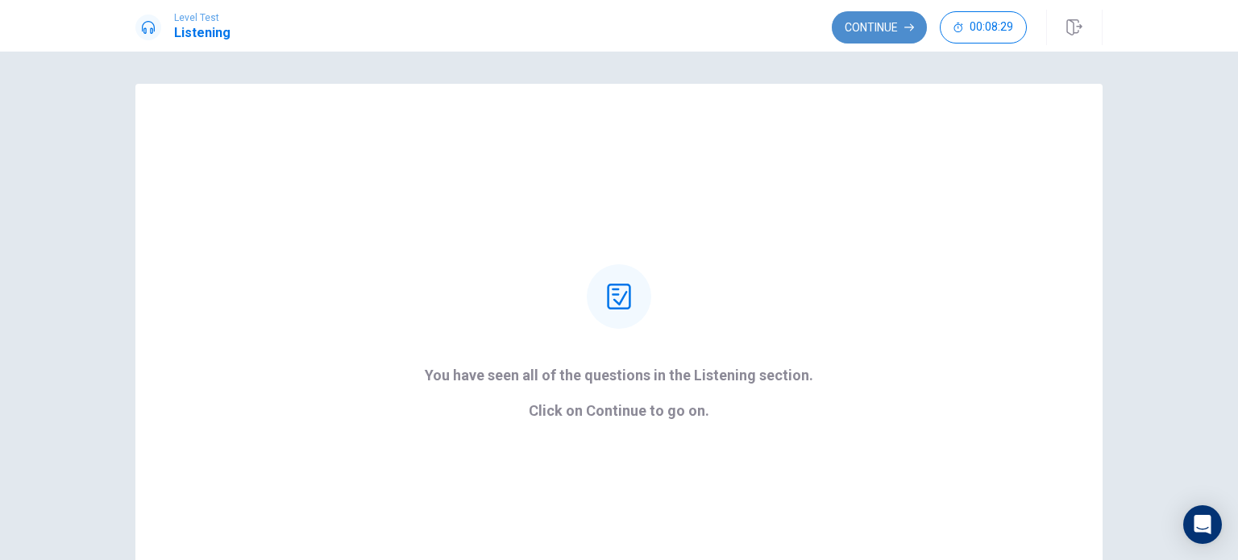
click at [873, 23] on button "Continue" at bounding box center [879, 27] width 95 height 32
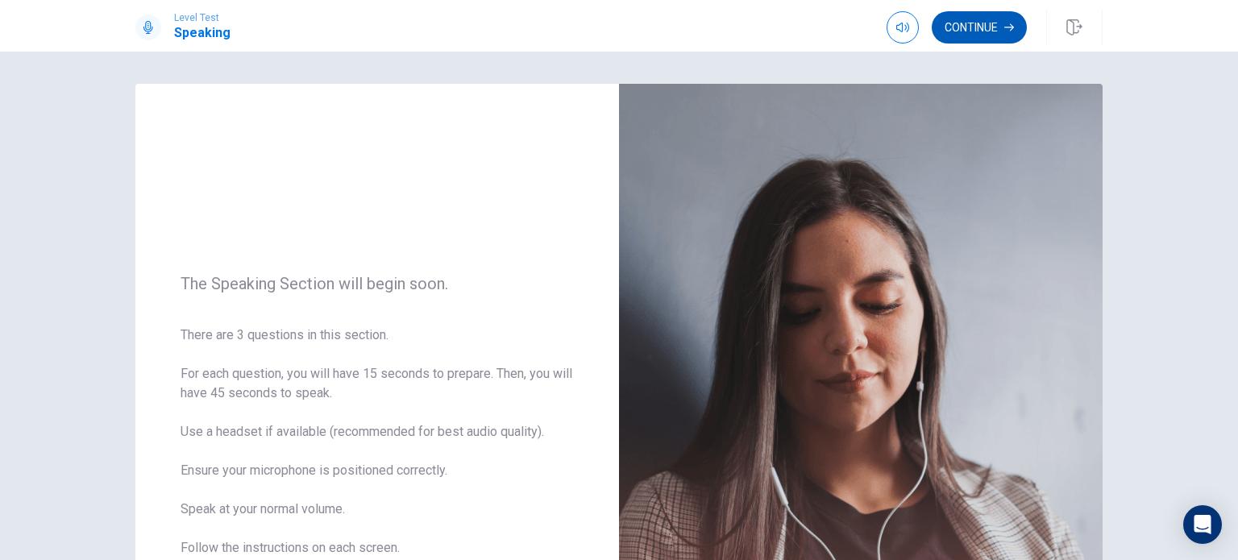
click at [989, 33] on button "Continue" at bounding box center [978, 27] width 95 height 32
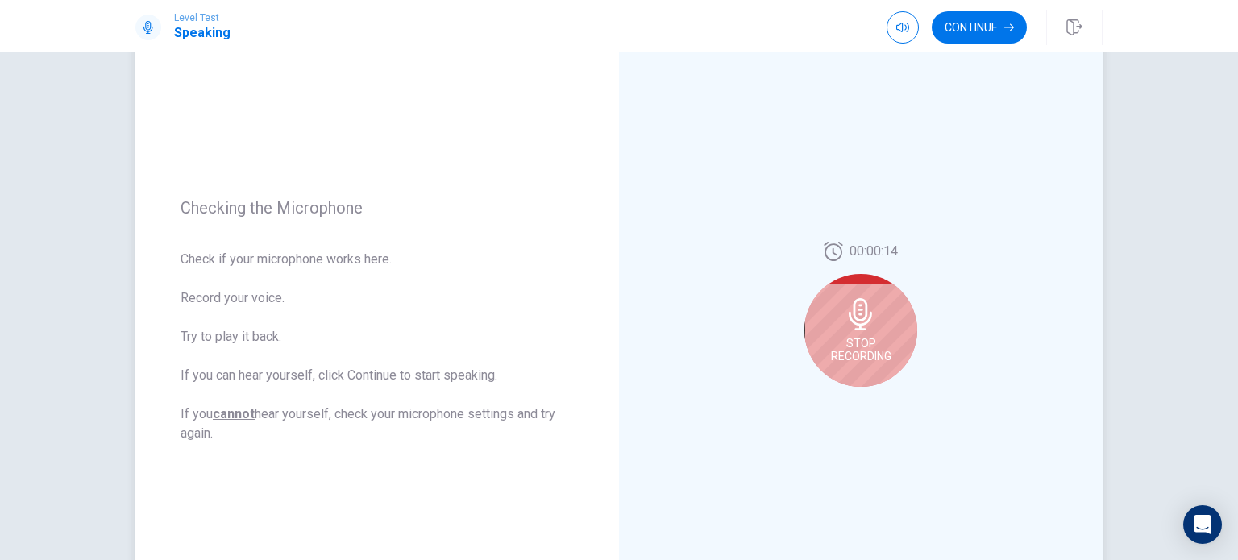
scroll to position [115, 0]
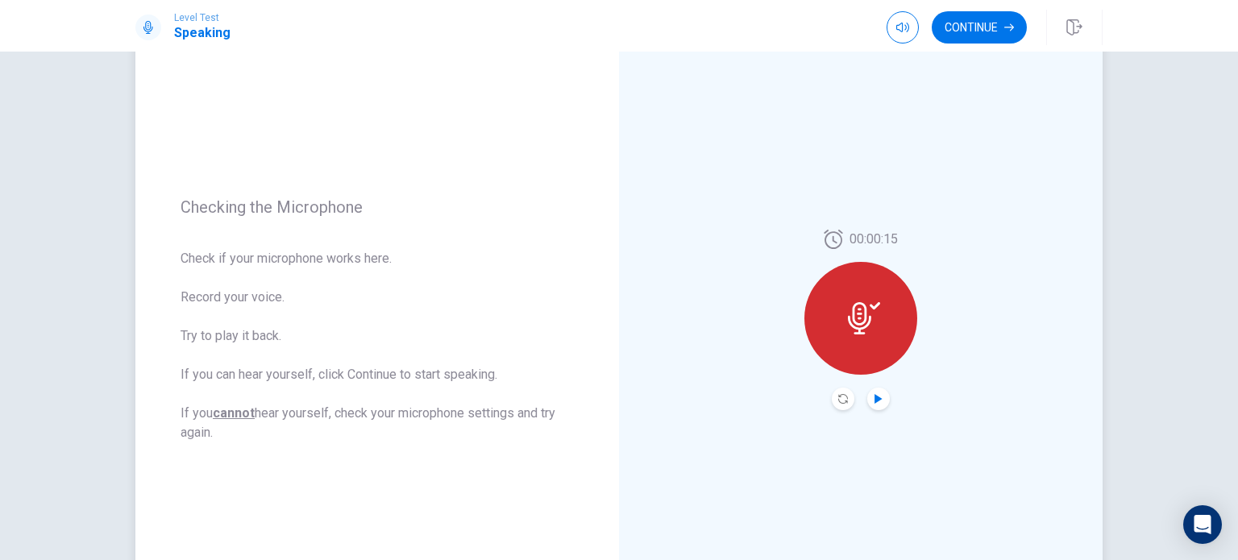
click at [873, 402] on icon "Play Audio" at bounding box center [878, 399] width 10 height 10
click at [840, 399] on icon "Record Again" at bounding box center [843, 399] width 10 height 10
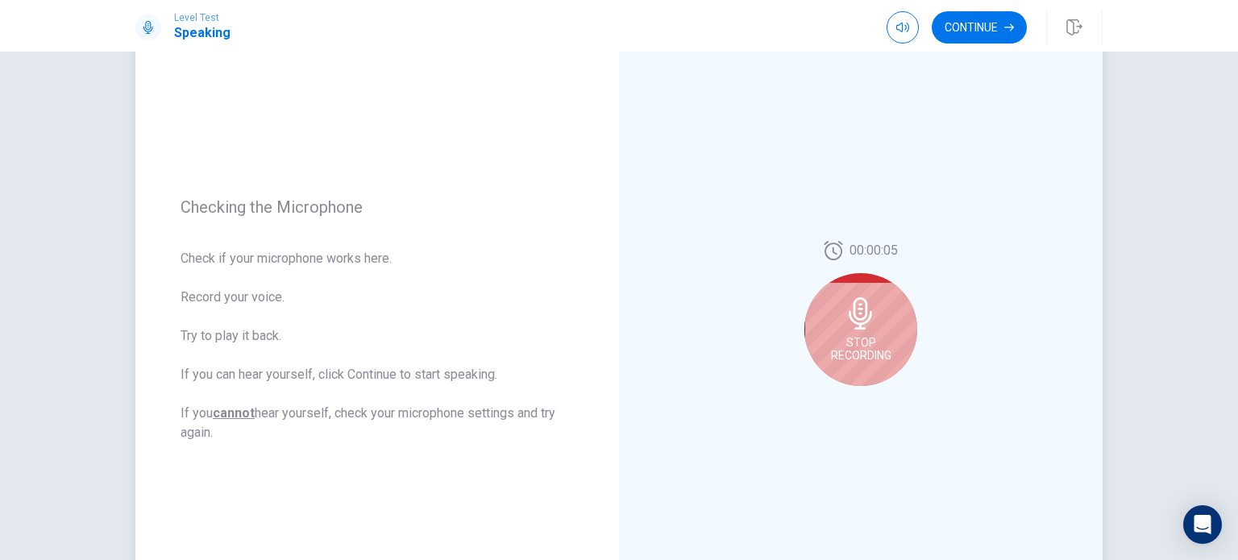
click at [871, 318] on icon at bounding box center [860, 313] width 32 height 32
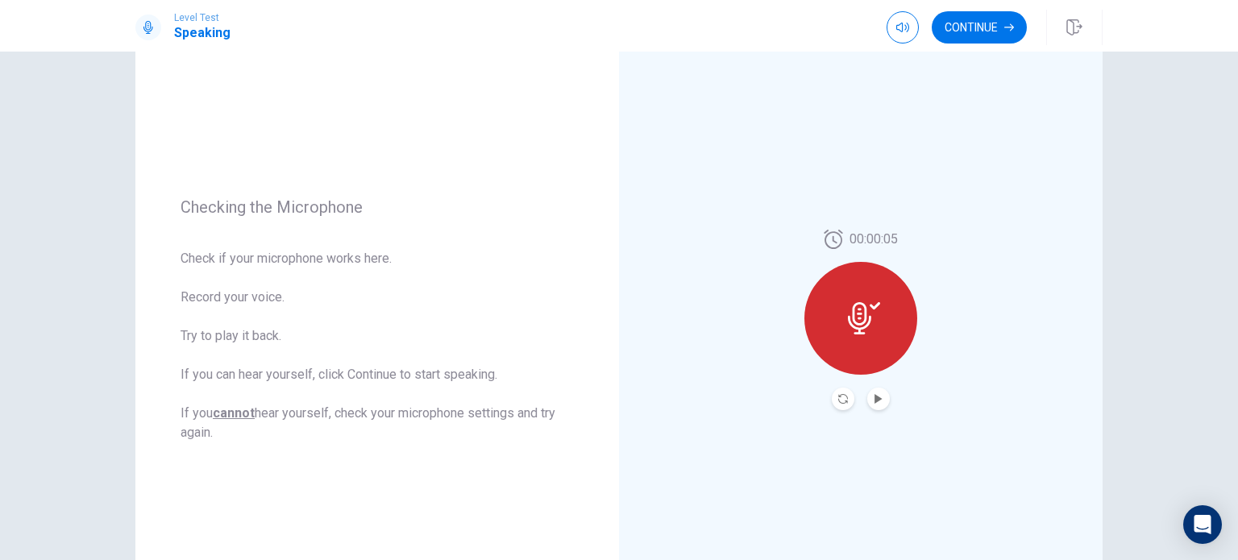
click at [882, 398] on button "Play Audio" at bounding box center [878, 399] width 23 height 23
click at [994, 39] on button "Continue" at bounding box center [978, 27] width 95 height 32
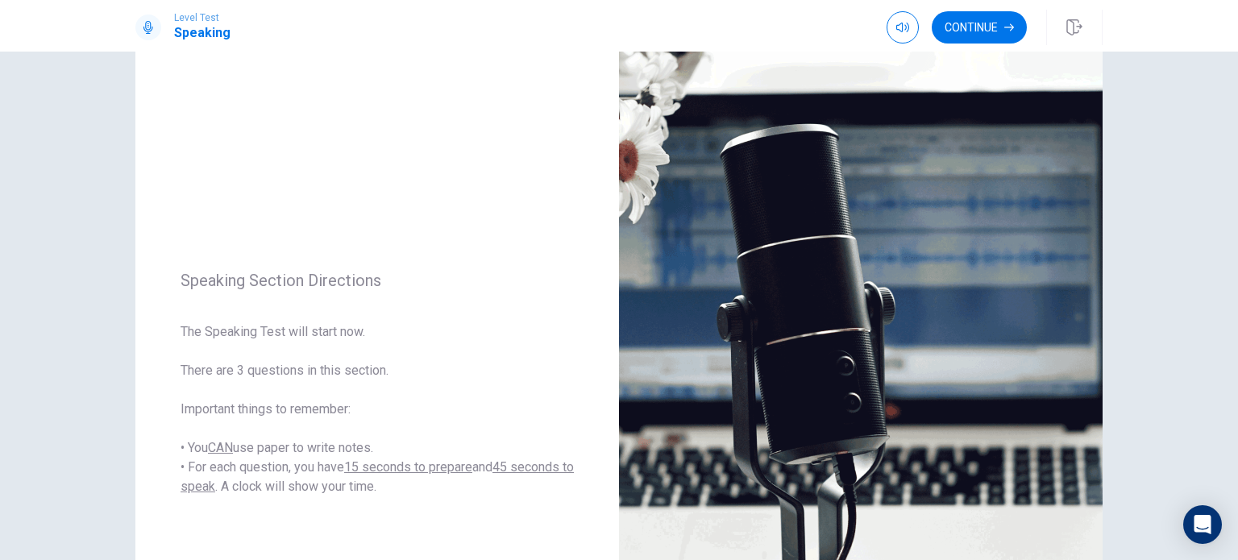
scroll to position [0, 0]
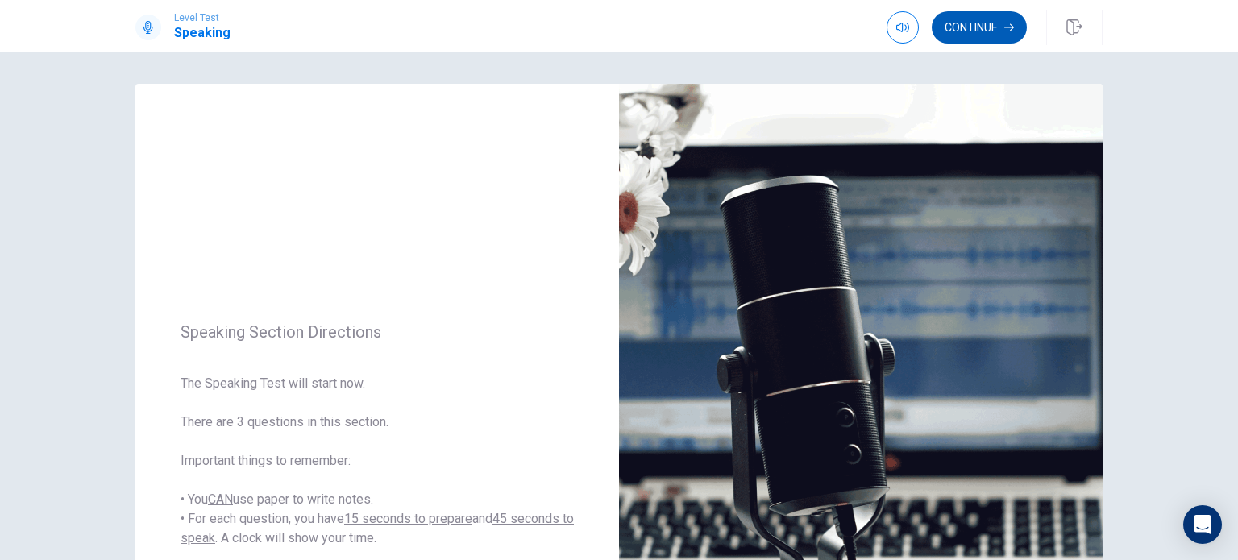
click at [1007, 28] on icon "button" at bounding box center [1009, 28] width 10 height 10
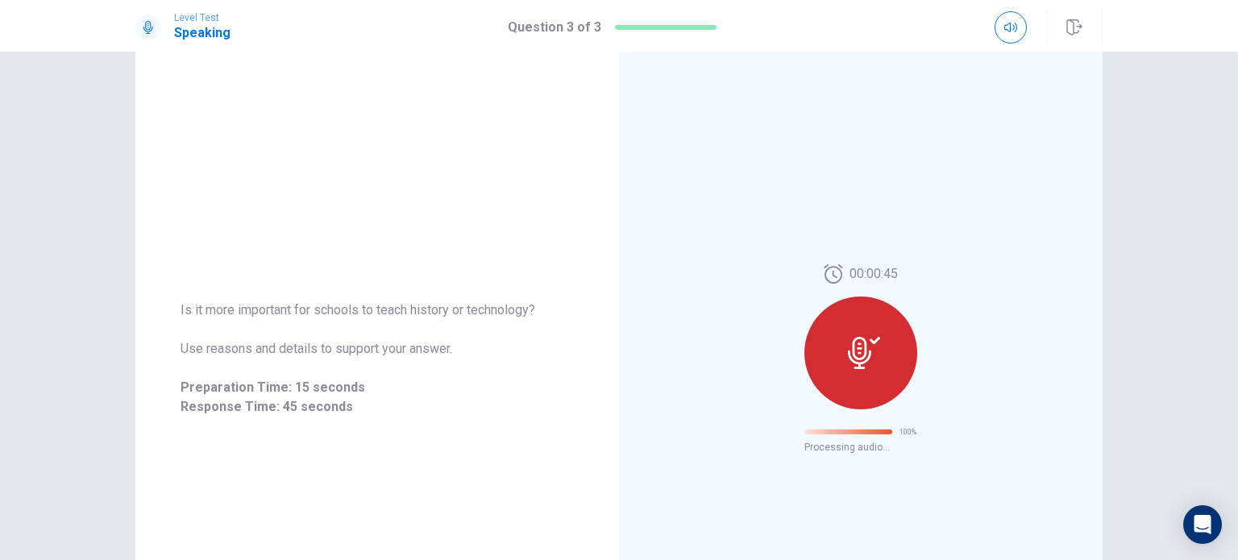
scroll to position [26, 0]
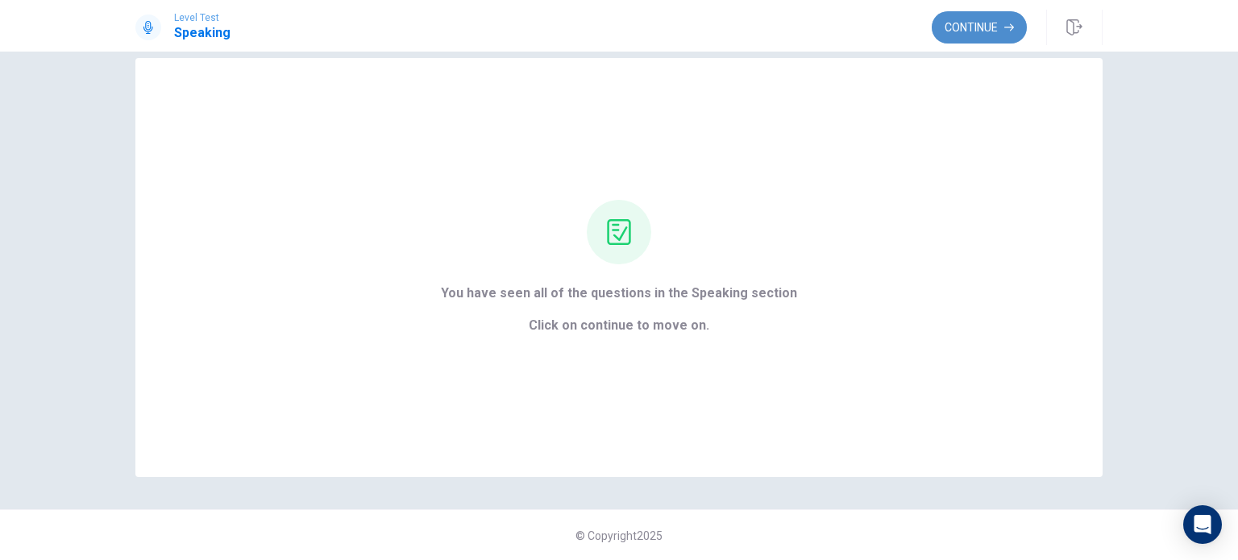
click at [977, 33] on button "Continue" at bounding box center [978, 27] width 95 height 32
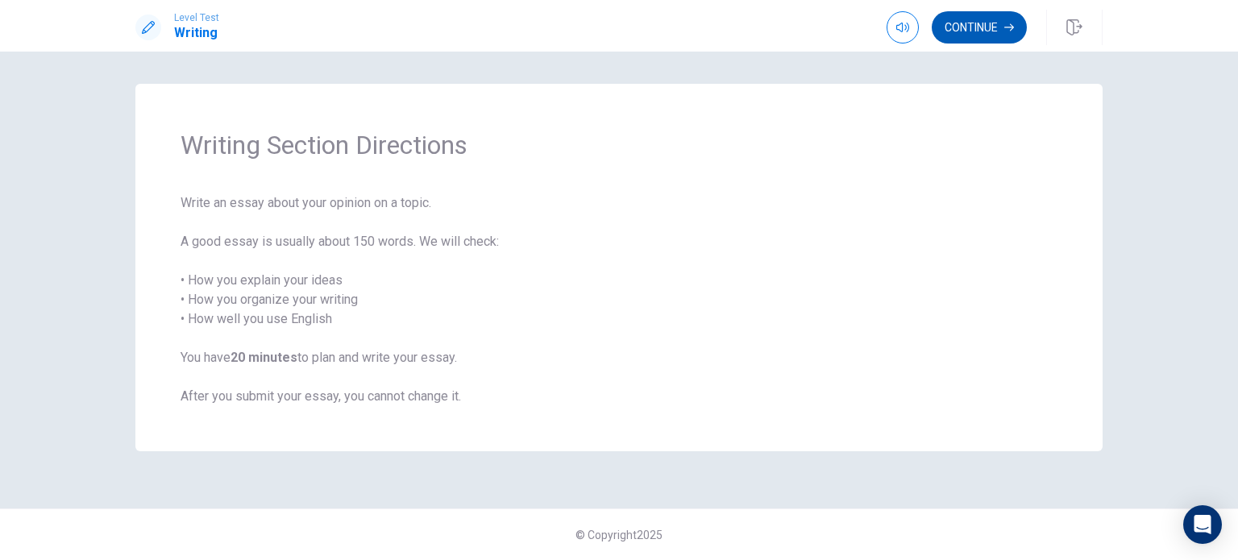
click at [1000, 31] on button "Continue" at bounding box center [978, 27] width 95 height 32
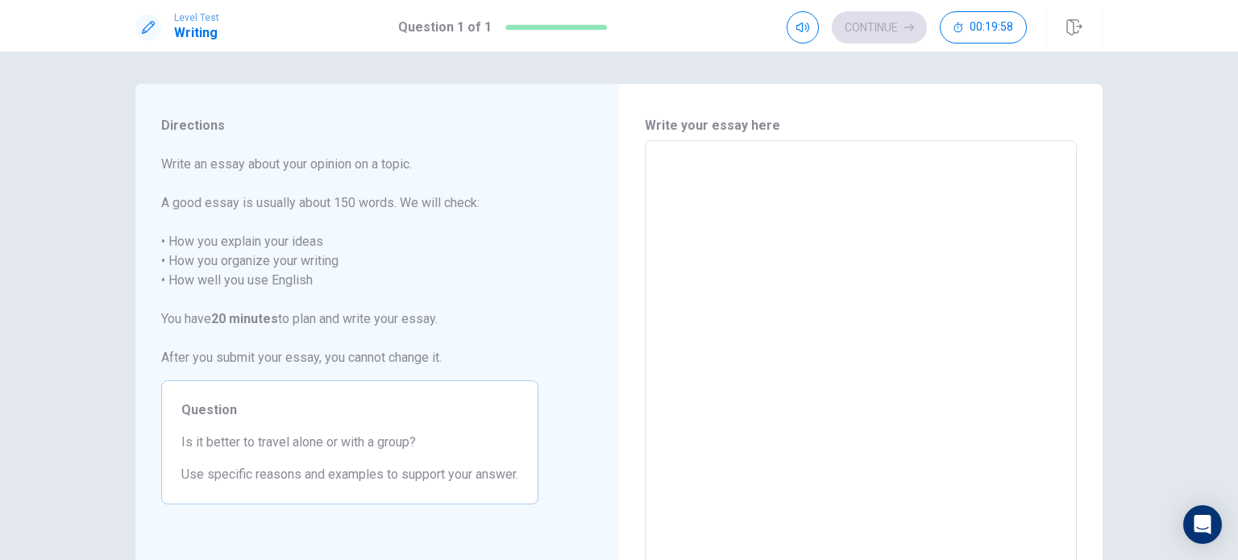
click at [773, 244] on textarea at bounding box center [860, 363] width 409 height 419
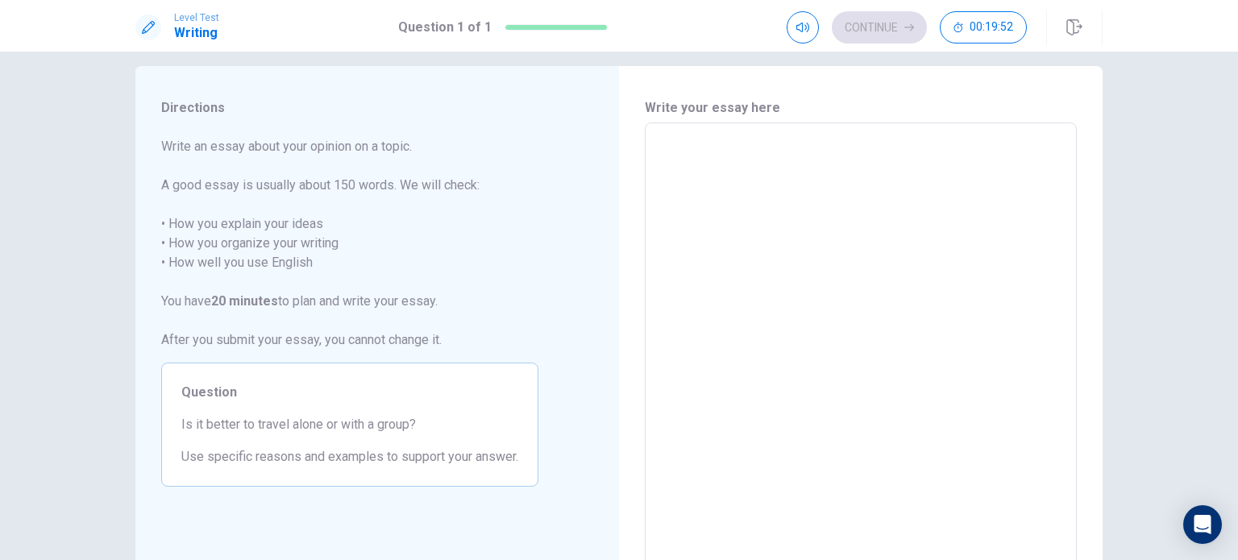
scroll to position [16, 0]
type textarea "I"
type textarea "x"
type textarea "I"
type textarea "x"
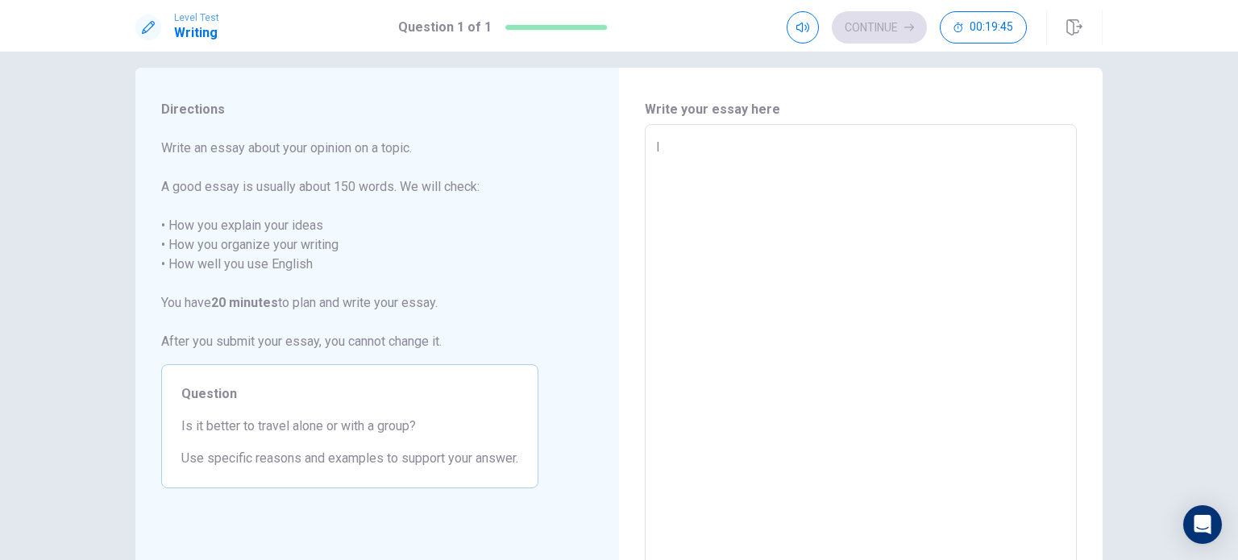
type textarea "I a"
type textarea "x"
type textarea "I am"
type textarea "x"
type textarea "I am"
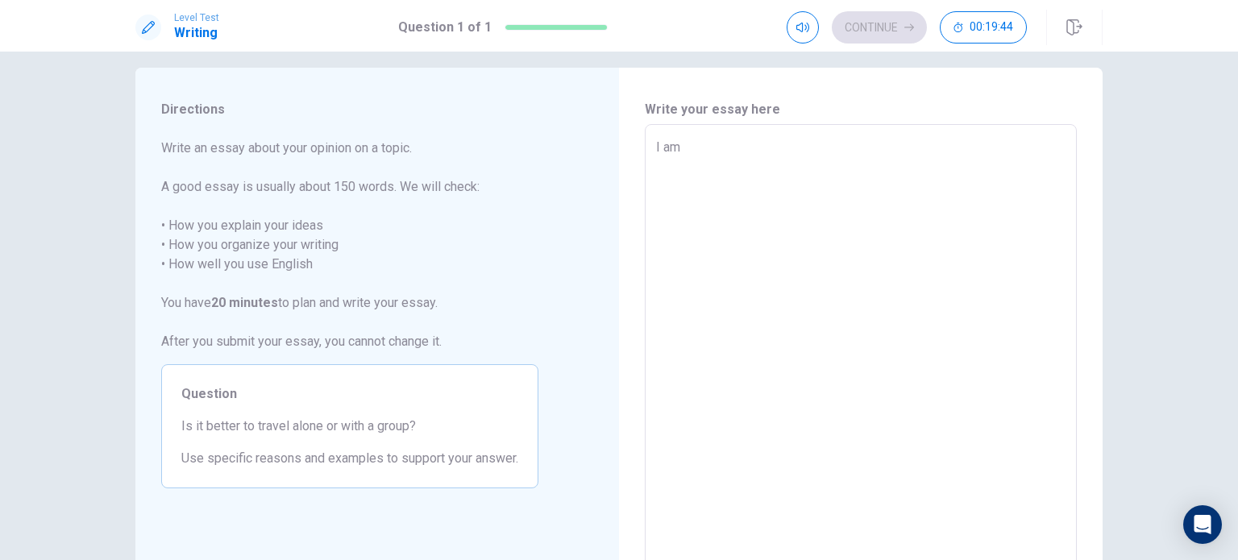
type textarea "x"
type textarea "I am a"
type textarea "x"
type textarea "I am a"
type textarea "x"
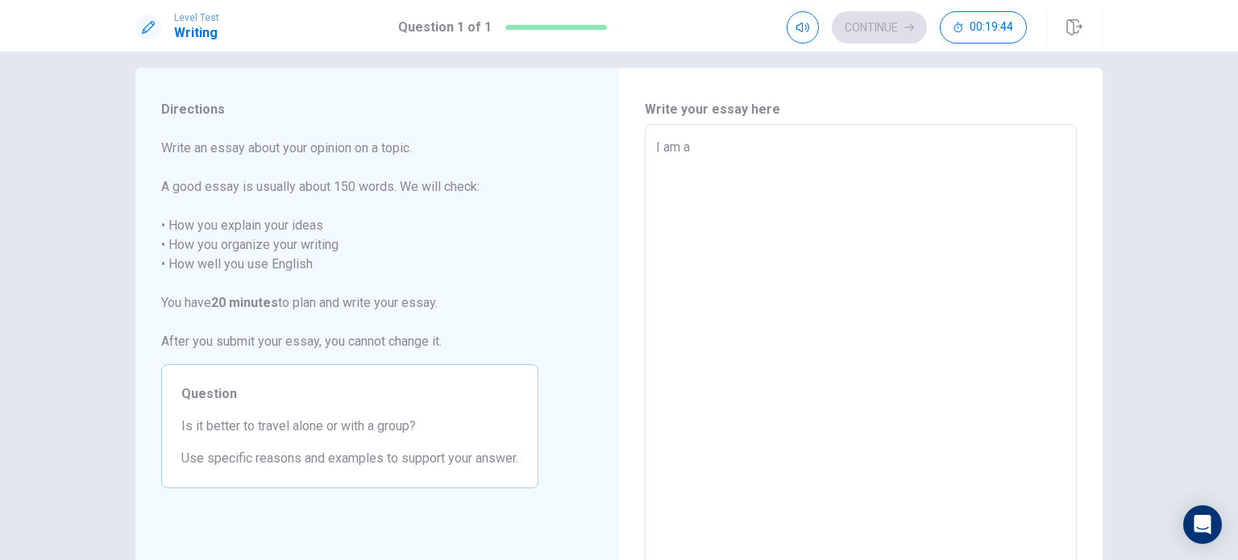
type textarea "I am a f"
type textarea "x"
type textarea "I am a fi"
type textarea "x"
type textarea "I am a fir"
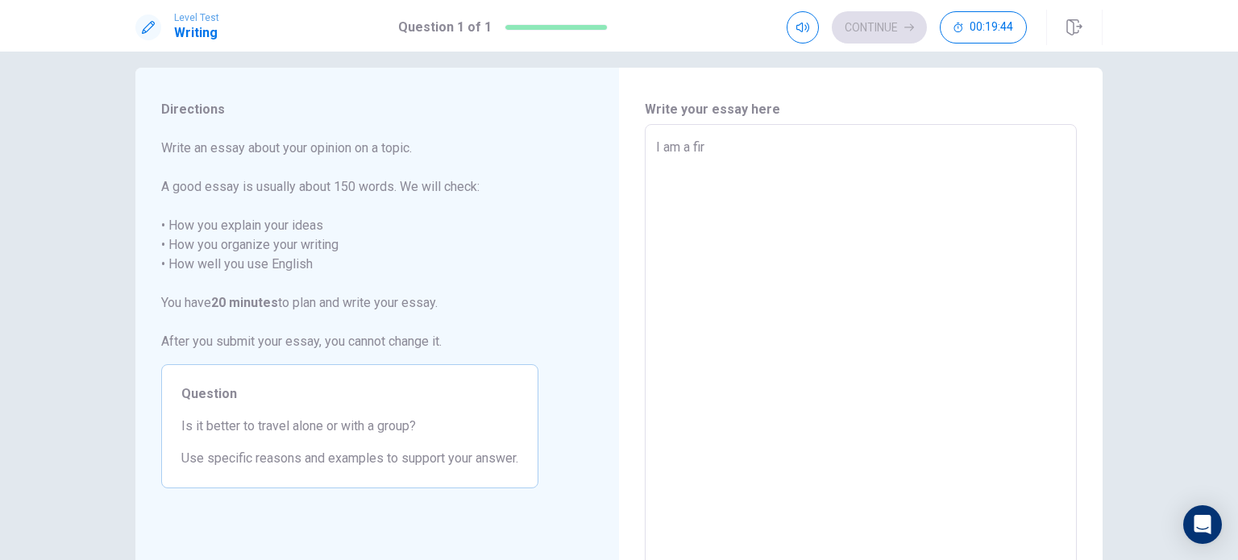
type textarea "x"
type textarea "I am a firm"
type textarea "x"
type textarea "I am a firm"
type textarea "x"
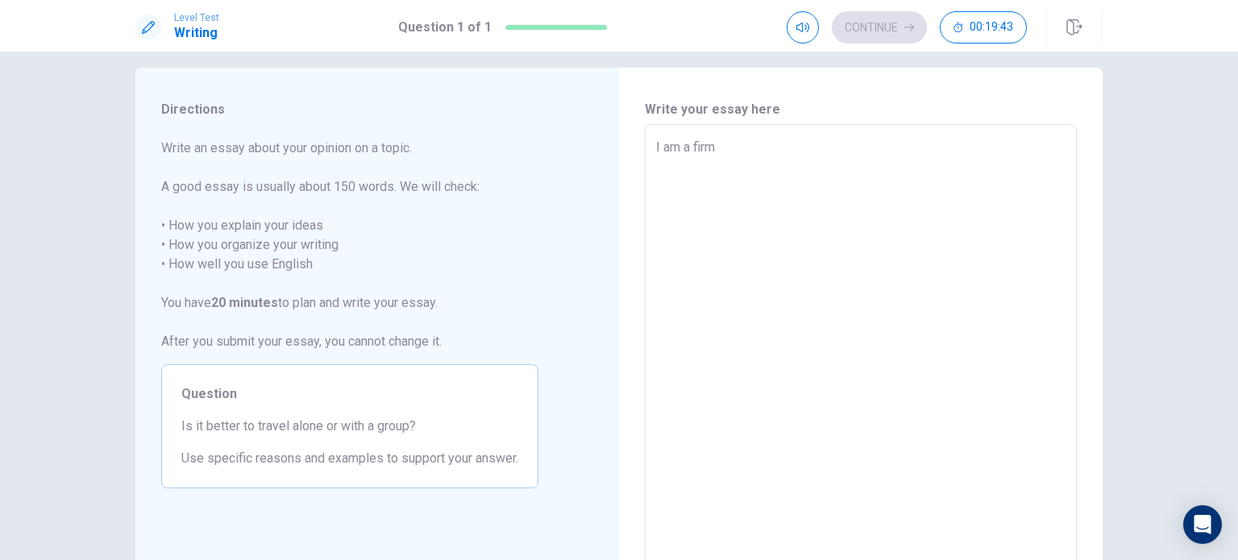
type textarea "I am a firm b"
type textarea "x"
type textarea "I am a firm be"
type textarea "x"
type textarea "I am a firm bel"
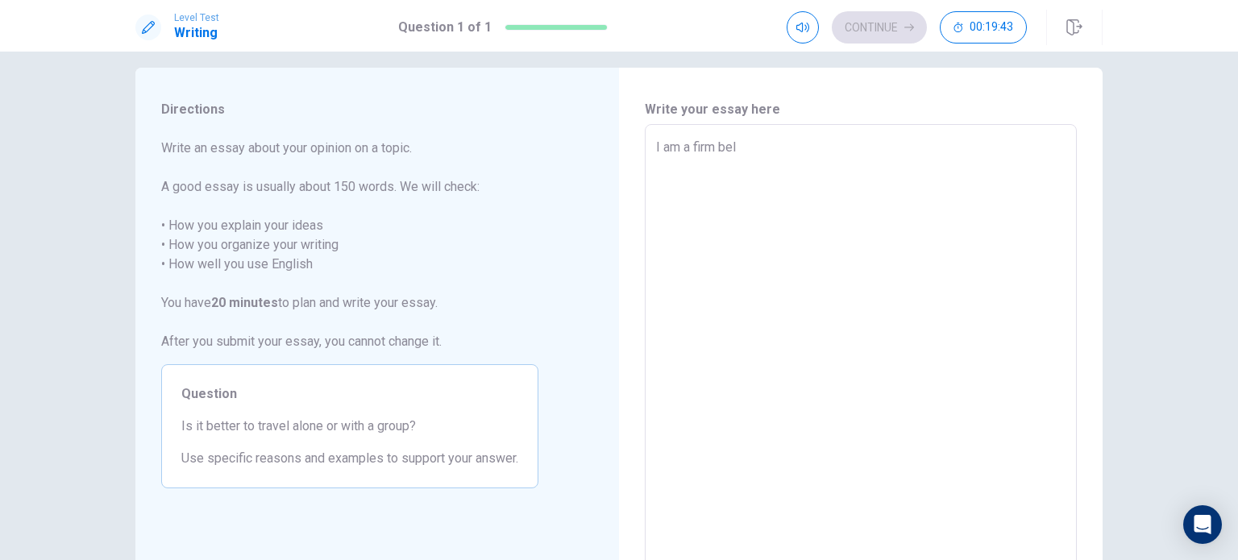
type textarea "x"
type textarea "I am a firm beli"
type textarea "x"
type textarea "I am a firm belie"
type textarea "x"
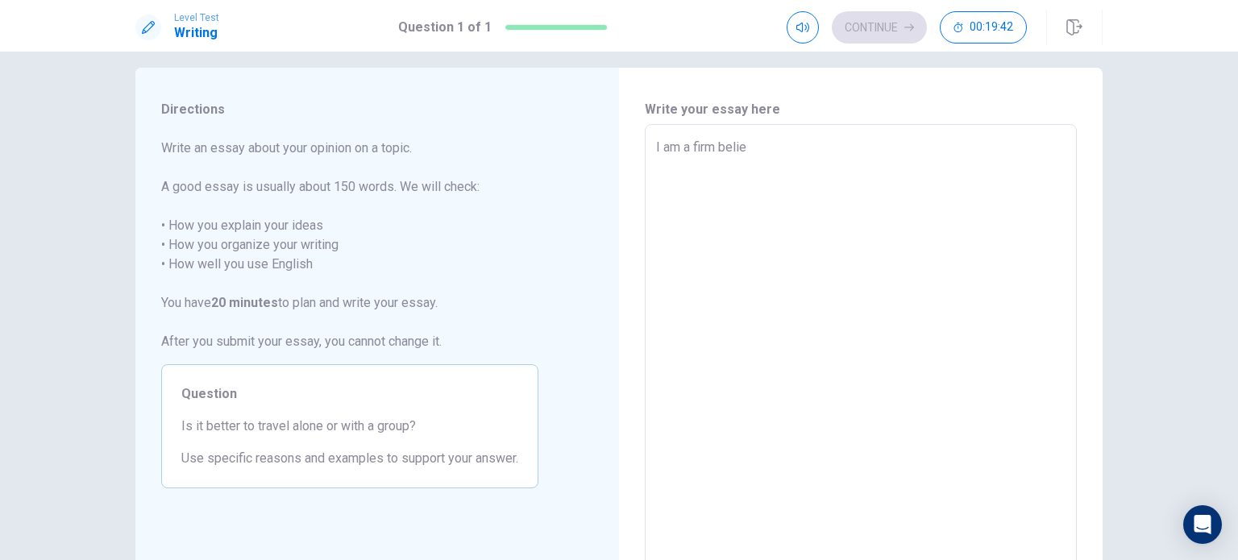
type textarea "I am a firm believ"
type textarea "x"
type textarea "I am a firm believe"
type textarea "x"
type textarea "I am a firm believer"
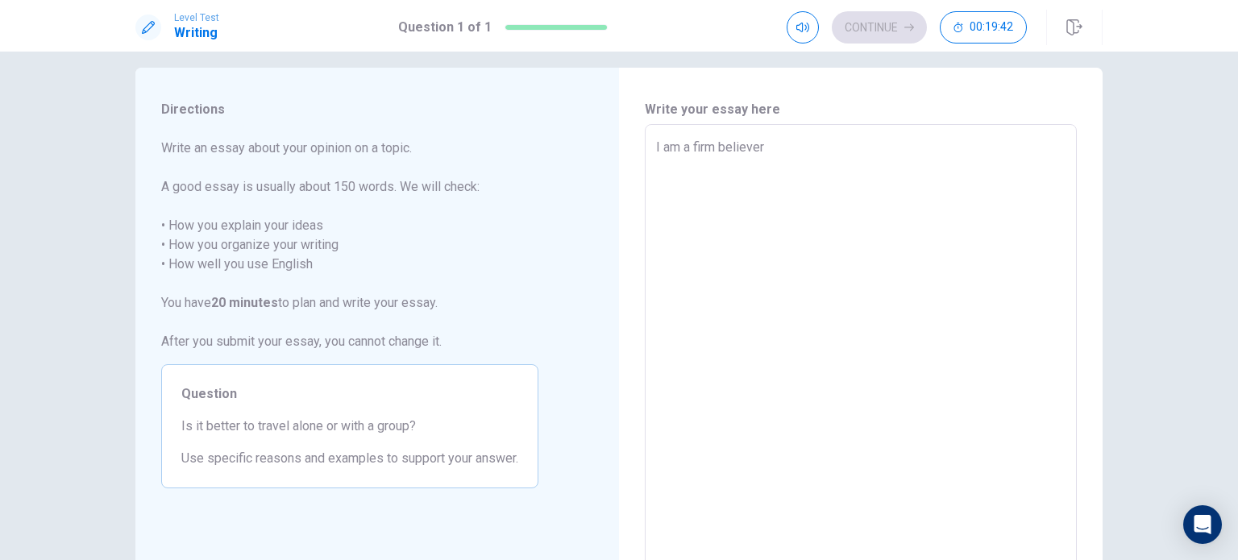
type textarea "x"
type textarea "I am a firm believer"
type textarea "x"
type textarea "I am a firm believer o"
type textarea "x"
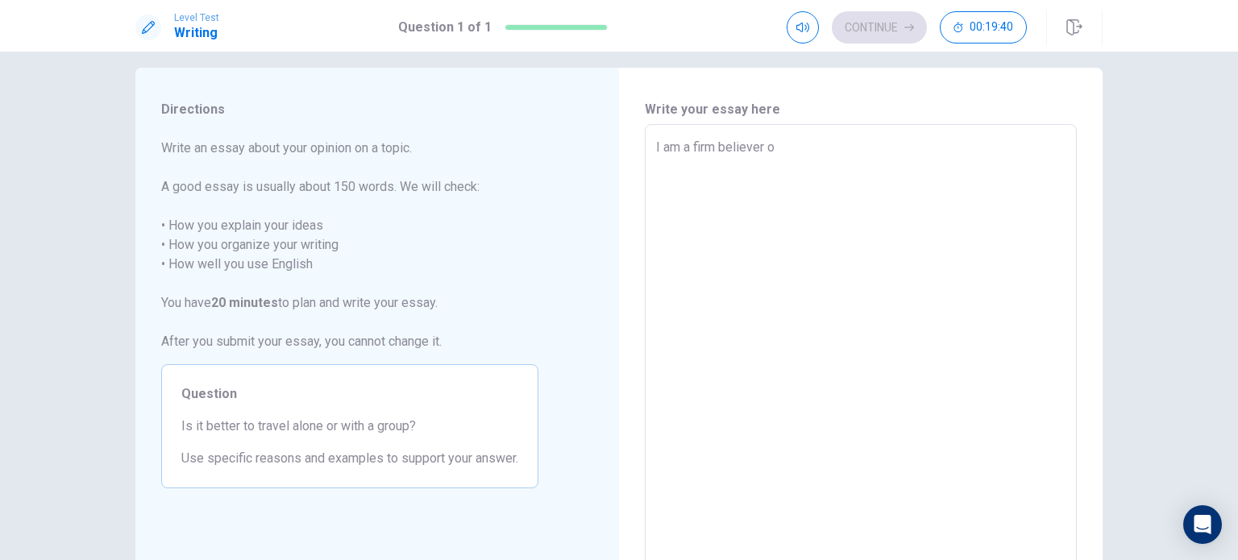
type textarea "I am a firm believer of"
type textarea "x"
type textarea "I am a firm believer of"
type textarea "x"
type textarea "I am a firm believer of t"
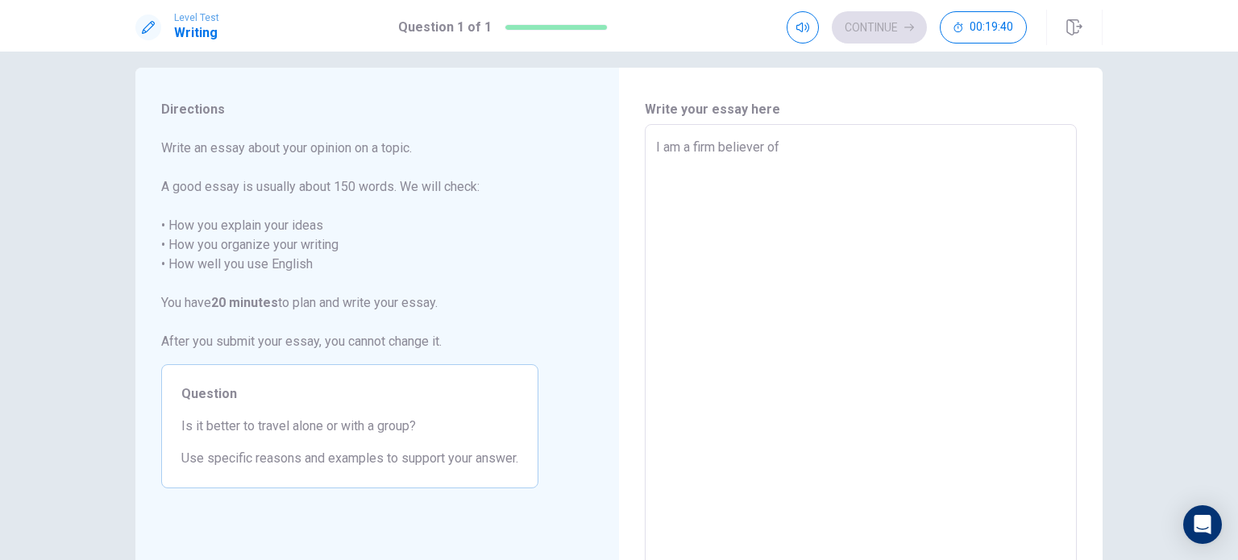
type textarea "x"
type textarea "I am a firm believer of th"
type textarea "x"
type textarea "I am a firm believer of the"
type textarea "x"
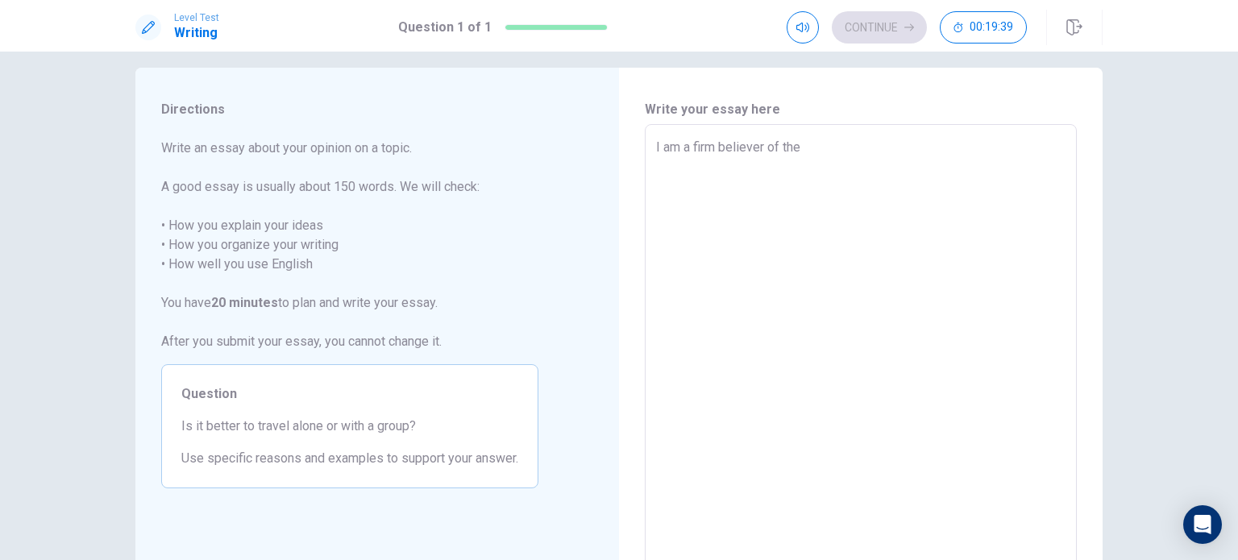
type textarea "I am a firm believer of the"
type textarea "x"
type textarea "I am a firm believer of the c"
type textarea "x"
type textarea "I am a firm believer of the ch"
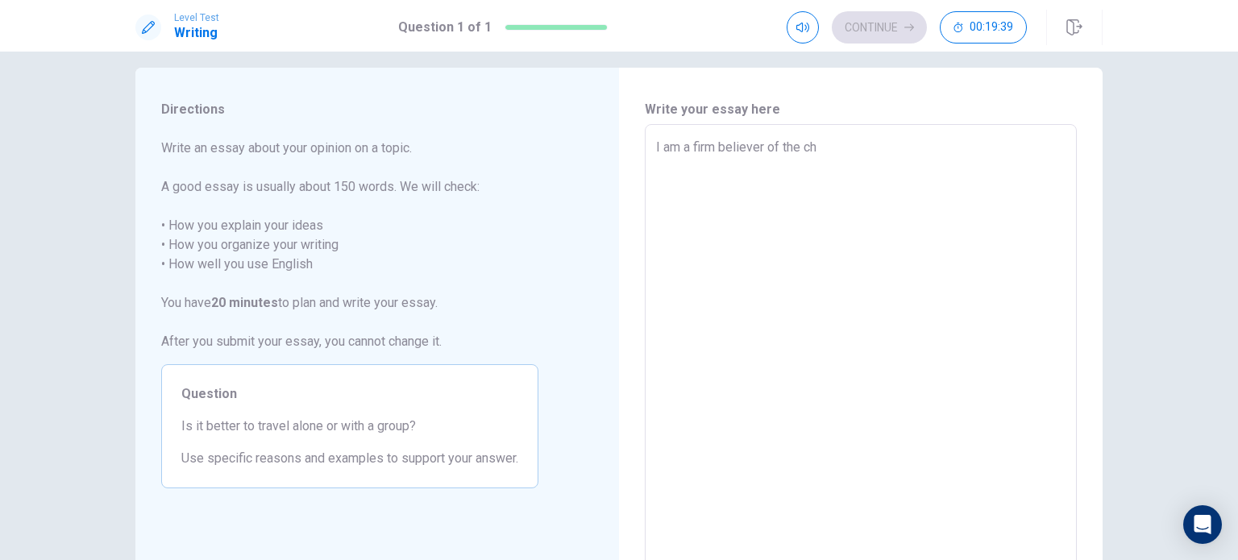
type textarea "x"
type textarea "I am a firm believer of the cho"
type textarea "x"
type textarea "I am a firm believer of the [PERSON_NAME]"
type textarea "x"
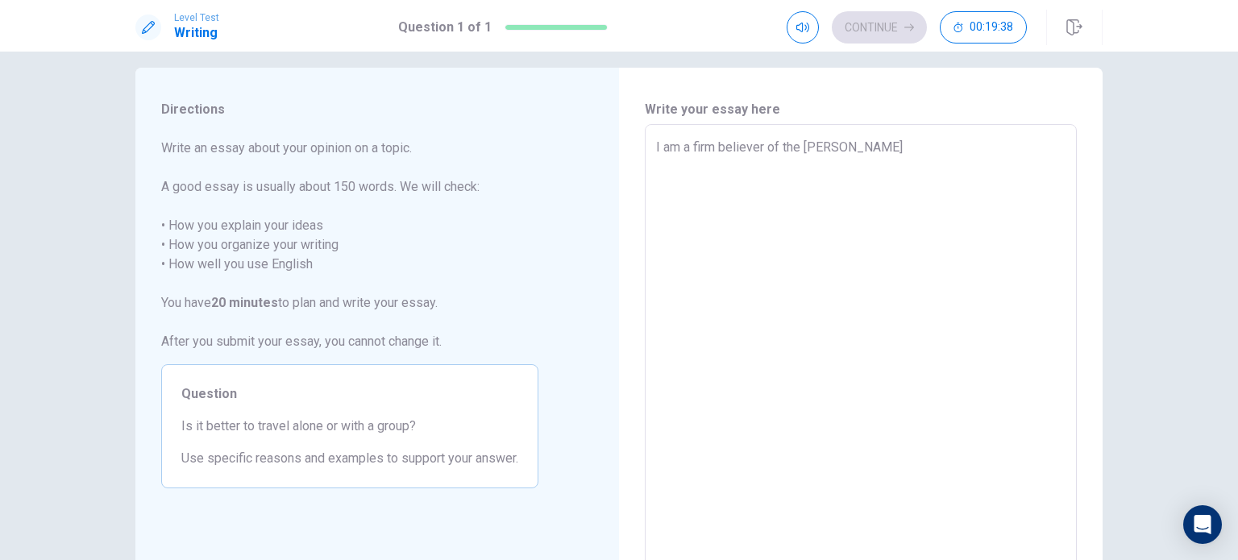
type textarea "I am a firm believer of the choic"
type textarea "x"
type textarea "I am a firm believer of the choice"
type textarea "x"
type textarea "I am a firm believer of the choice"
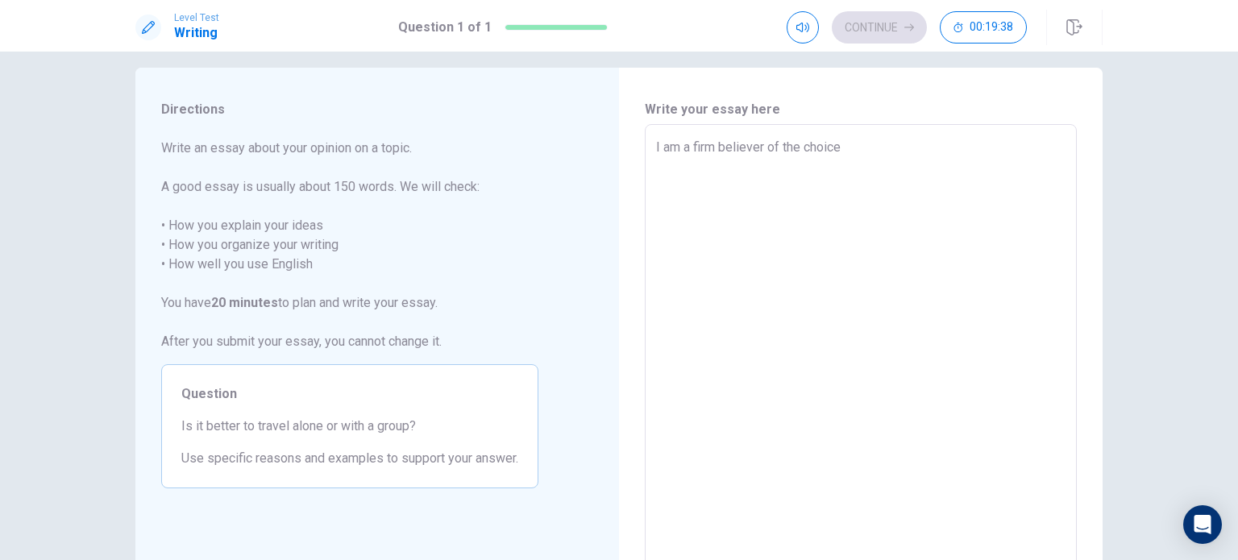
type textarea "x"
type textarea "I am a firm believer of the choice t"
type textarea "x"
type textarea "I am a firm believer of the choice th"
type textarea "x"
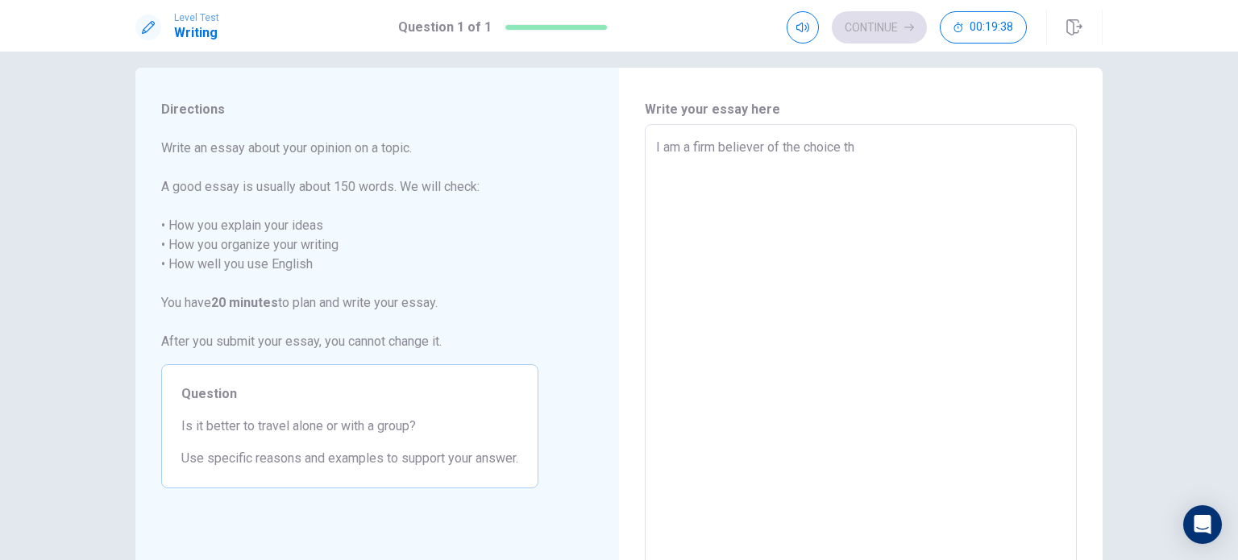
type textarea "I am a firm believer of the choice tha"
type textarea "x"
type textarea "I am a firm believer of the choice that"
type textarea "x"
type textarea "I am a firm believer of the choice tha"
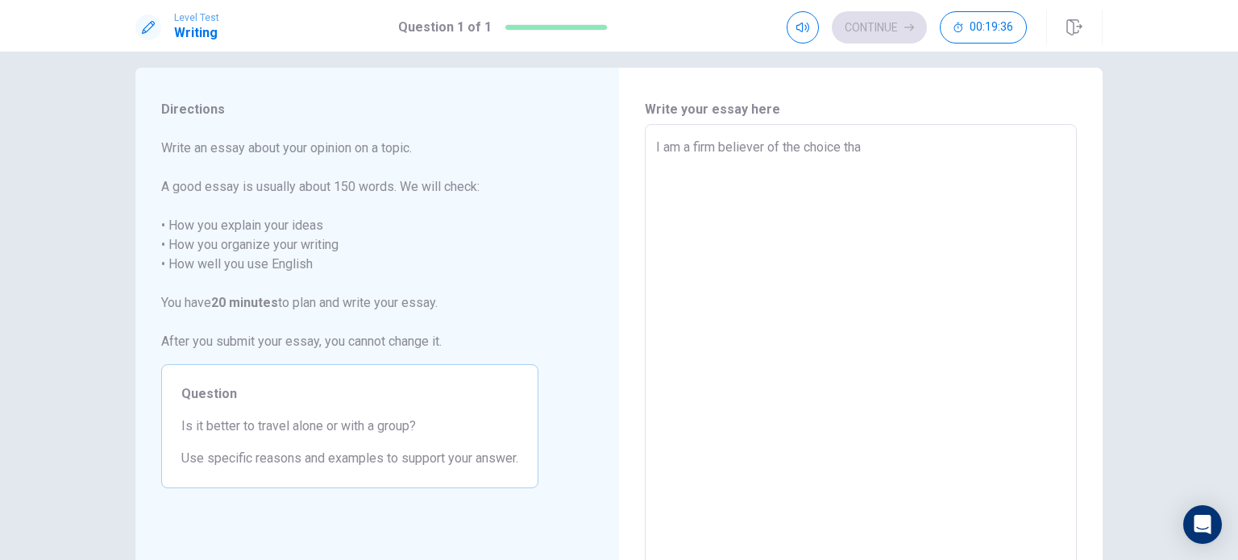
type textarea "x"
type textarea "I am a firm believer of the choice th"
type textarea "x"
type textarea "I am a firm believer of the choice t"
type textarea "x"
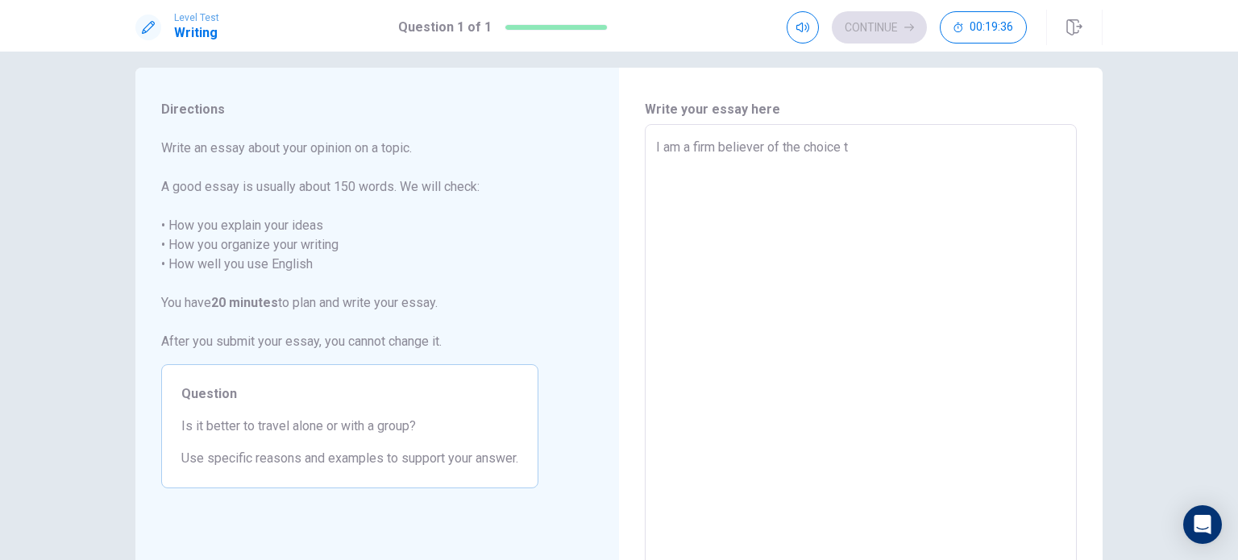
type textarea "I am a firm believer of the choice"
type textarea "x"
type textarea "I am a firm believer of the choice"
type textarea "x"
type textarea "I am a firm believer of the choic"
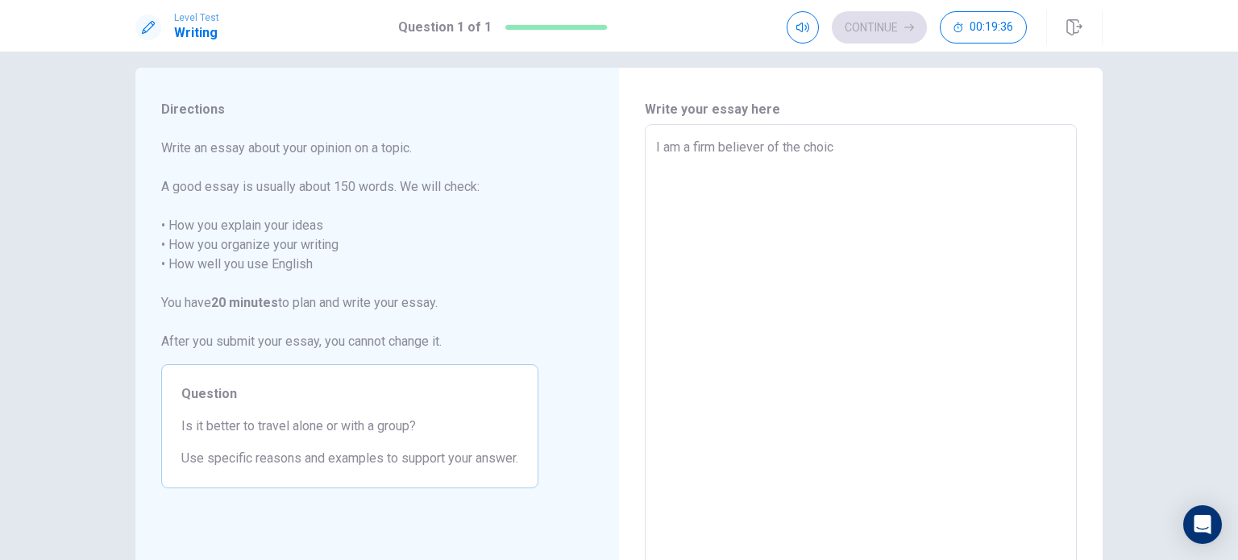
type textarea "x"
type textarea "I am a firm believer of the [PERSON_NAME]"
type textarea "x"
type textarea "I am a firm believer of the cho"
type textarea "x"
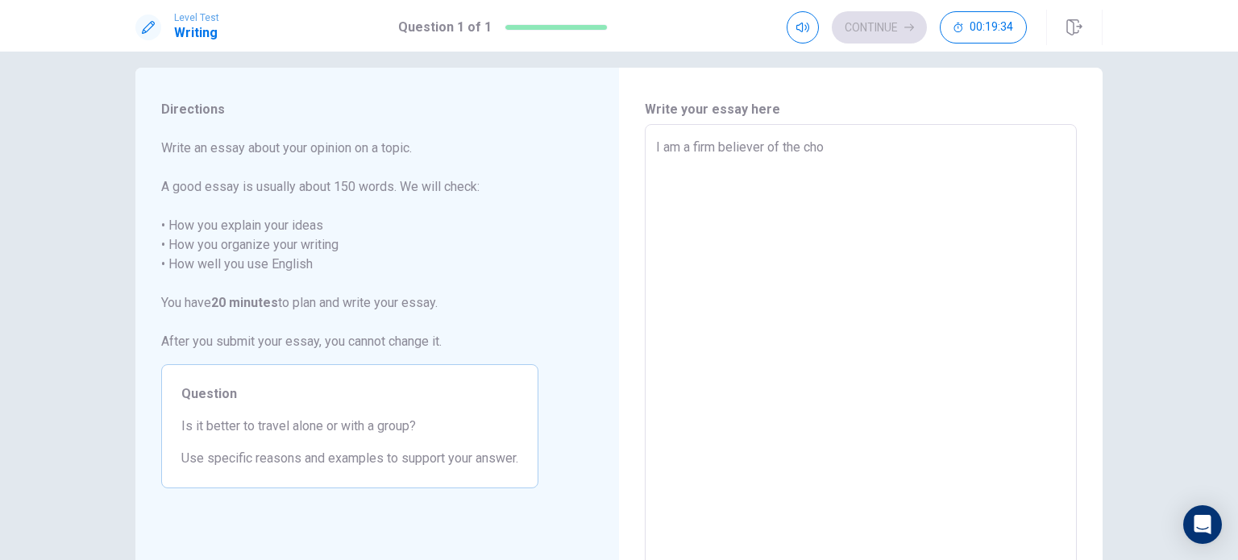
type textarea "I am a firm believer of the ch"
type textarea "x"
type textarea "I am a firm believer of the cho"
type textarea "x"
type textarea "I am a firm believer of the [PERSON_NAME]"
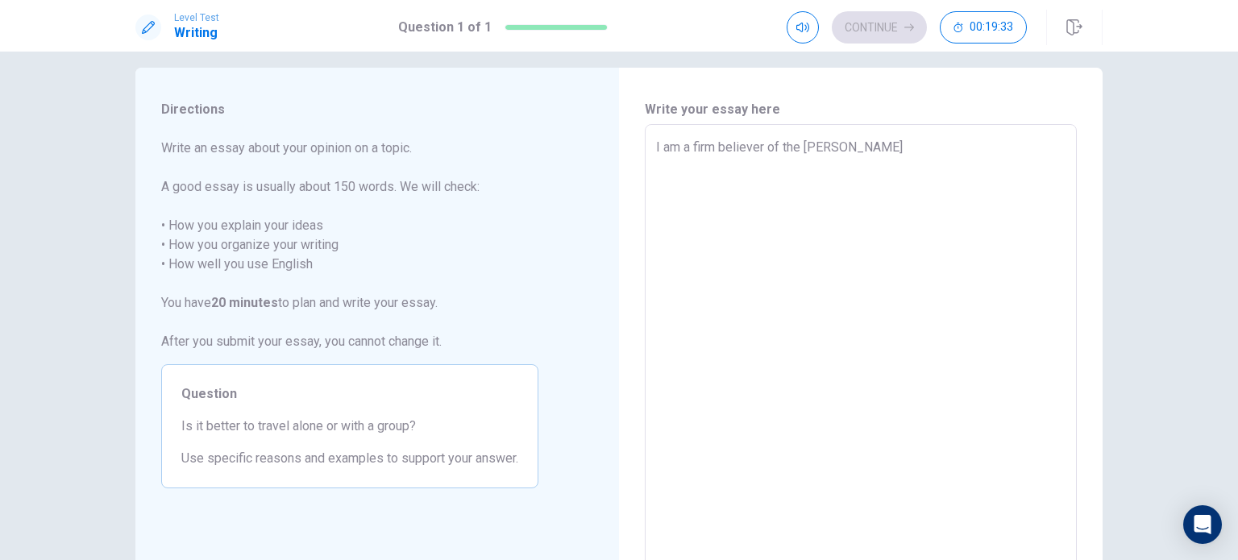
type textarea "x"
type textarea "I am a firm believer of the choic"
type textarea "x"
type textarea "I am a firm believer of the choice"
type textarea "x"
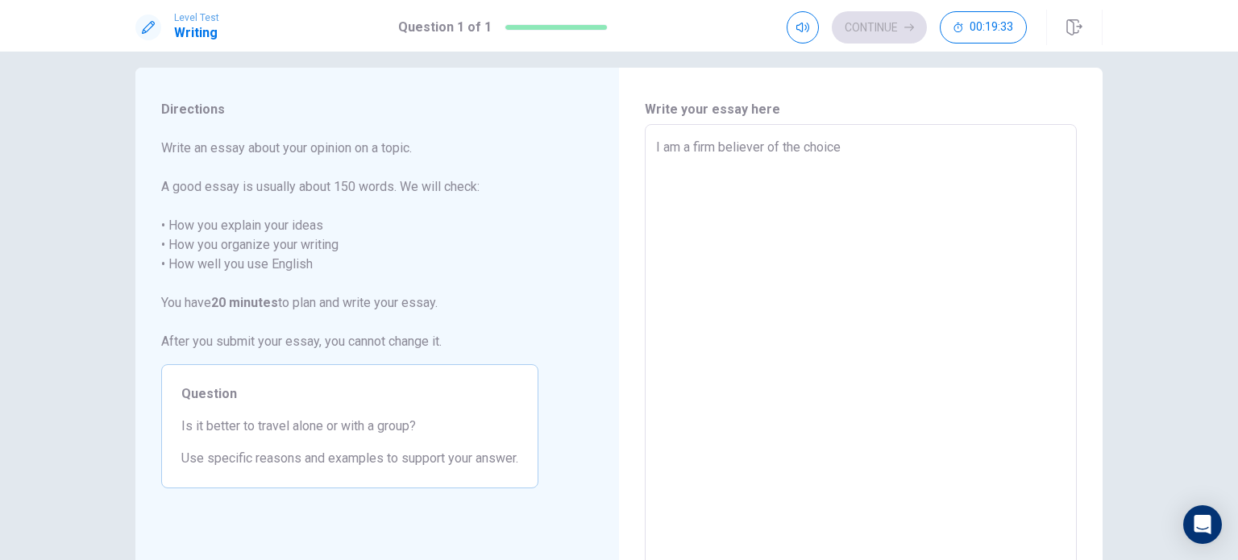
type textarea "I am a firm believer of the choice"
type textarea "x"
type textarea "I am a firm believer of the choice t"
type textarea "x"
type textarea "I am a firm believer of the choice th"
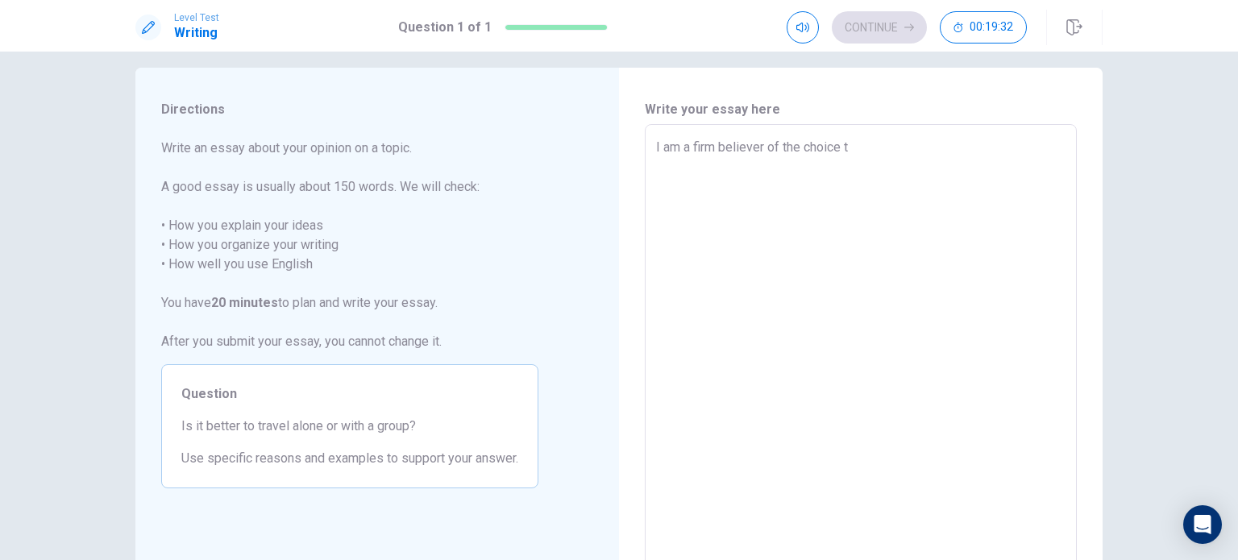
type textarea "x"
type textarea "I am a firm believer of the choice tha"
type textarea "x"
type textarea "I am a firm believer of the choice that"
type textarea "x"
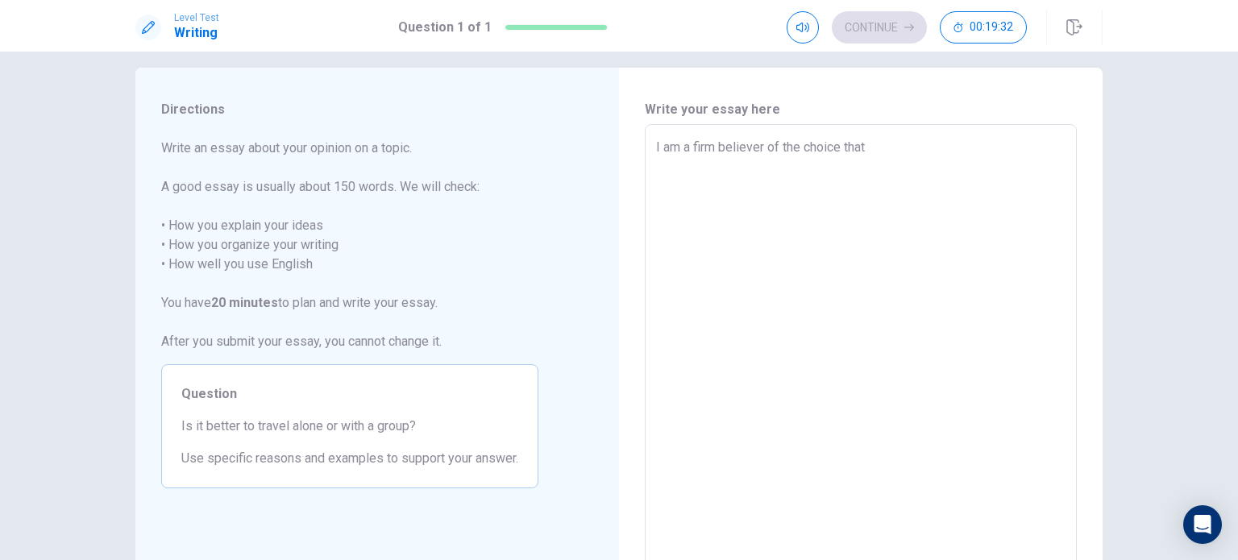
type textarea "I am a firm believer of the choice that"
type textarea "x"
type textarea "I am a firm believer of the choice that i"
type textarea "x"
type textarea "I am a firm believer of the choice that is"
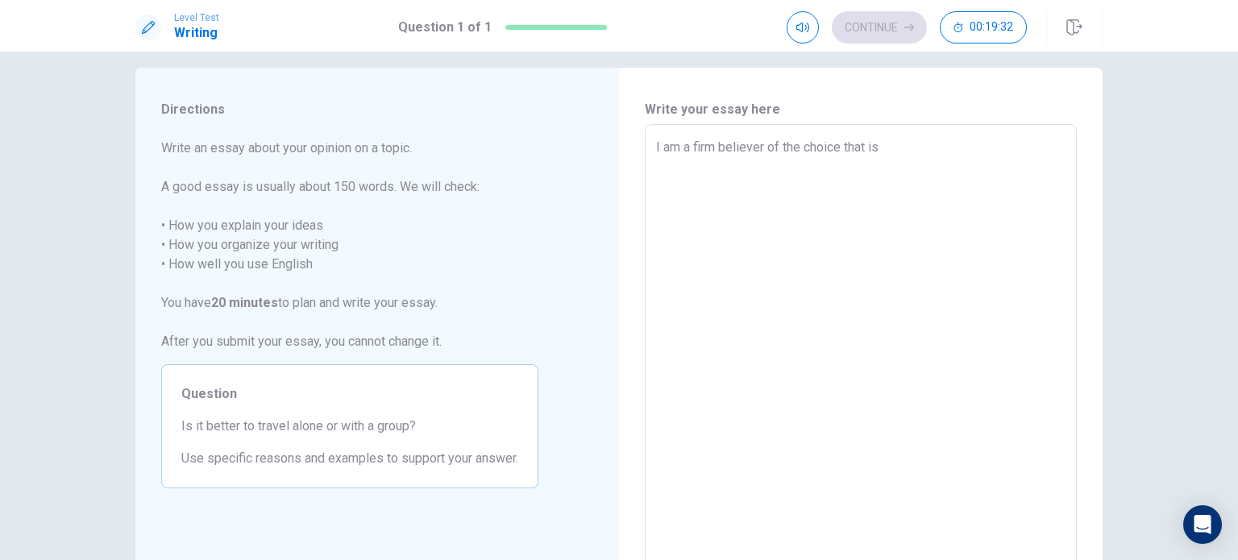
type textarea "x"
type textarea "I am a firm believer of the choice that is"
type textarea "x"
type textarea "I am a firm believer of the choice that is"
type textarea "x"
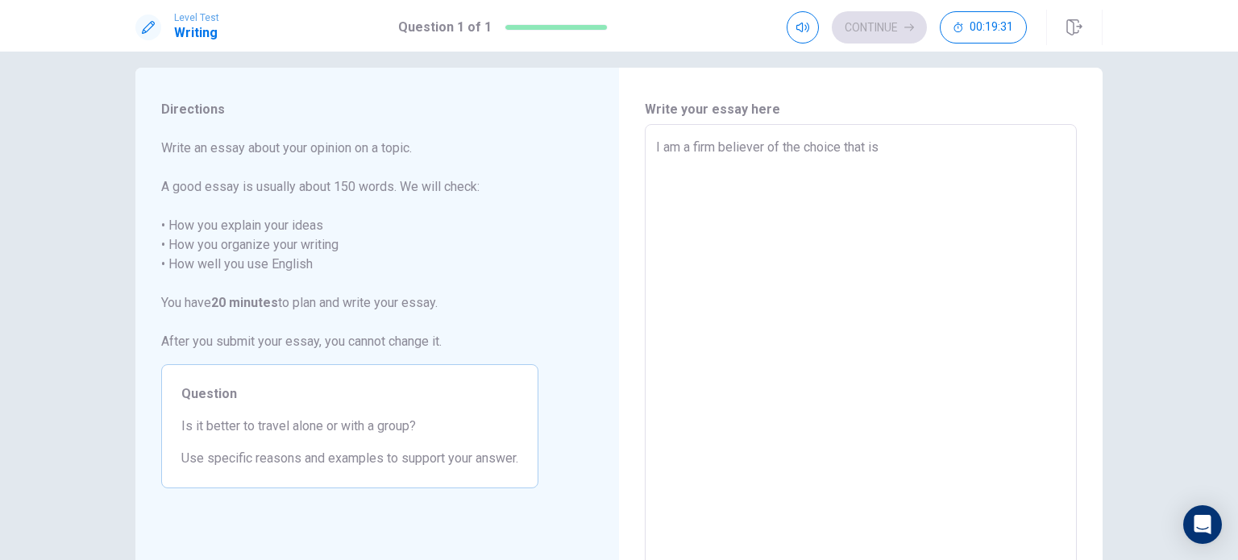
type textarea "I am a firm believer of the choice that i"
type textarea "x"
type textarea "I am a firm believer of the choice that it"
type textarea "x"
type textarea "I am a firm believer of the choice that it"
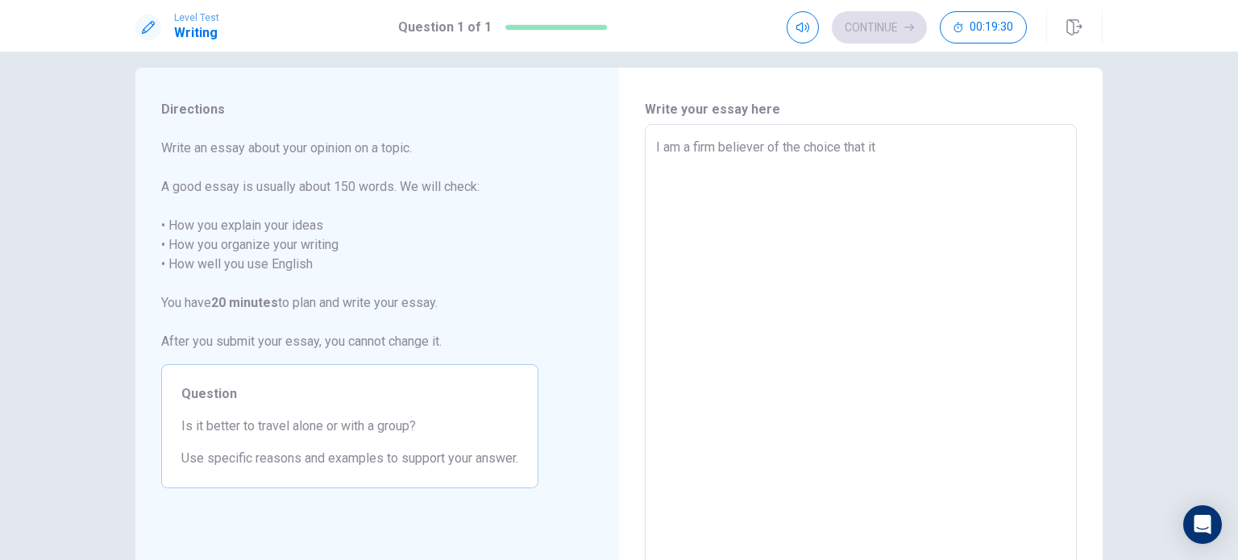
type textarea "x"
type textarea "I am a firm believer of the choice that it i"
type textarea "x"
type textarea "I am a firm believer of the choice that it is"
type textarea "x"
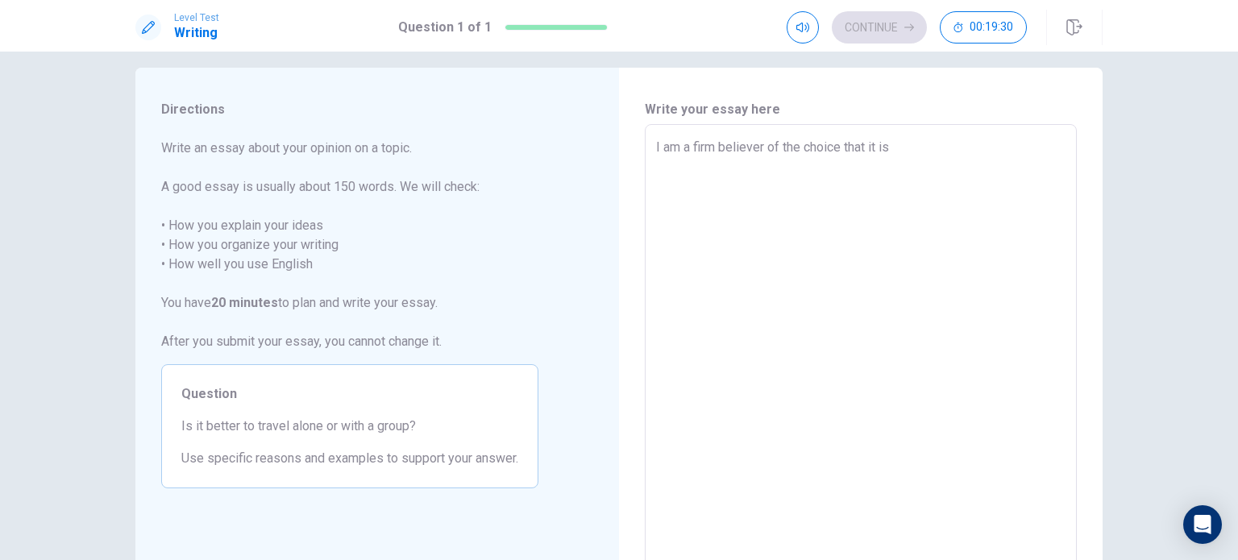
type textarea "I am a firm believer of the choice that it is"
type textarea "x"
type textarea "I am a firm believer of the choice that it is b"
type textarea "x"
type textarea "I am a firm believer of the choice that it is be"
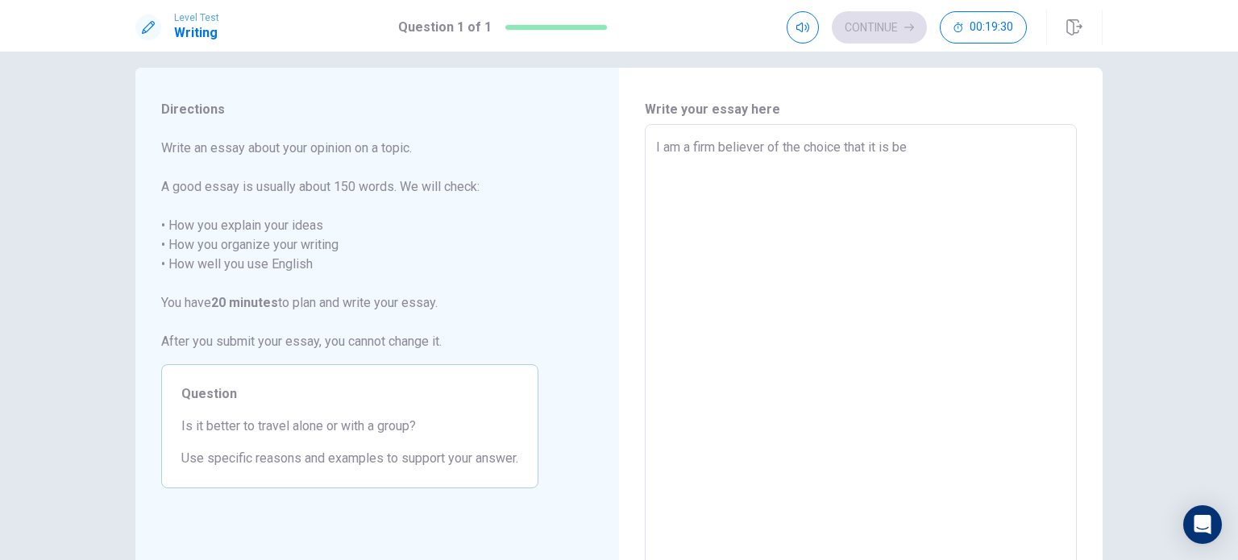
type textarea "x"
type textarea "I am a firm believer of the choice that it is bet"
type textarea "x"
type textarea "I am a firm believer of the choice that it is bett"
type textarea "x"
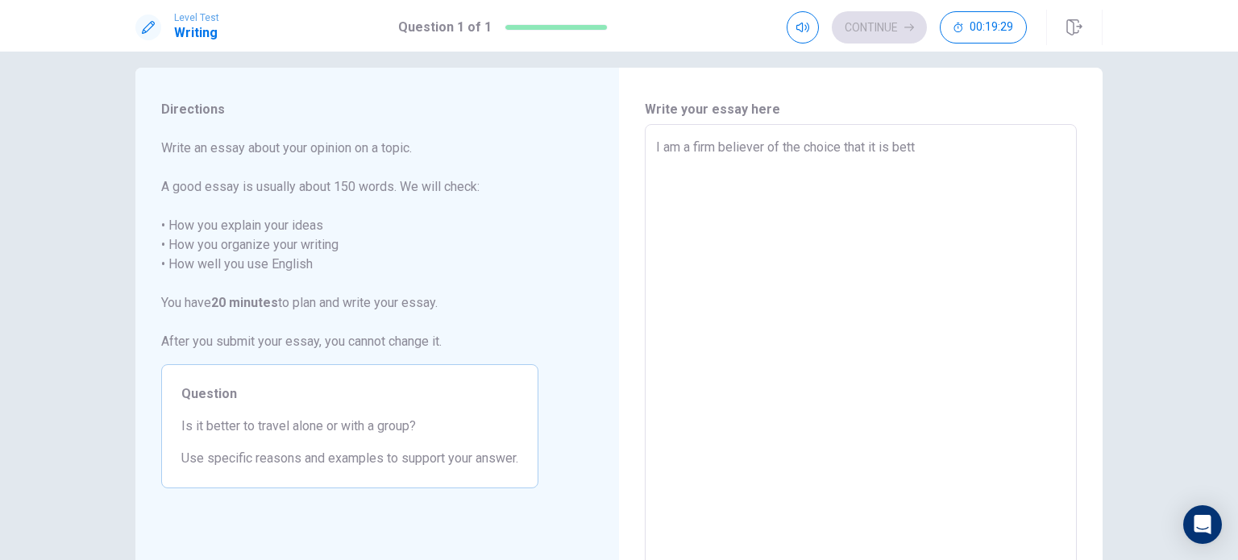
type textarea "I am a firm believer of the choice that it is [PERSON_NAME]"
type textarea "x"
type textarea "I am a firm believer of the choice that it is better"
type textarea "x"
type textarea "I am a firm believer of the choice that it is better"
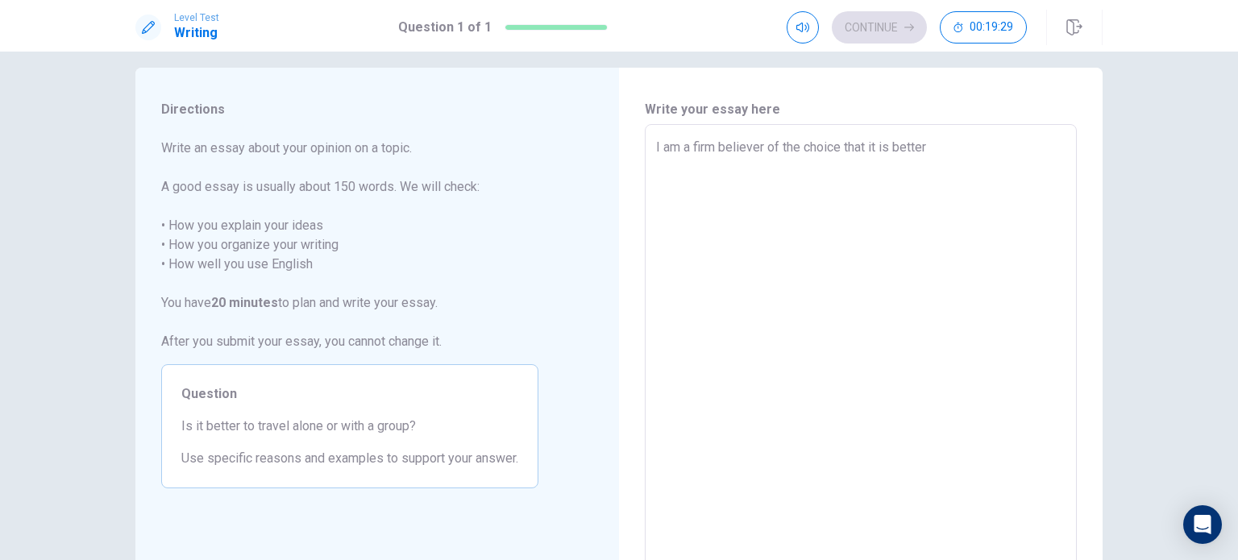
type textarea "x"
type textarea "I am a firm believer of the choice that it is better t"
type textarea "x"
type textarea "I am a firm believer of the choice that it is better to"
type textarea "x"
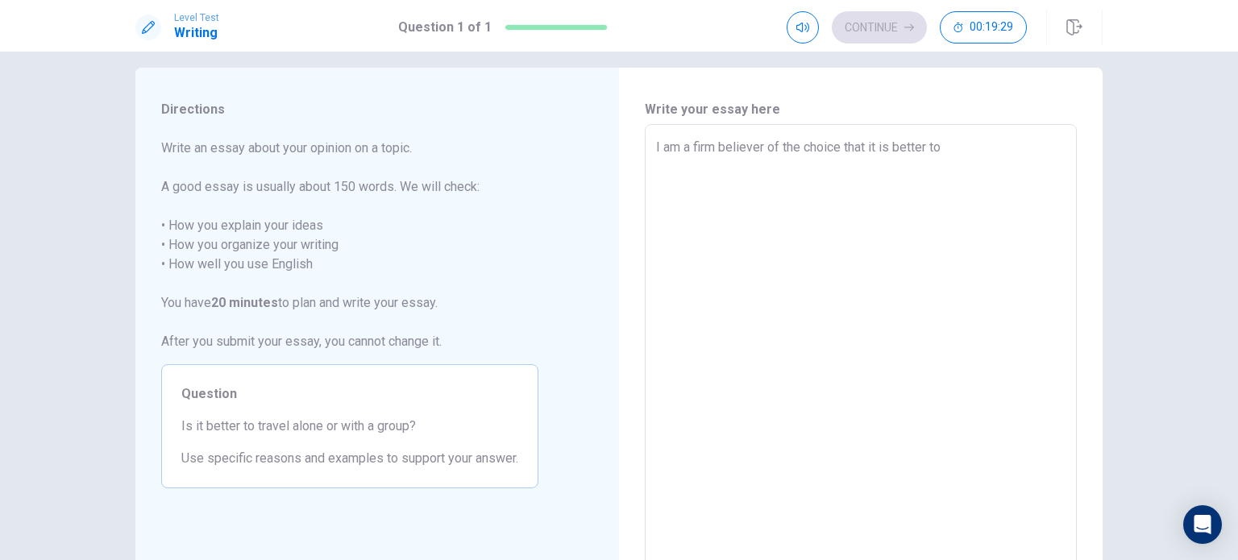
type textarea "I am a firm believer of the choice that it is better to"
type textarea "x"
type textarea "I am a firm believer of the choice that it is better to t"
type textarea "x"
type textarea "I am a firm believer of the choice that it is better to tr"
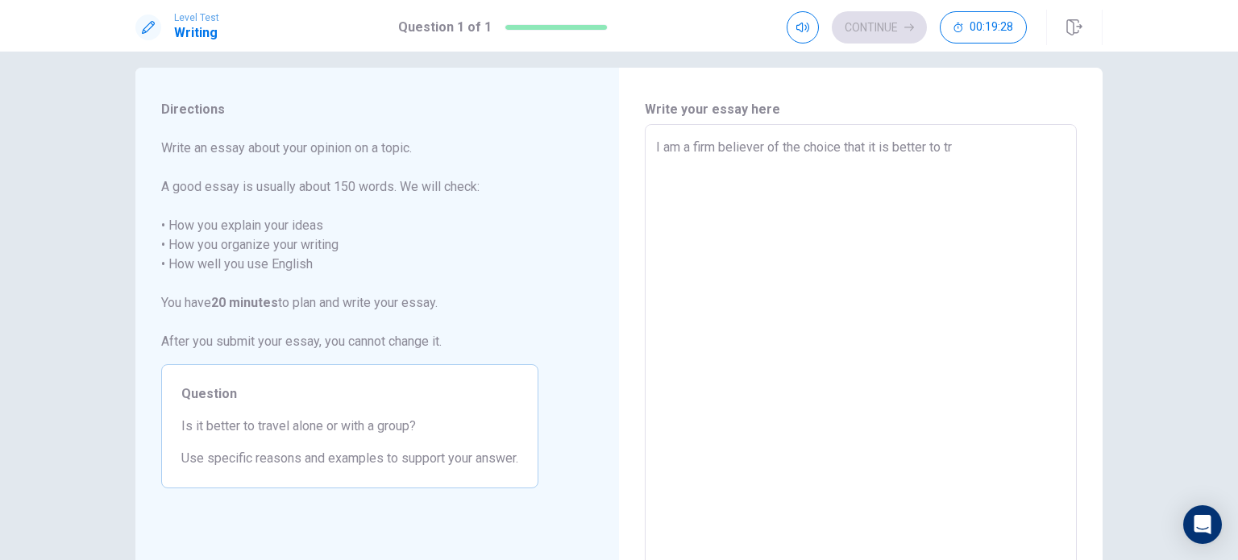
type textarea "x"
type textarea "I am a firm believer of the choice that it is better to tra"
type textarea "x"
type textarea "I am a firm believer of the choice that it is better to trav"
type textarea "x"
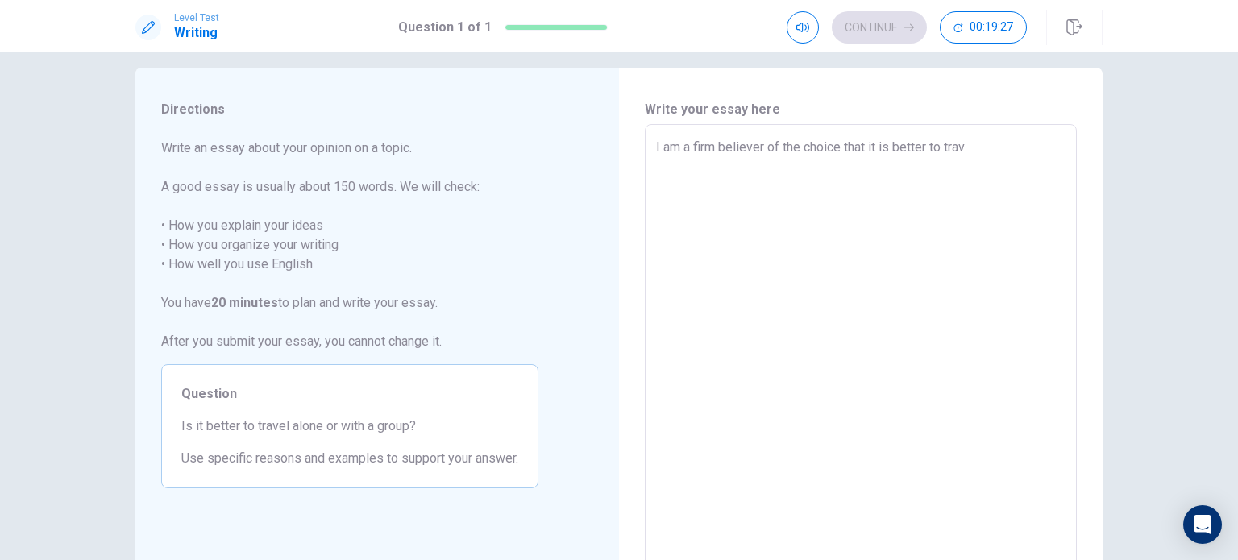
type textarea "I am a firm believer of the choice that it is better to travl"
type textarea "x"
type textarea "I am a firm believer of the choice that it is better to [PERSON_NAME]"
type textarea "x"
type textarea "I am a firm believer of the choice that it is better to [PERSON_NAME]"
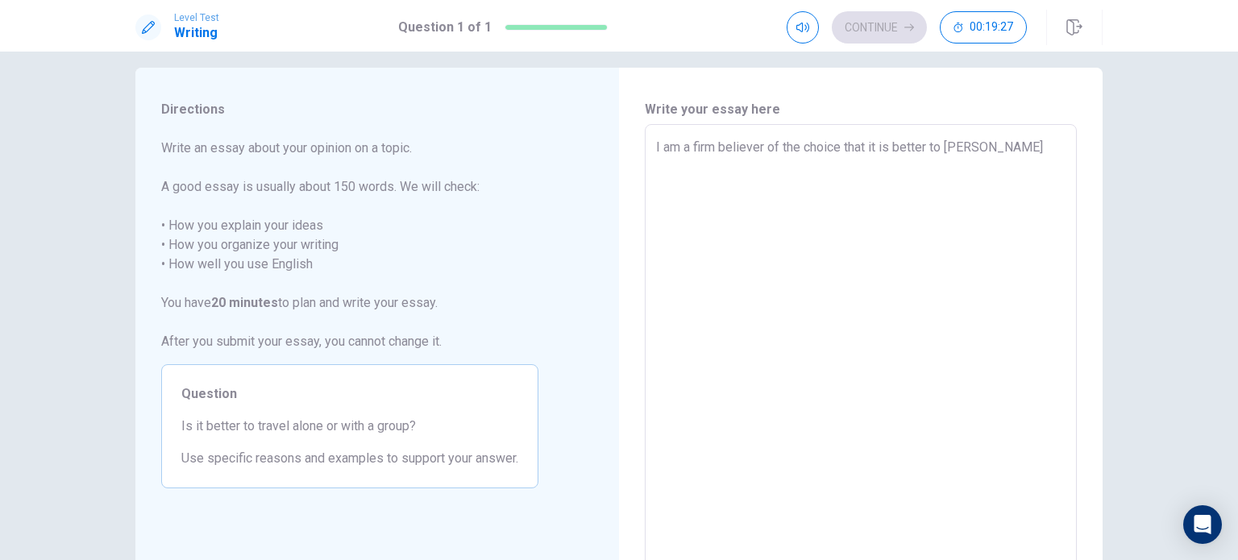
type textarea "x"
type textarea "I am a firm believer of the choice that it is better to [PERSON_NAME]"
type textarea "x"
type textarea "I am a firm believer of the choice that it is better to [PERSON_NAME]"
type textarea "x"
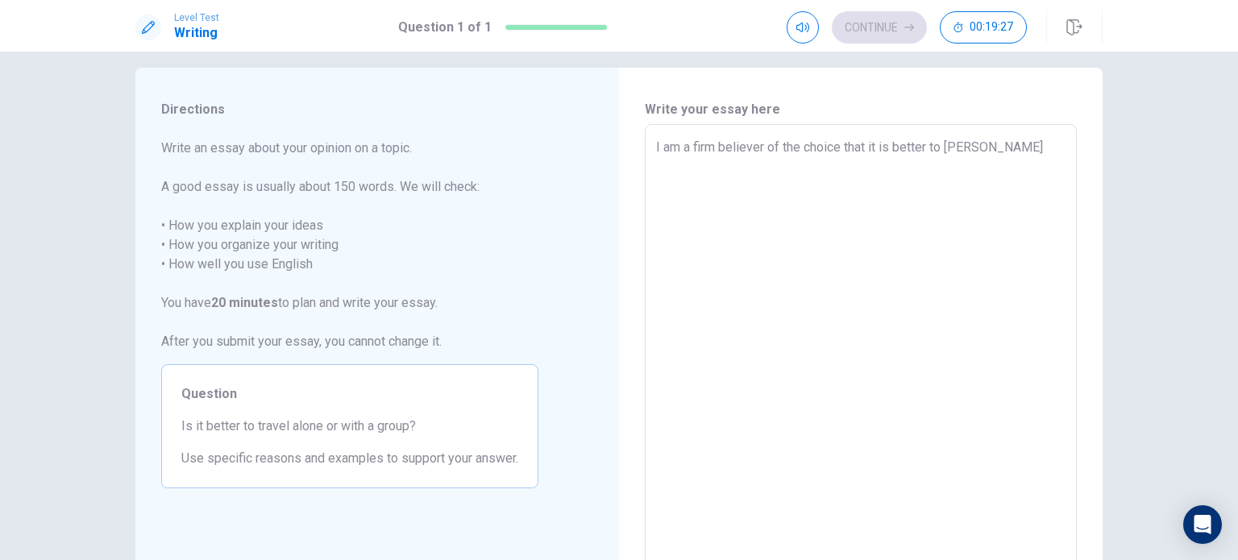
type textarea "I am a firm believer of the choice that it is better to [PERSON_NAME]"
type textarea "x"
type textarea "I am a firm believer of the choice that it is better to travl"
type textarea "x"
type textarea "I am a firm believer of the choice that it is better to trav"
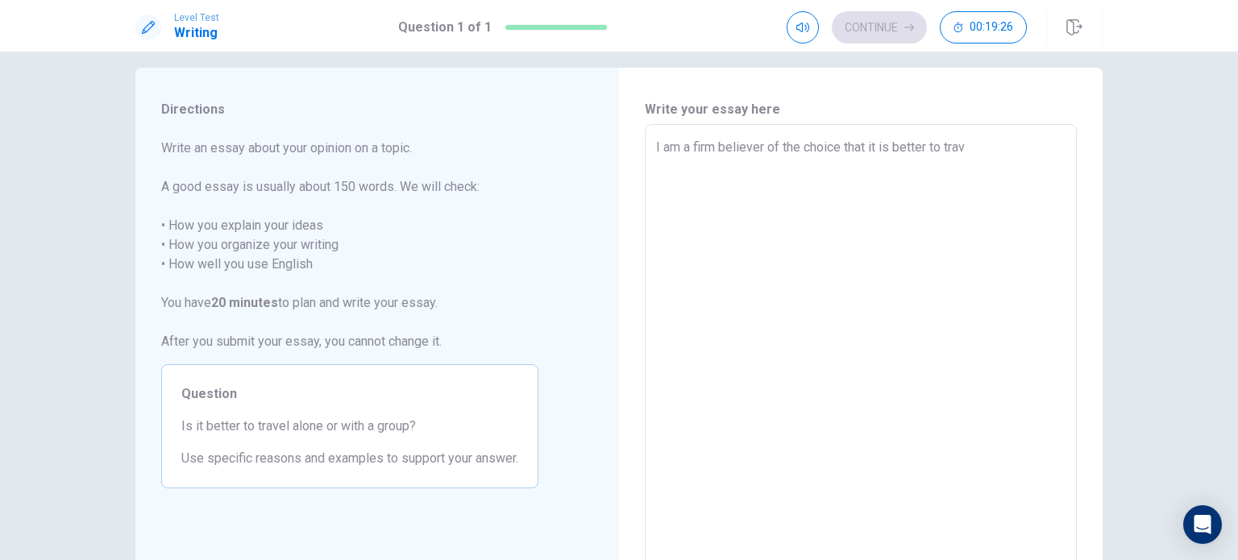
type textarea "x"
type textarea "I am a firm believer of the choice that it is better to trave"
type textarea "x"
type textarea "I am a firm believer of the choice that it is better to travel"
type textarea "x"
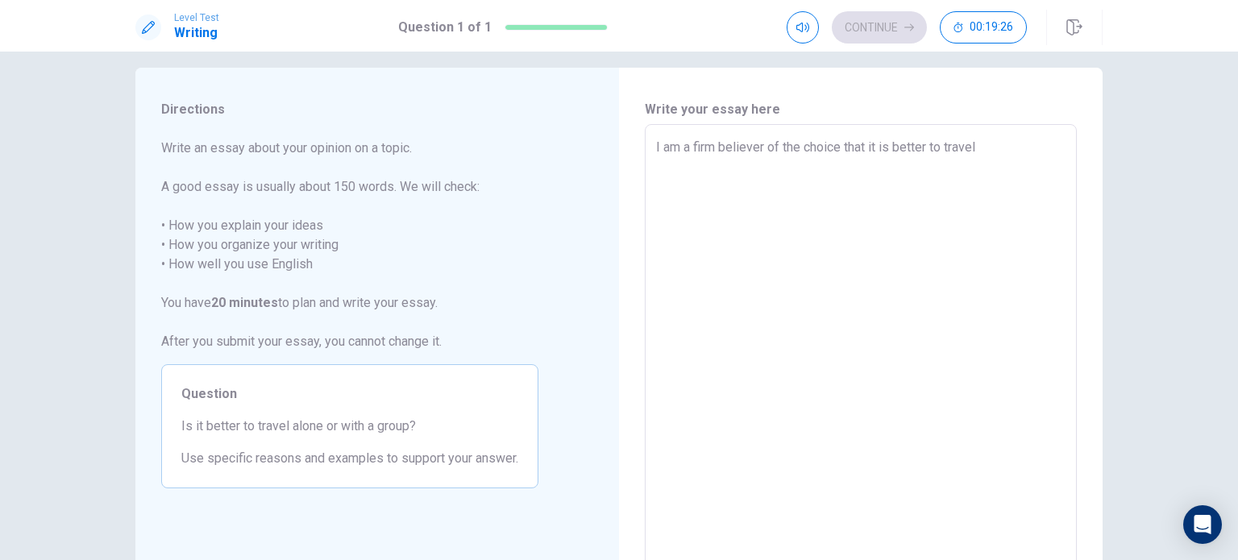
type textarea "I am a firm believer of the choice that it is better to travel"
type textarea "x"
type textarea "I am a firm believer of the choice that it is better to travel w"
type textarea "x"
type textarea "I am a firm believer of the choice that it is better to travel wi"
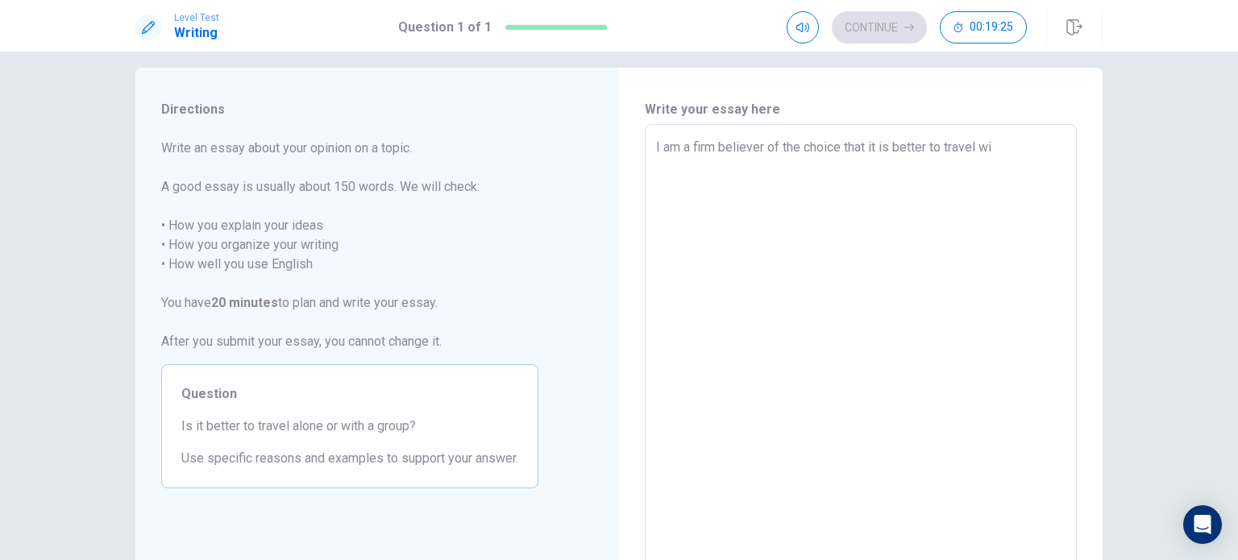
type textarea "x"
type textarea "I am a firm believer of the choice that it is better to travel wit"
type textarea "x"
type textarea "I am a firm believer of the choice that it is better to travel with"
type textarea "x"
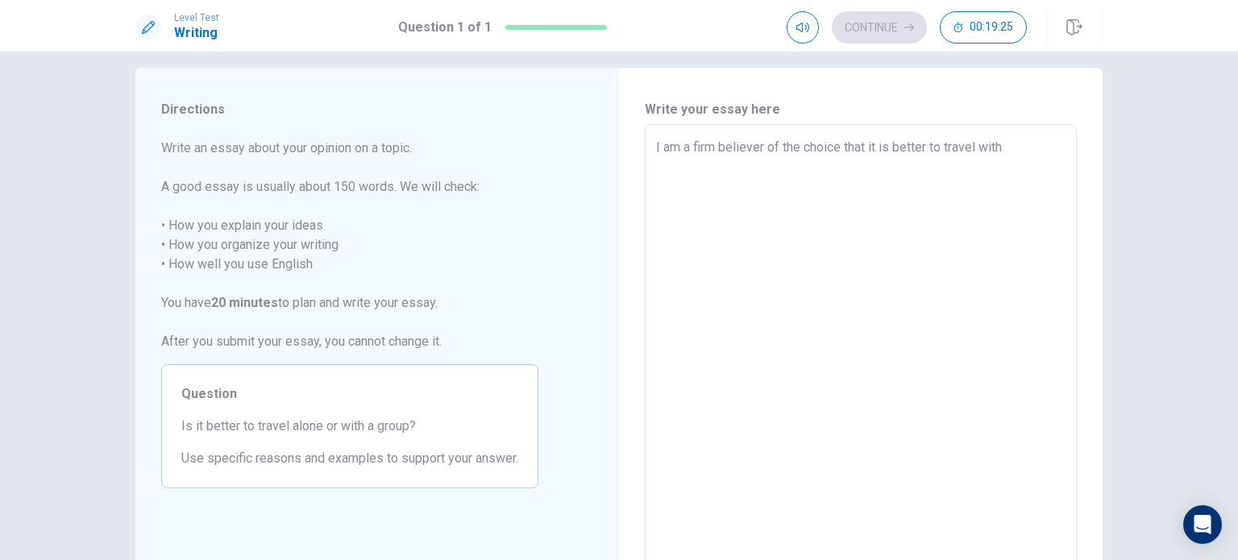
type textarea "I am a firm believer of the choice that it is better to travel with"
type textarea "x"
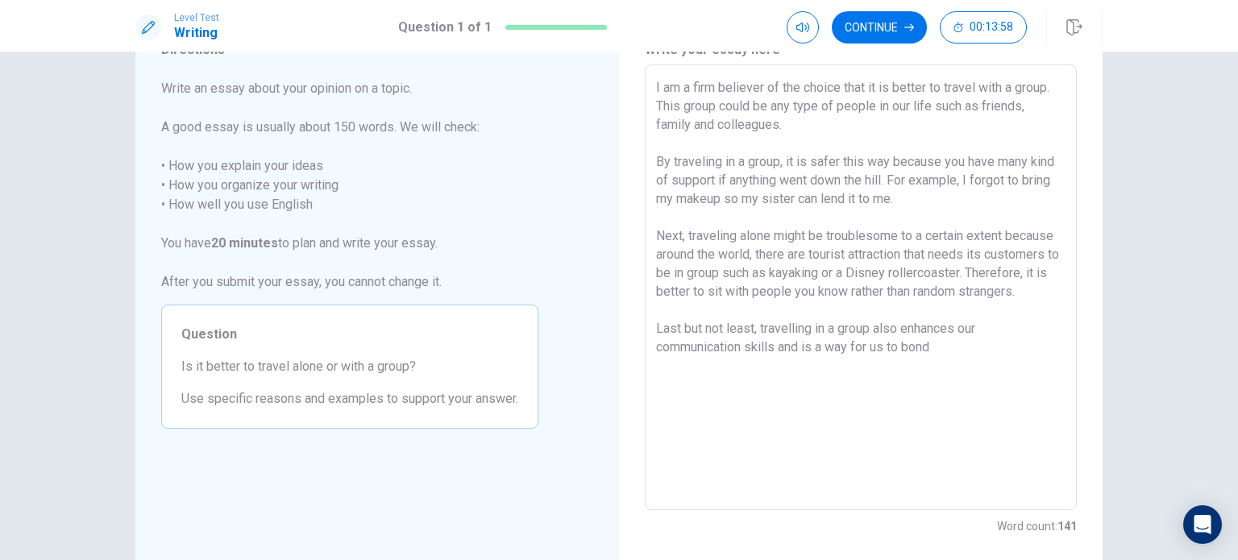
scroll to position [61, 0]
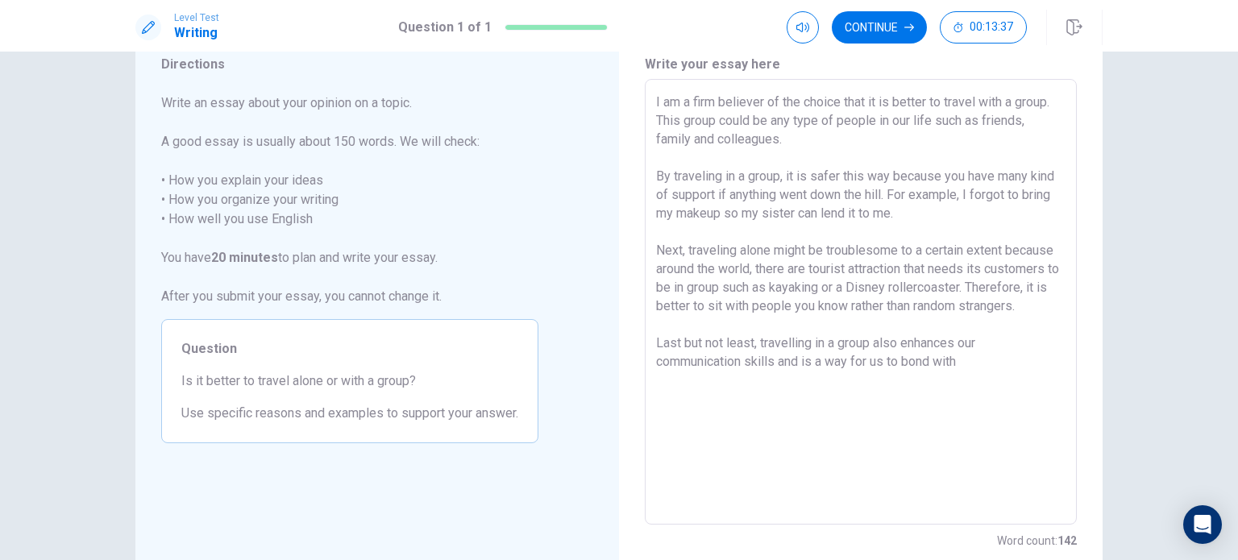
click at [773, 380] on textarea "I am a firm believer of the choice that it is better to travel with a group. Th…" at bounding box center [860, 302] width 409 height 419
click at [973, 379] on textarea "I am a firm believer of the choice that it is better to travel with a group. Th…" at bounding box center [860, 302] width 409 height 419
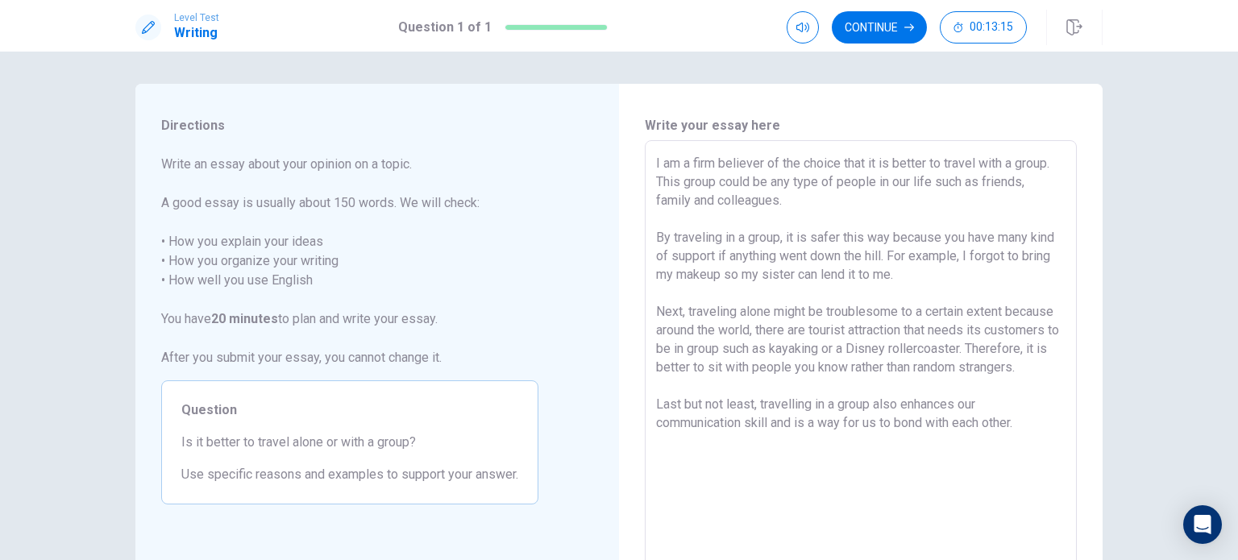
scroll to position [16, 0]
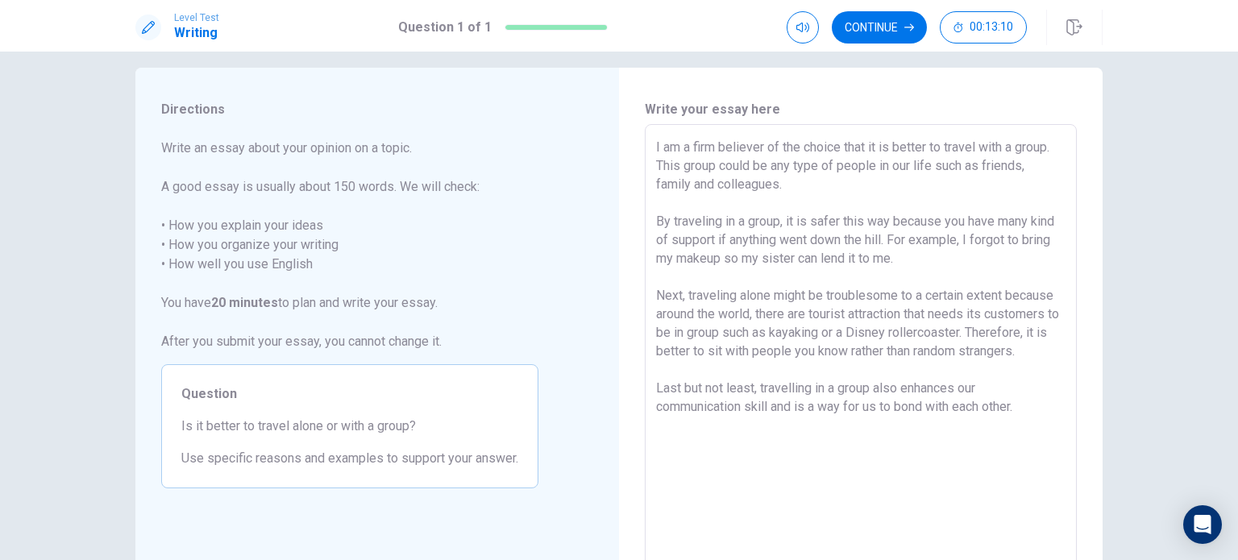
click at [841, 151] on textarea "I am a firm believer of the choice that it is better to travel with a group. Th…" at bounding box center [860, 347] width 409 height 419
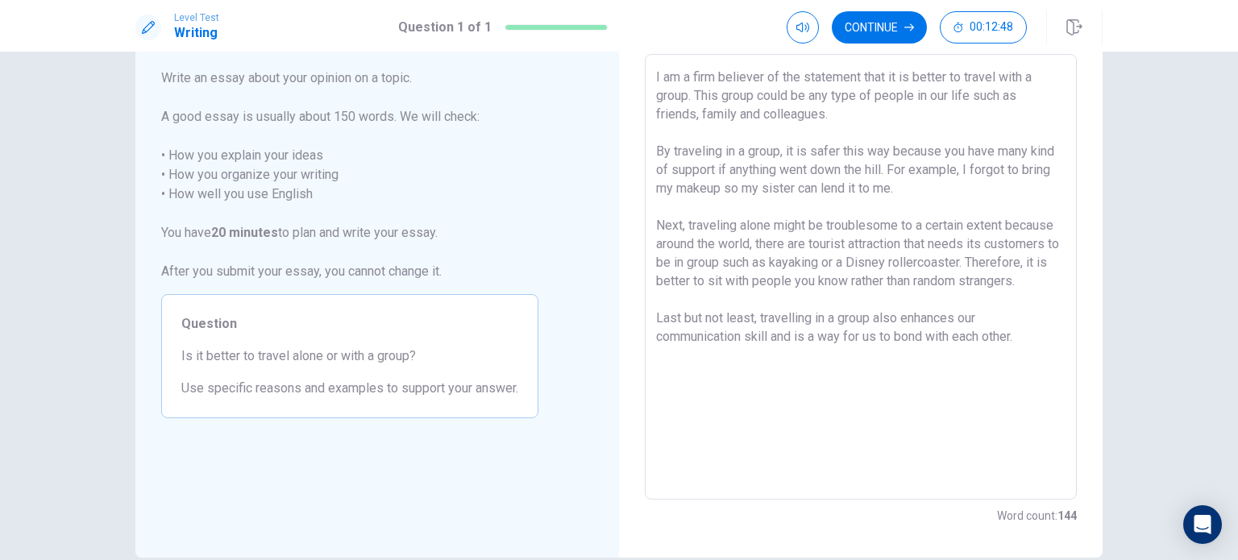
scroll to position [0, 0]
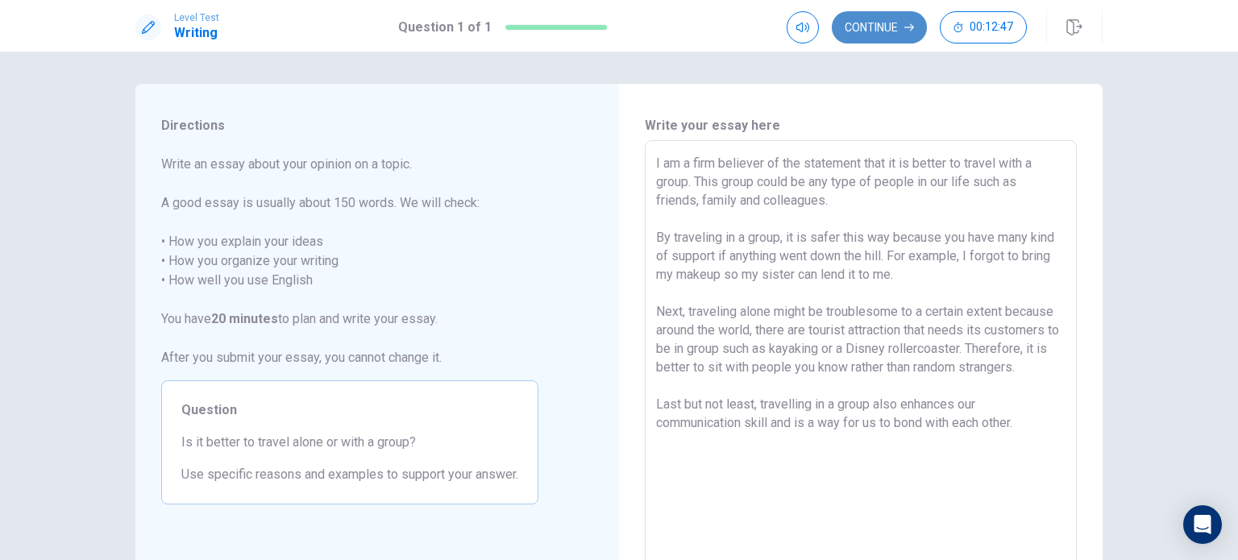
click at [909, 15] on button "Continue" at bounding box center [879, 27] width 95 height 32
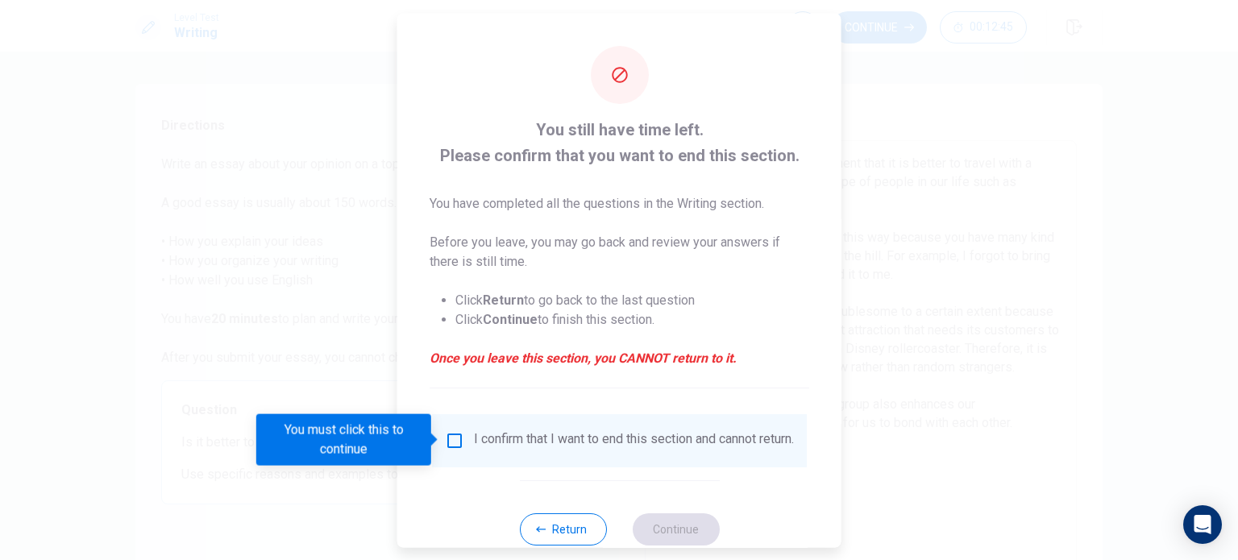
click at [452, 440] on input "You must click this to continue" at bounding box center [454, 439] width 19 height 19
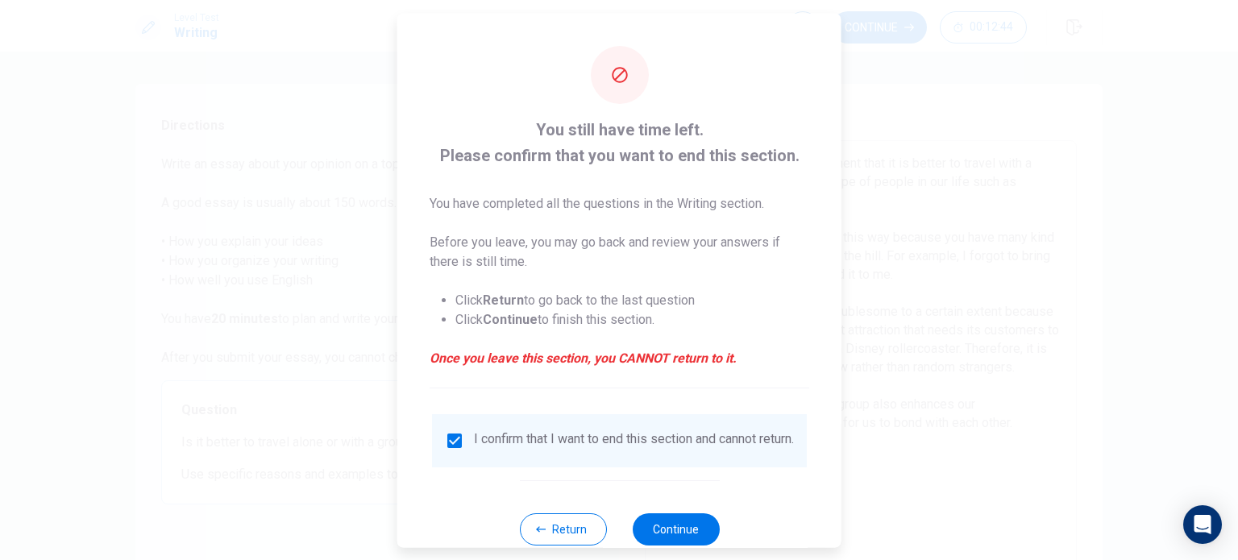
scroll to position [40, 0]
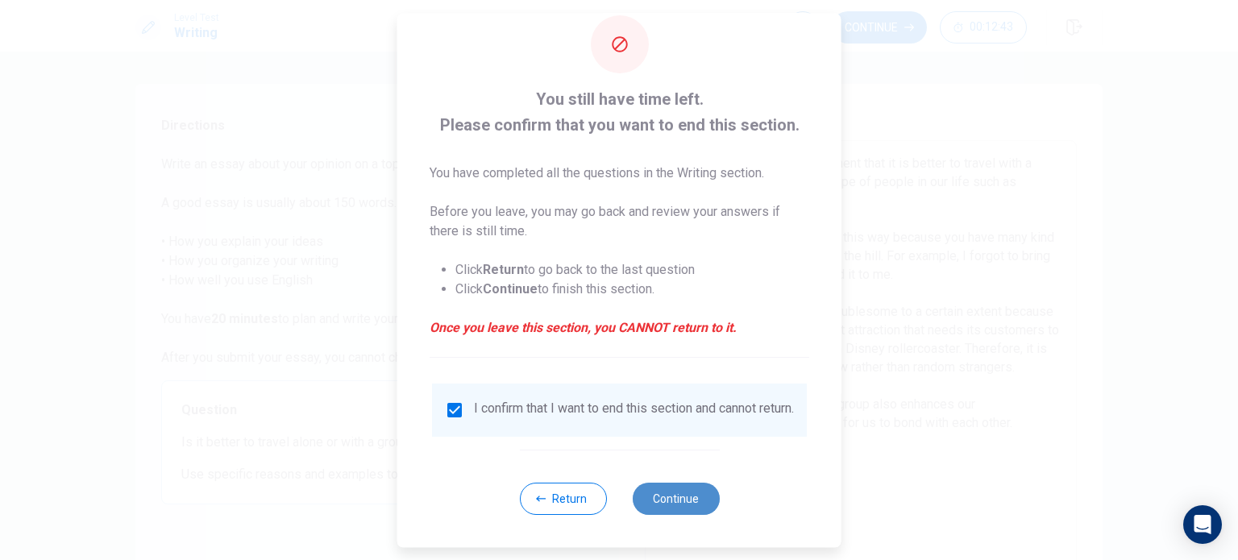
click at [691, 496] on button "Continue" at bounding box center [675, 499] width 87 height 32
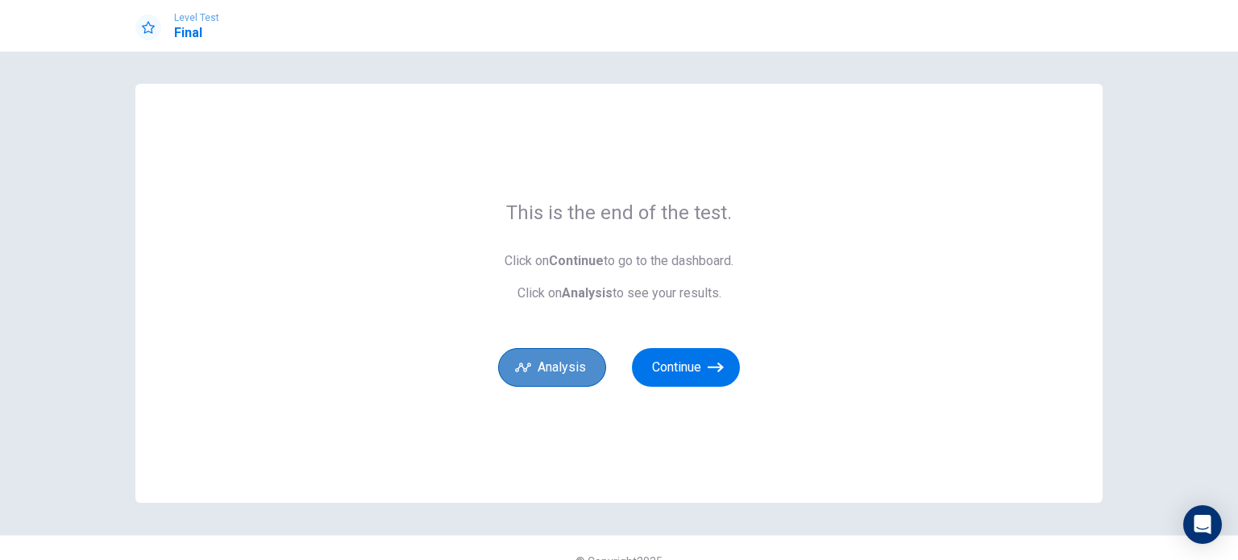
click at [558, 376] on button "Analysis" at bounding box center [552, 367] width 108 height 39
